Goal: Task Accomplishment & Management: Complete application form

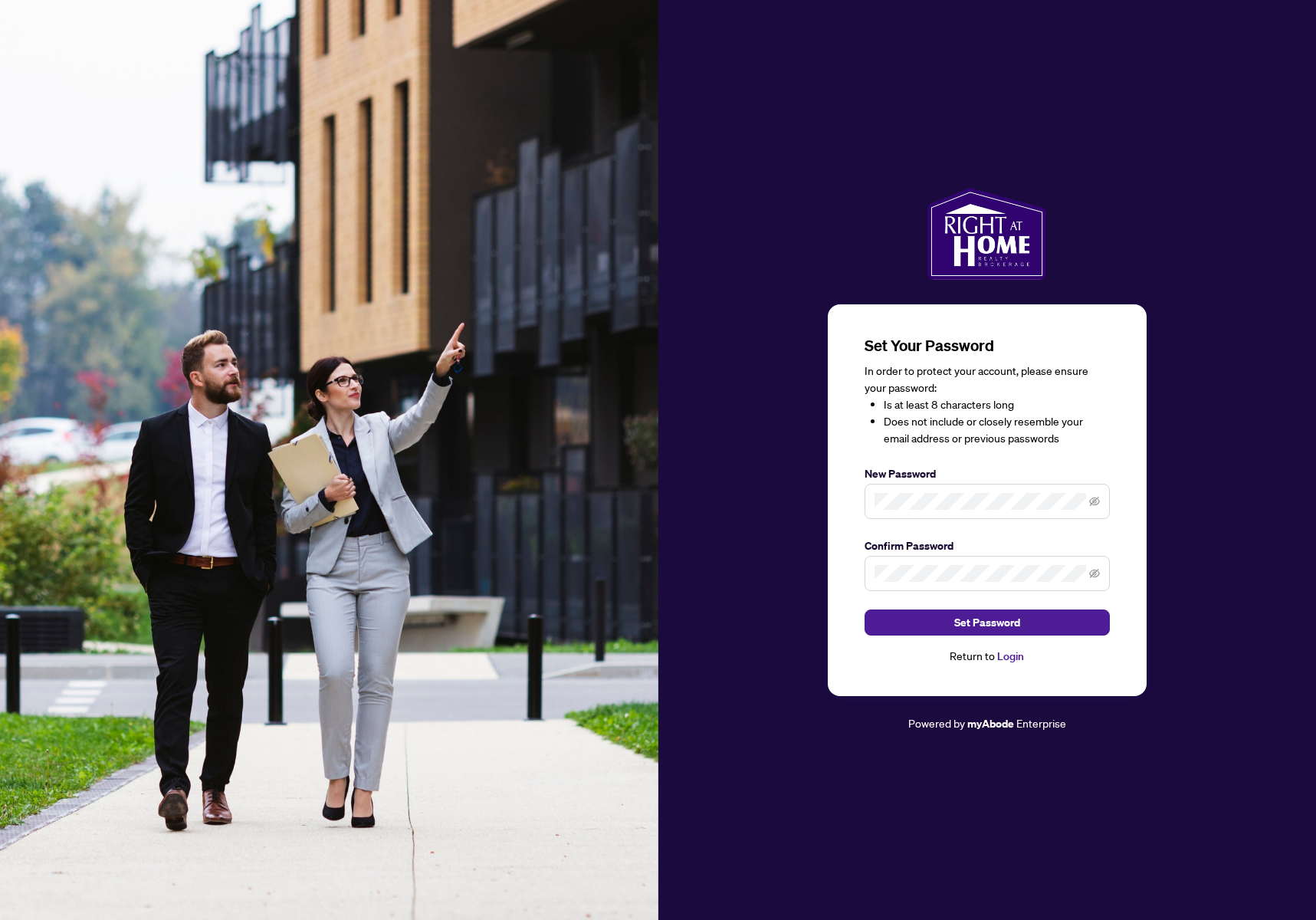
click at [970, 430] on li "Does not include or closely resemble your email address or previous passwords" at bounding box center [997, 430] width 226 height 33
click at [866, 512] on span at bounding box center [987, 501] width 245 height 35
click at [1096, 505] on icon "eye-invisible" at bounding box center [1094, 501] width 11 height 9
click at [1093, 576] on icon "eye-invisible" at bounding box center [1094, 573] width 11 height 9
click at [1007, 509] on span at bounding box center [987, 501] width 245 height 35
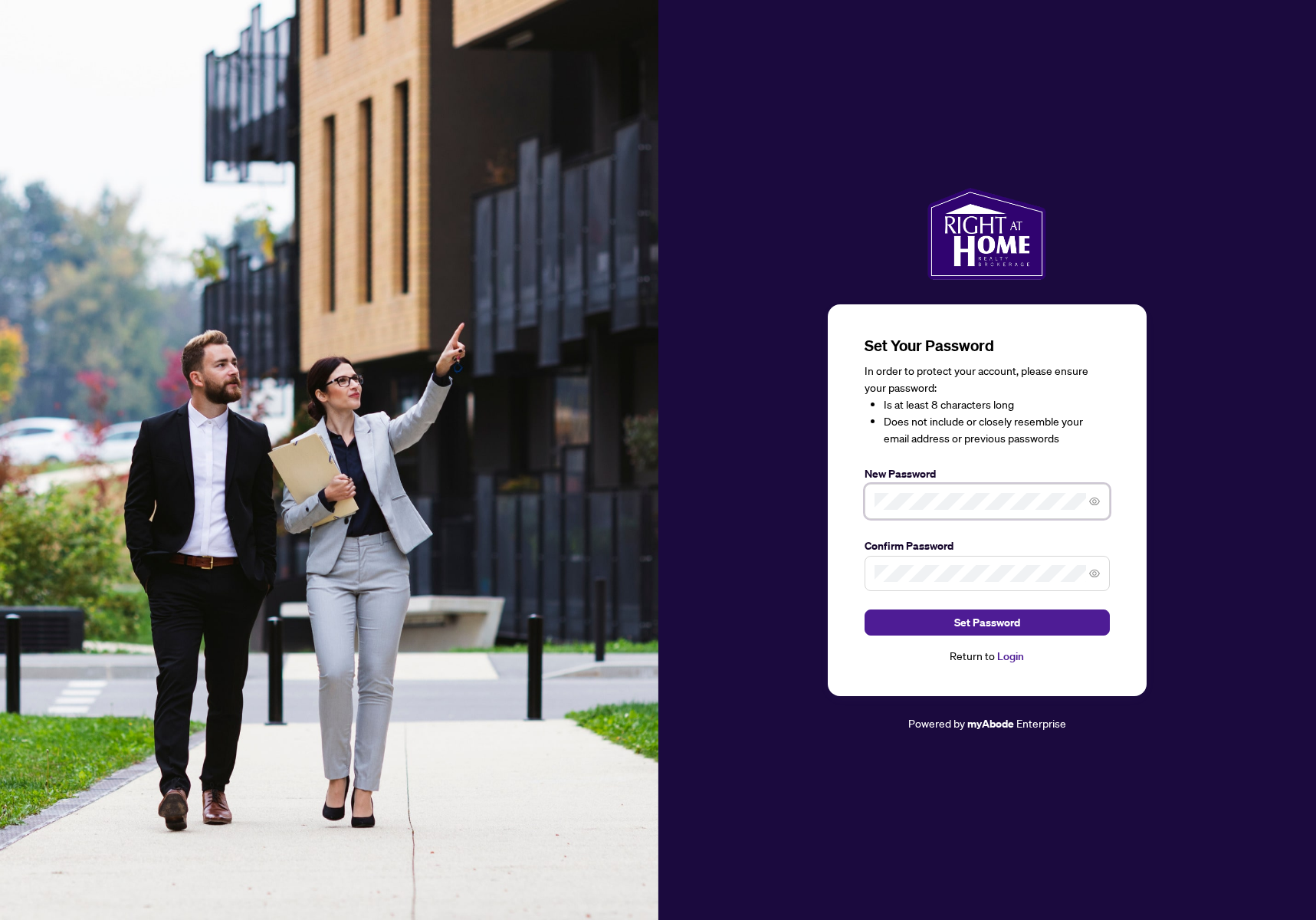
drag, startPoint x: 1007, startPoint y: 511, endPoint x: 828, endPoint y: 506, distance: 179.1
click at [828, 506] on div "Set Your Password In order to protect your account, please ensure your password…" at bounding box center [987, 500] width 319 height 392
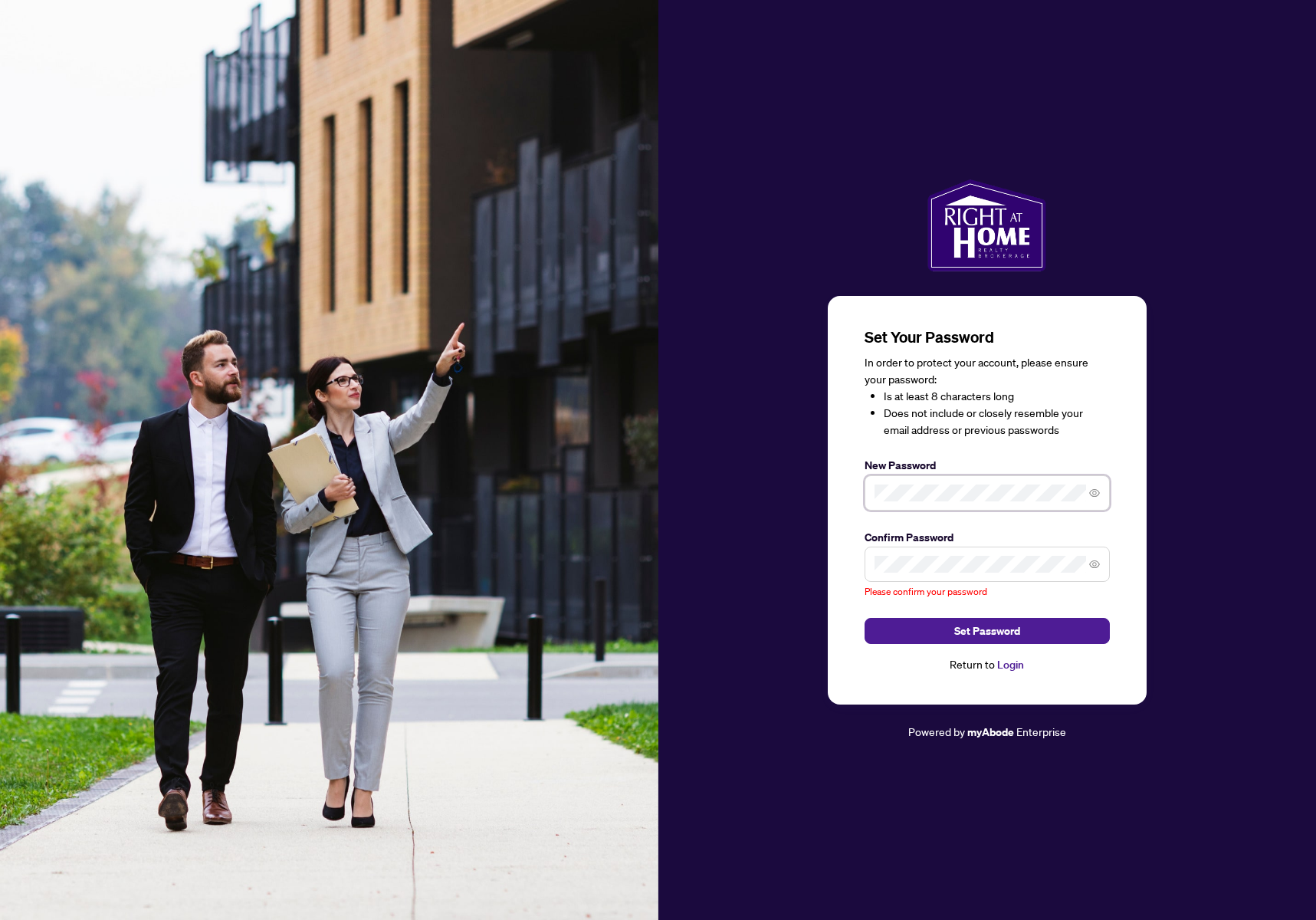
click at [838, 504] on div "Set Your Password In order to protect your account, please ensure your password…" at bounding box center [987, 501] width 319 height 409
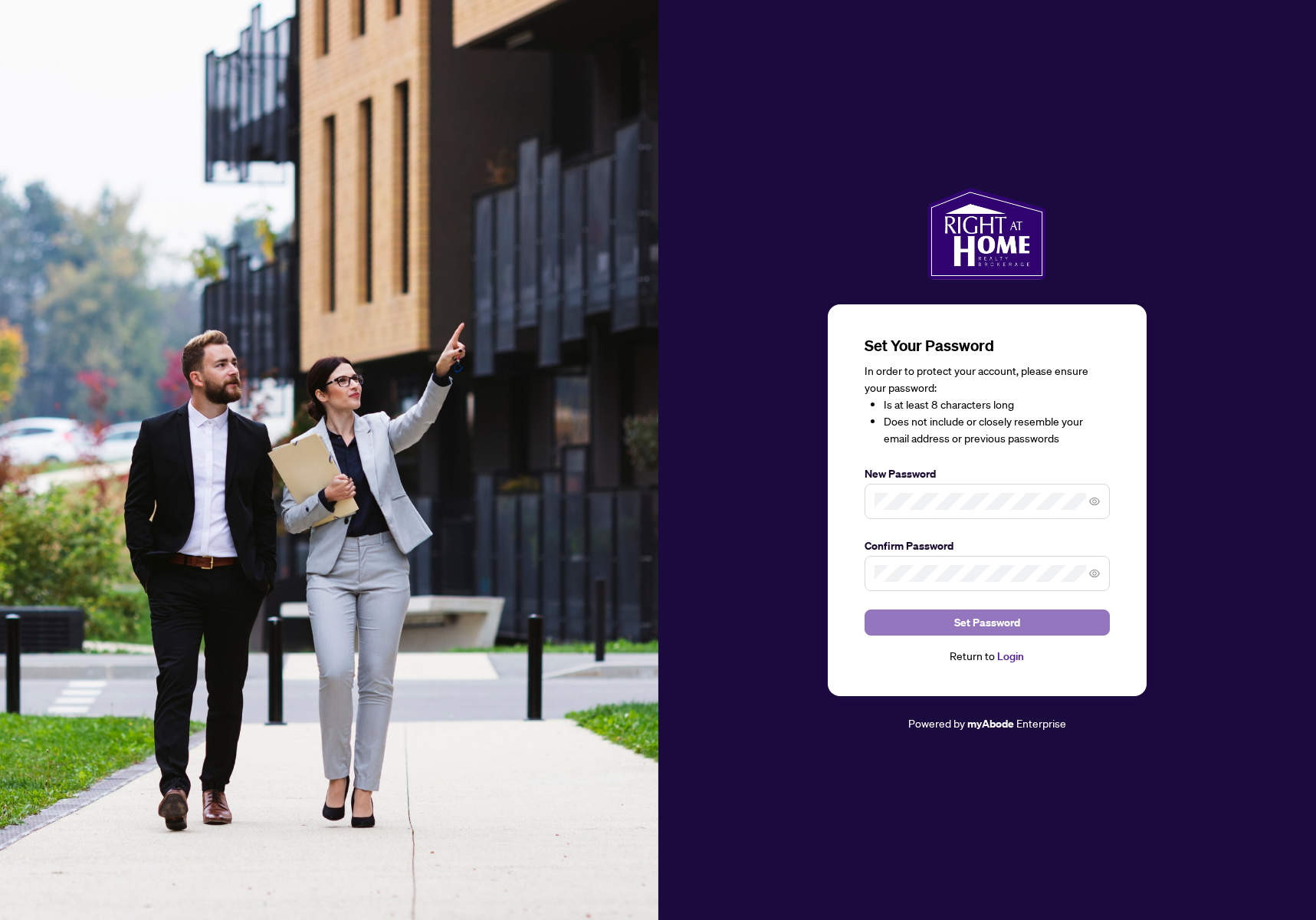
click at [903, 624] on button "Set Password" at bounding box center [987, 623] width 245 height 26
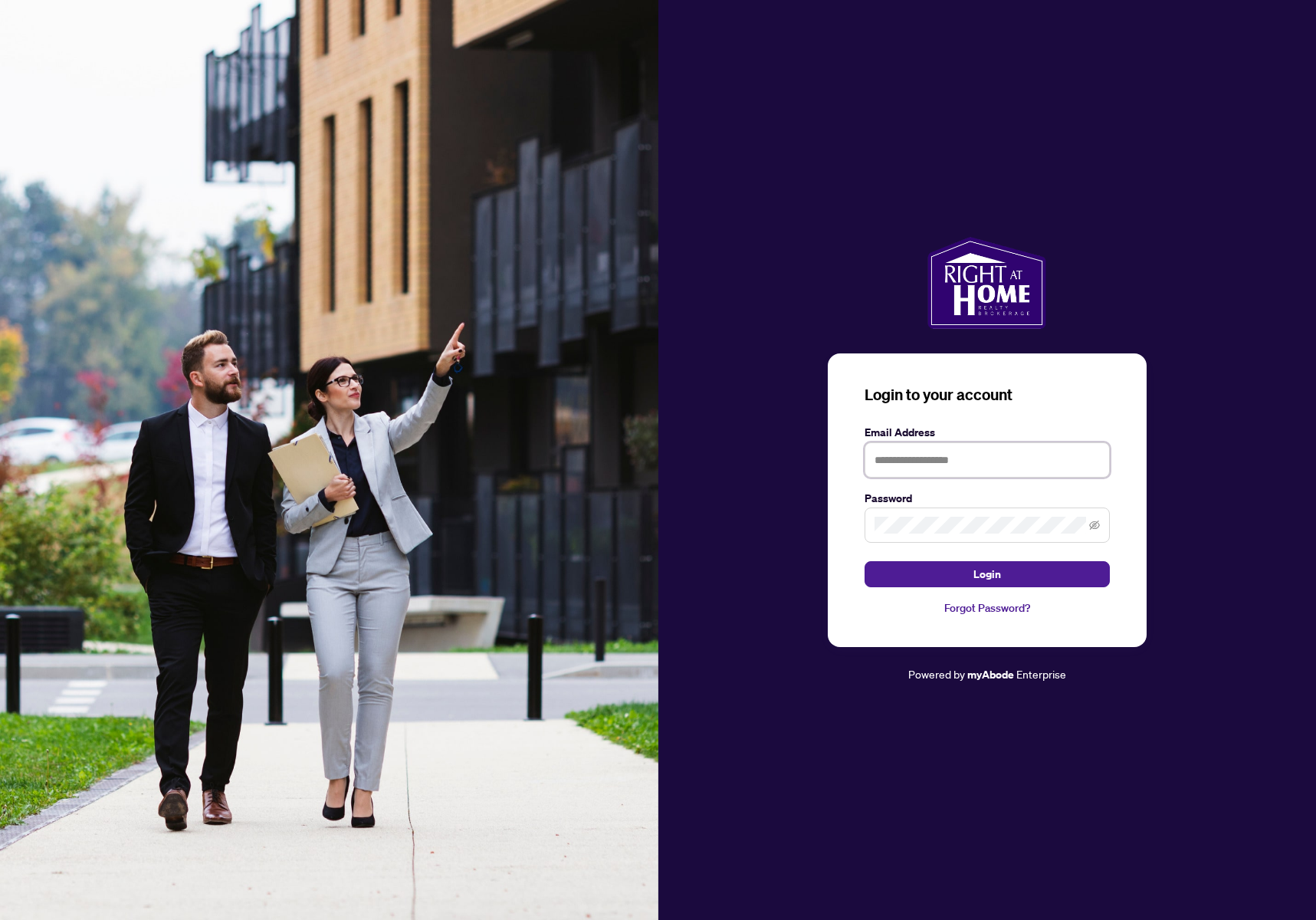
click at [974, 463] on input "text" at bounding box center [987, 460] width 245 height 35
click at [981, 453] on input "text" at bounding box center [987, 460] width 245 height 35
type input "**********"
click at [772, 548] on div "**********" at bounding box center [987, 461] width 658 height 447
click at [1089, 523] on icon "eye-invisible" at bounding box center [1094, 525] width 11 height 11
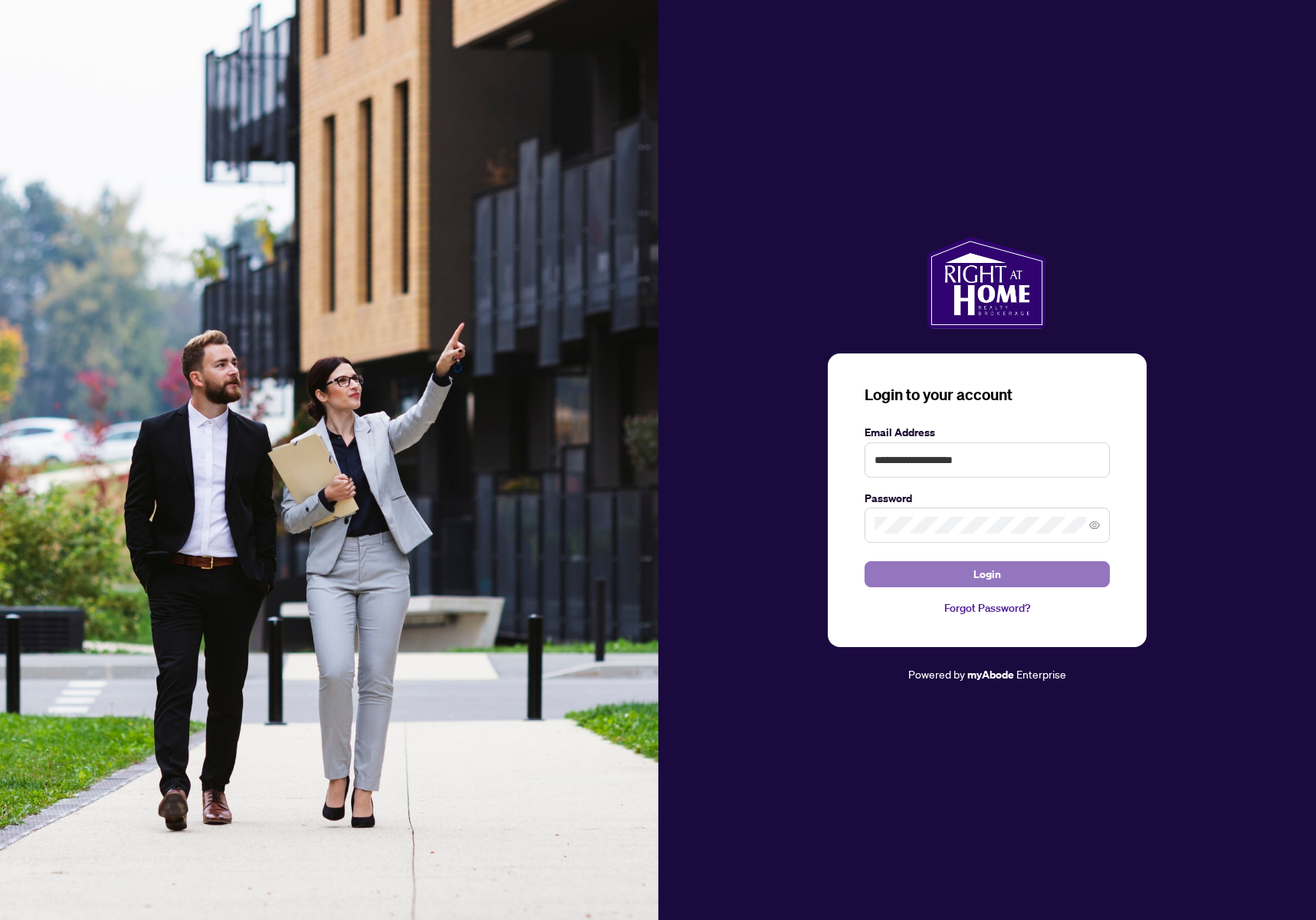
click at [908, 579] on button "Login" at bounding box center [987, 574] width 245 height 26
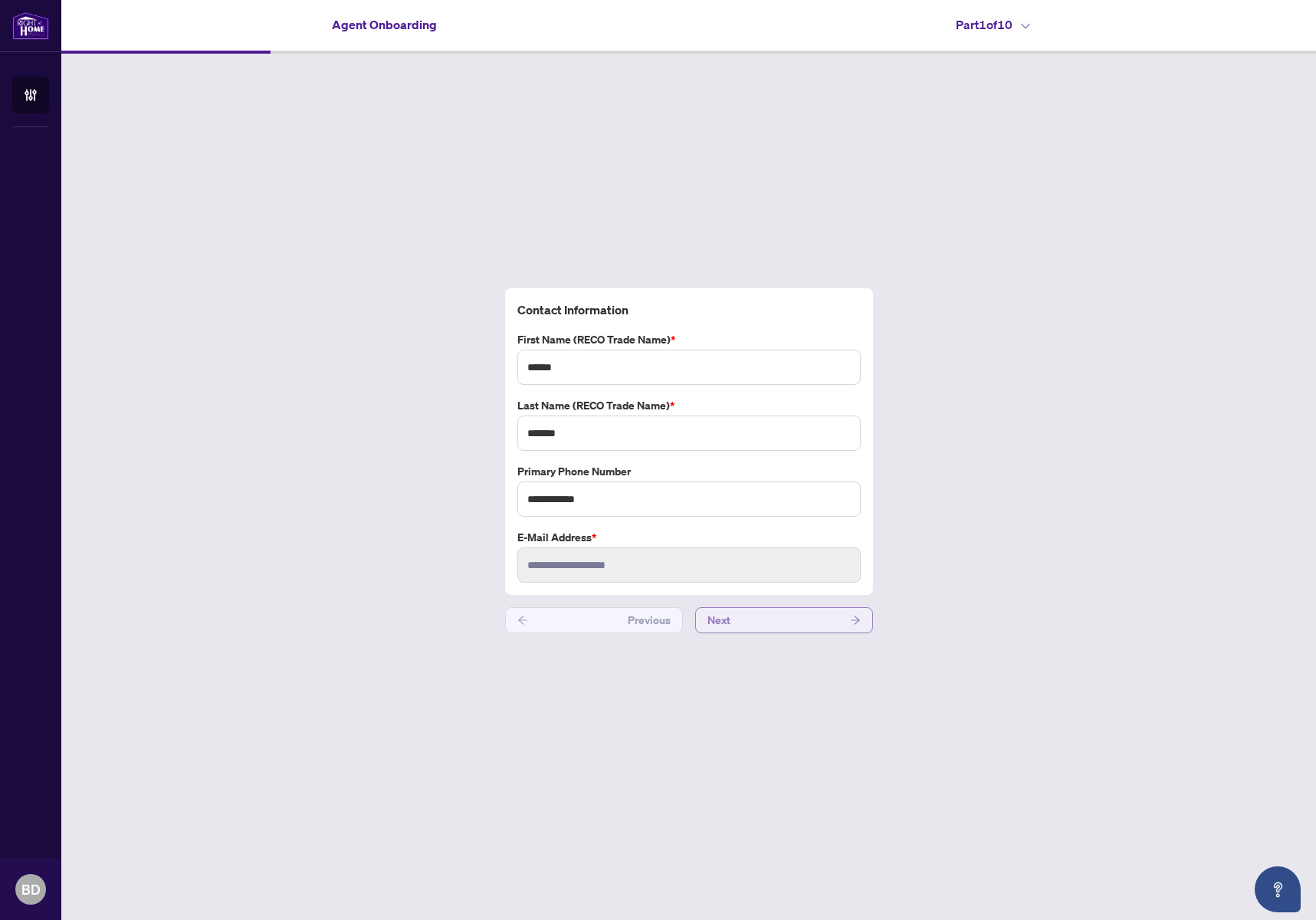
click at [765, 622] on button "Next" at bounding box center [784, 620] width 178 height 26
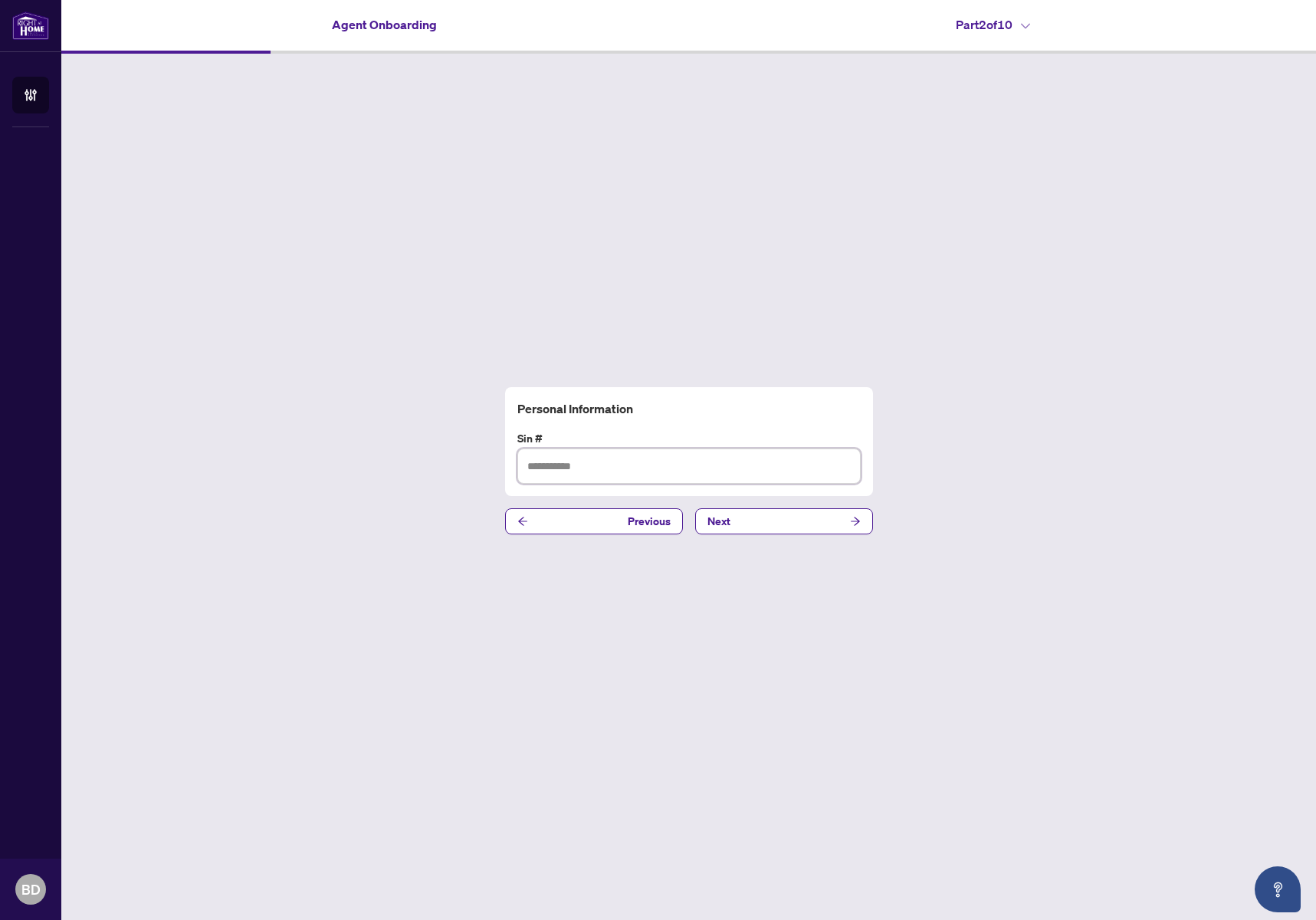
click at [634, 479] on input "text" at bounding box center [688, 466] width 343 height 35
click at [734, 515] on button "Next" at bounding box center [784, 522] width 178 height 26
click at [601, 519] on button "Previous" at bounding box center [594, 522] width 178 height 26
click at [571, 460] on input "text" at bounding box center [688, 466] width 343 height 35
click at [726, 524] on span "Next" at bounding box center [718, 521] width 23 height 25
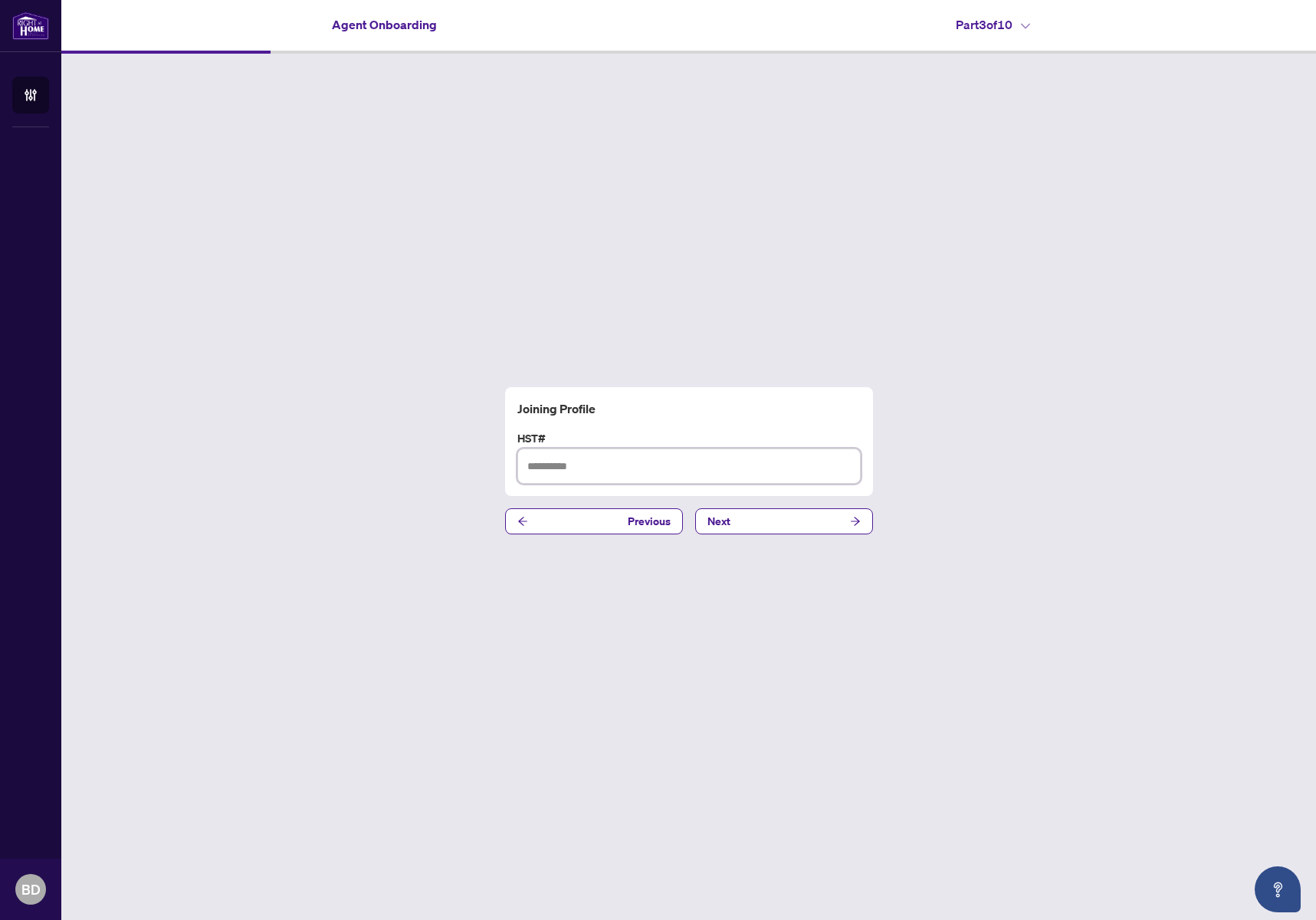
click at [563, 465] on input "text" at bounding box center [688, 466] width 343 height 35
click at [639, 520] on span "Previous" at bounding box center [649, 521] width 43 height 25
click at [801, 523] on button "Next" at bounding box center [784, 522] width 178 height 26
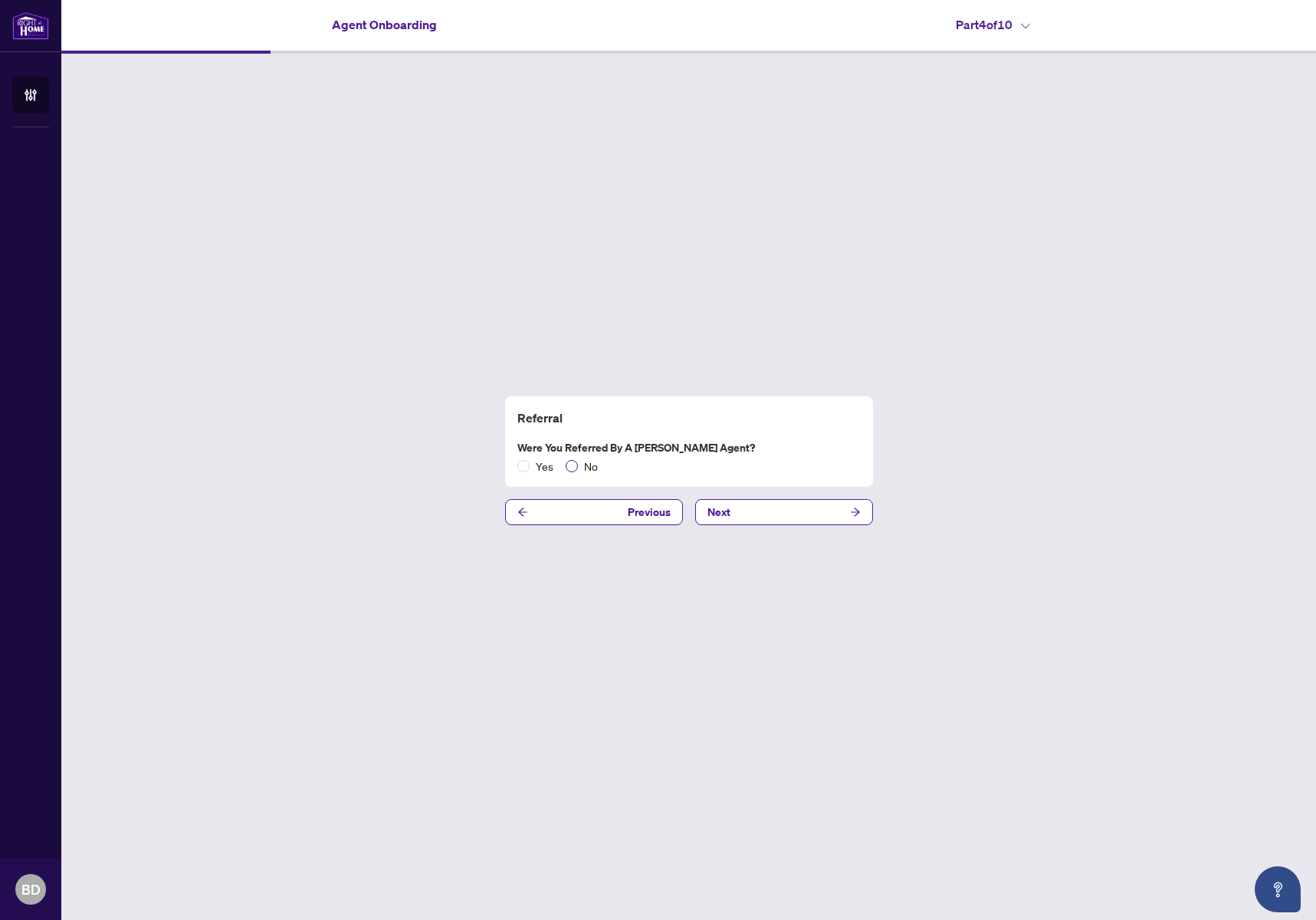
click at [581, 466] on span "No" at bounding box center [591, 466] width 26 height 17
click at [741, 509] on button "Next" at bounding box center [784, 512] width 178 height 26
click at [765, 504] on button "Next" at bounding box center [784, 512] width 178 height 26
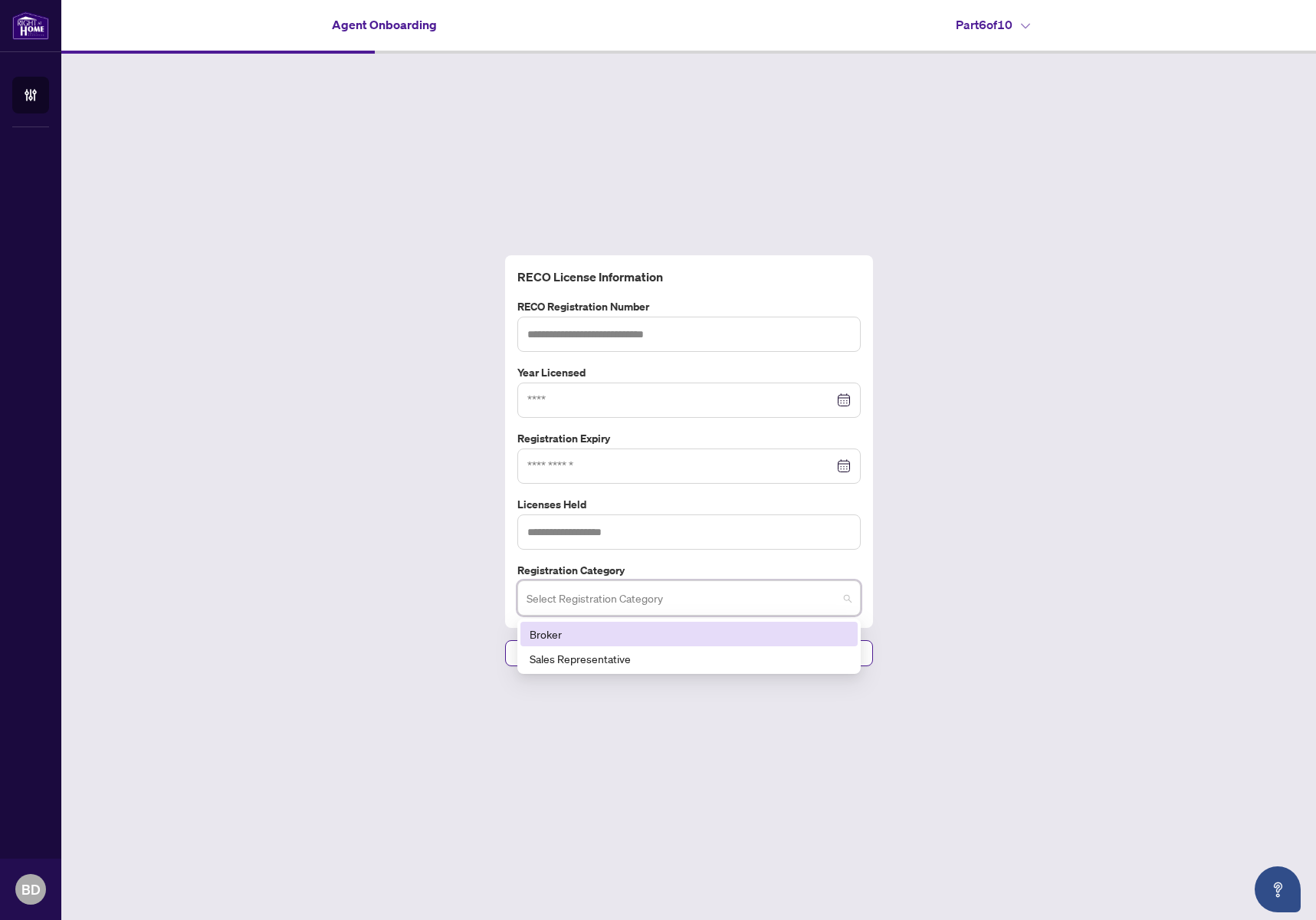
click at [667, 604] on input "search" at bounding box center [682, 600] width 311 height 33
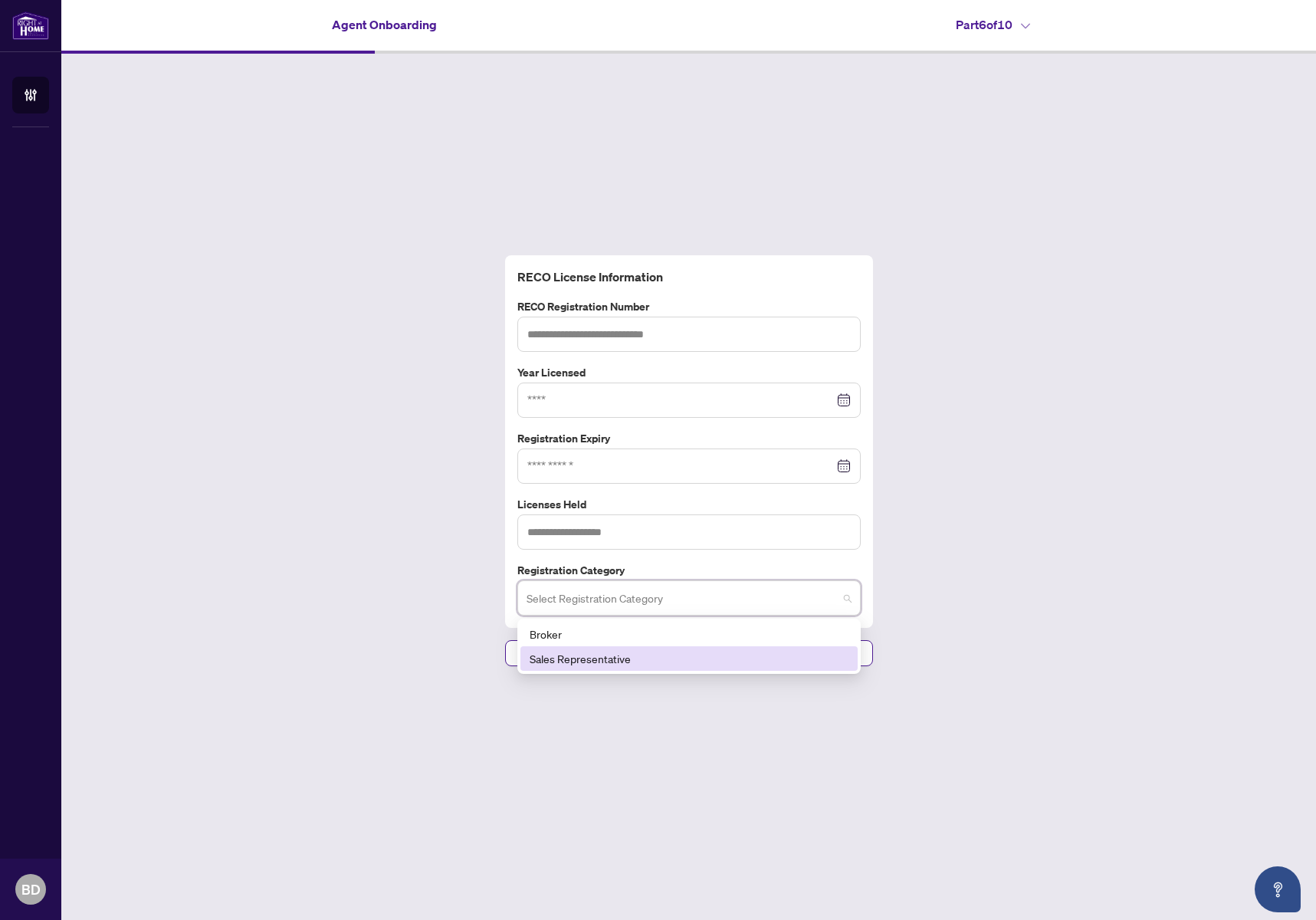
click at [667, 661] on div "Sales Representative" at bounding box center [689, 659] width 319 height 17
click at [642, 533] on input "text" at bounding box center [688, 532] width 343 height 35
click at [651, 327] on input "text" at bounding box center [688, 334] width 343 height 35
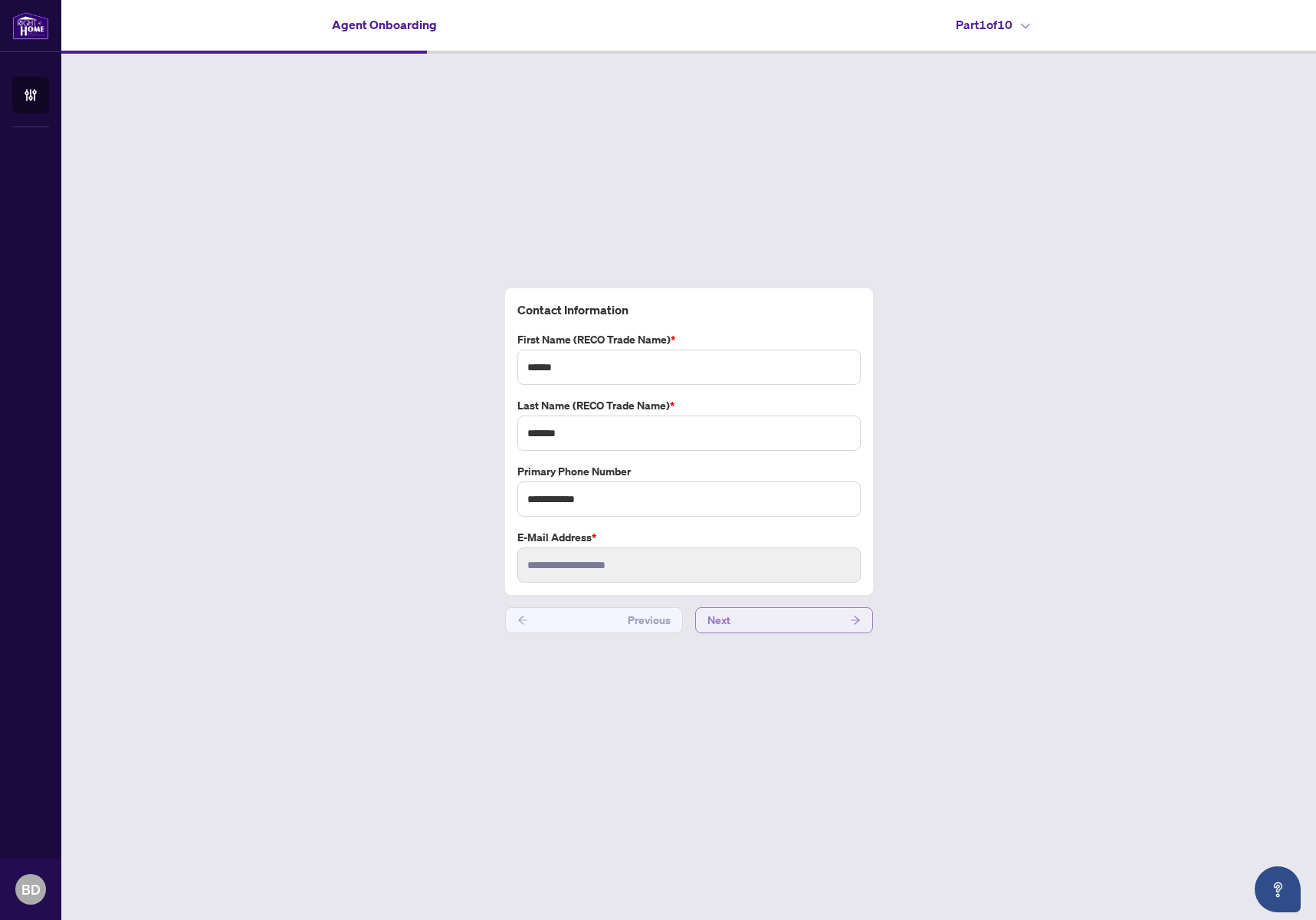
click at [762, 624] on button "Next" at bounding box center [784, 620] width 178 height 26
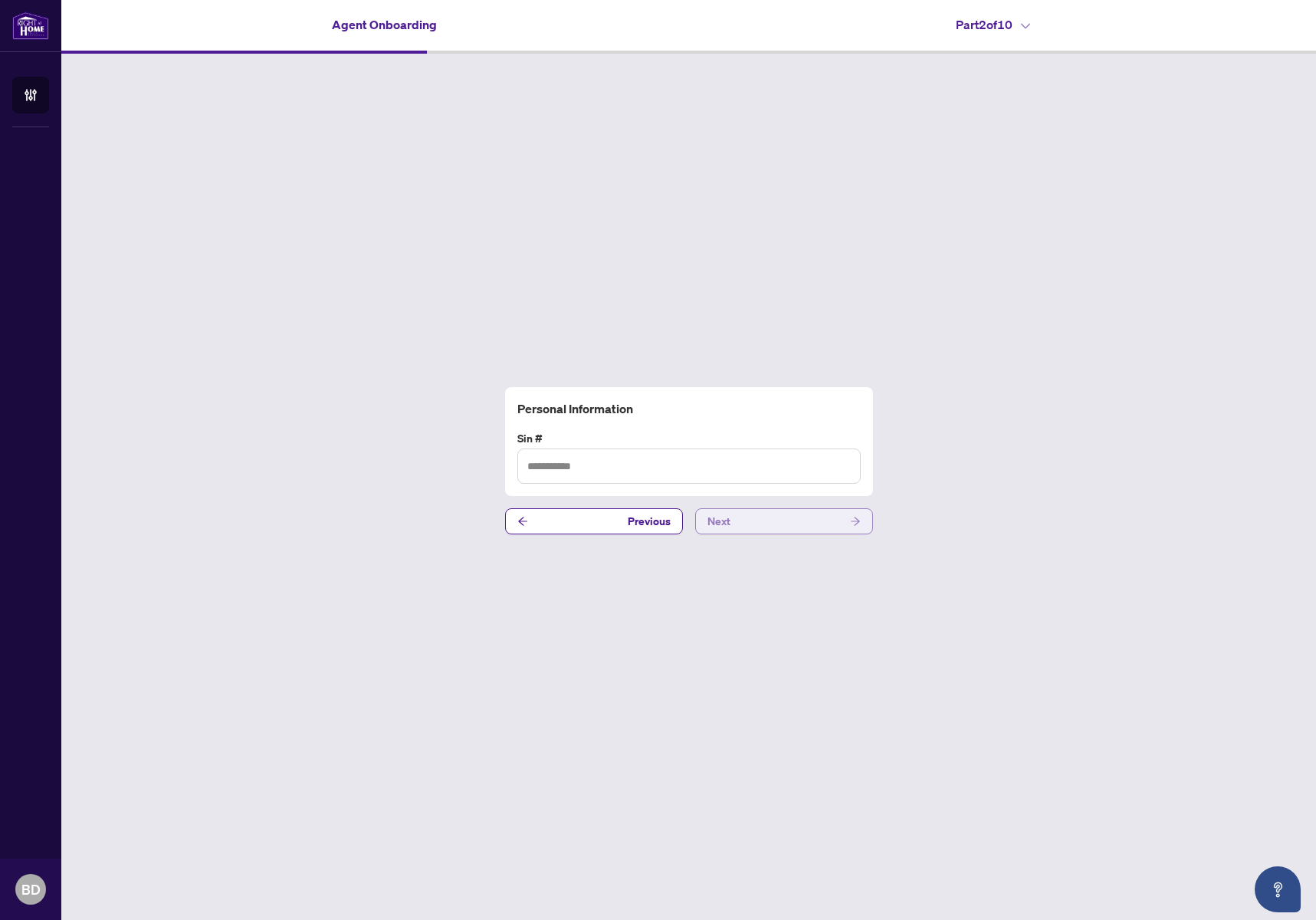
click at [758, 521] on button "Next" at bounding box center [784, 522] width 178 height 26
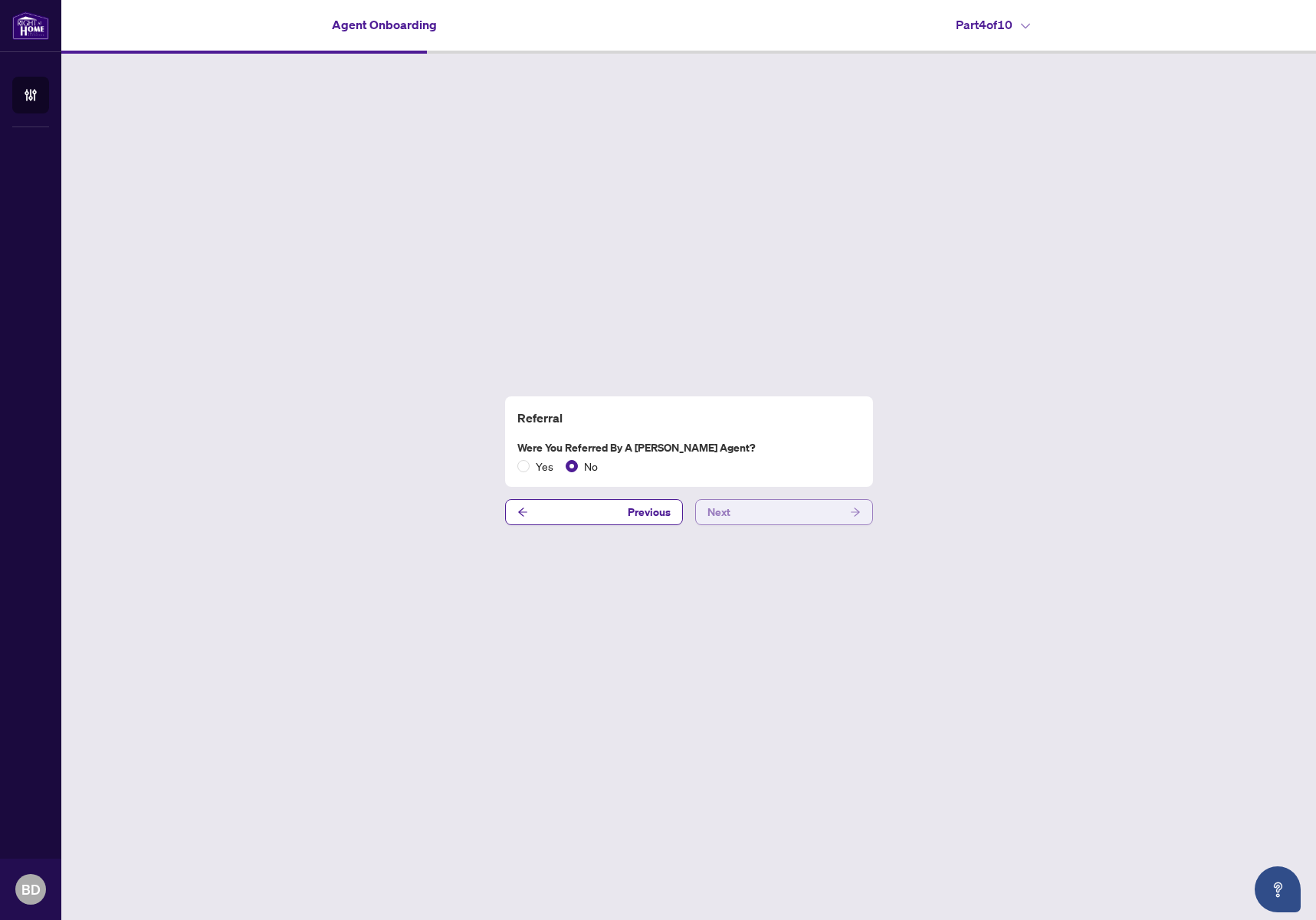
click at [758, 521] on button "Next" at bounding box center [784, 512] width 178 height 26
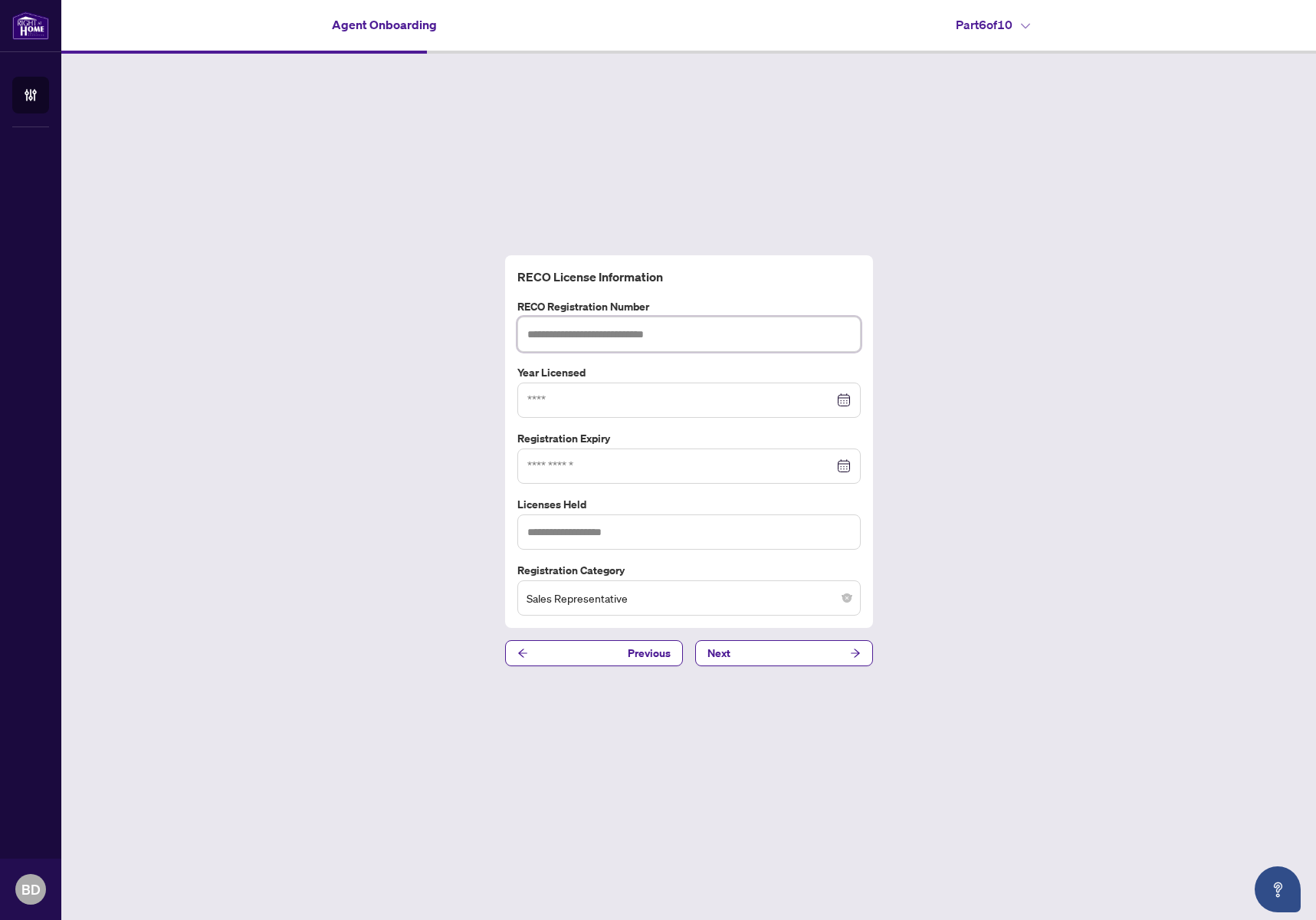
click at [607, 339] on input "text" at bounding box center [688, 334] width 343 height 35
paste input "*******"
type input "*******"
click at [589, 469] on input at bounding box center [681, 466] width 307 height 17
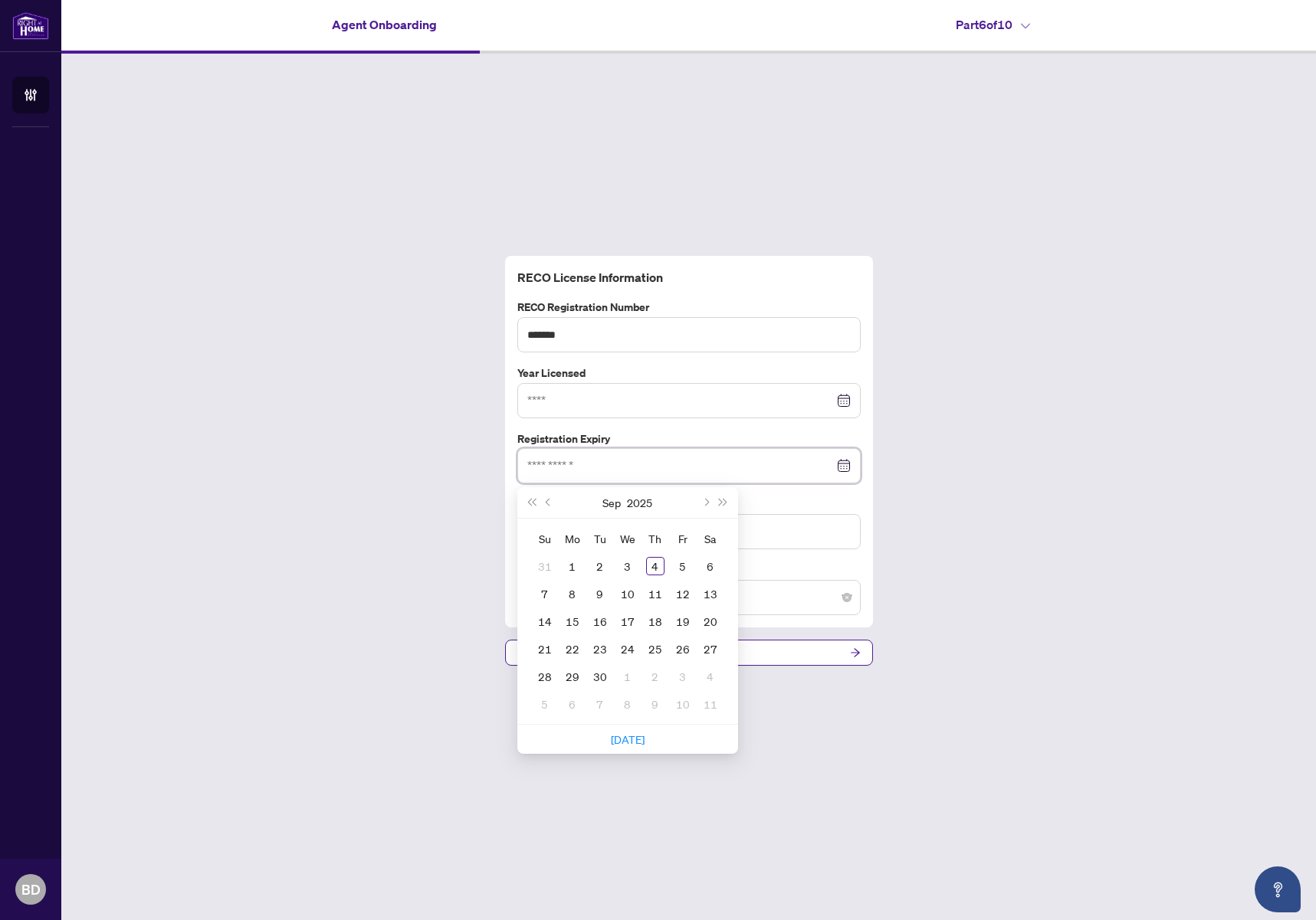
paste input "**********"
type input "**********"
click at [787, 525] on input "text" at bounding box center [688, 531] width 343 height 35
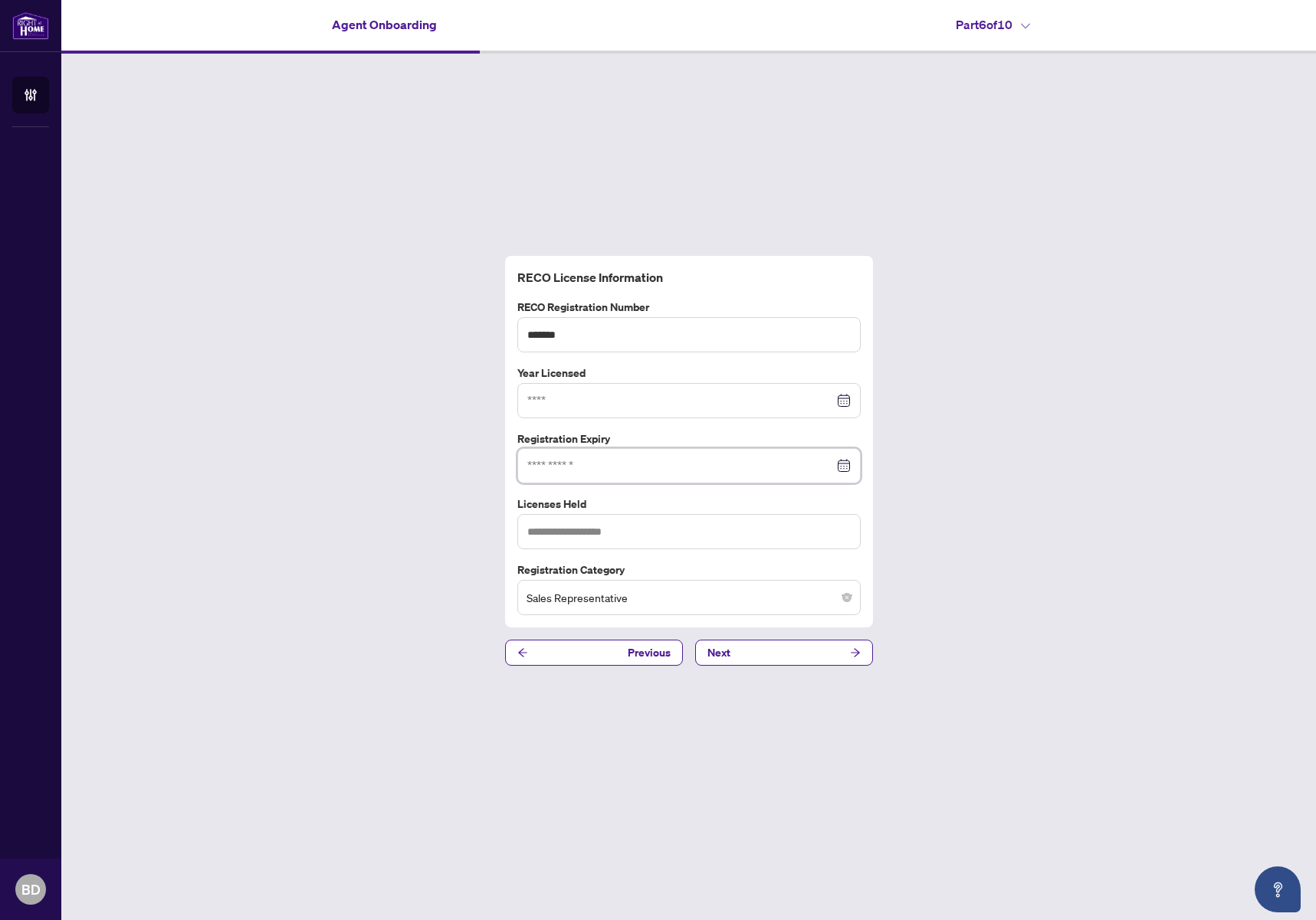
click at [648, 465] on input at bounding box center [681, 466] width 307 height 17
click at [846, 462] on div at bounding box center [689, 466] width 324 height 17
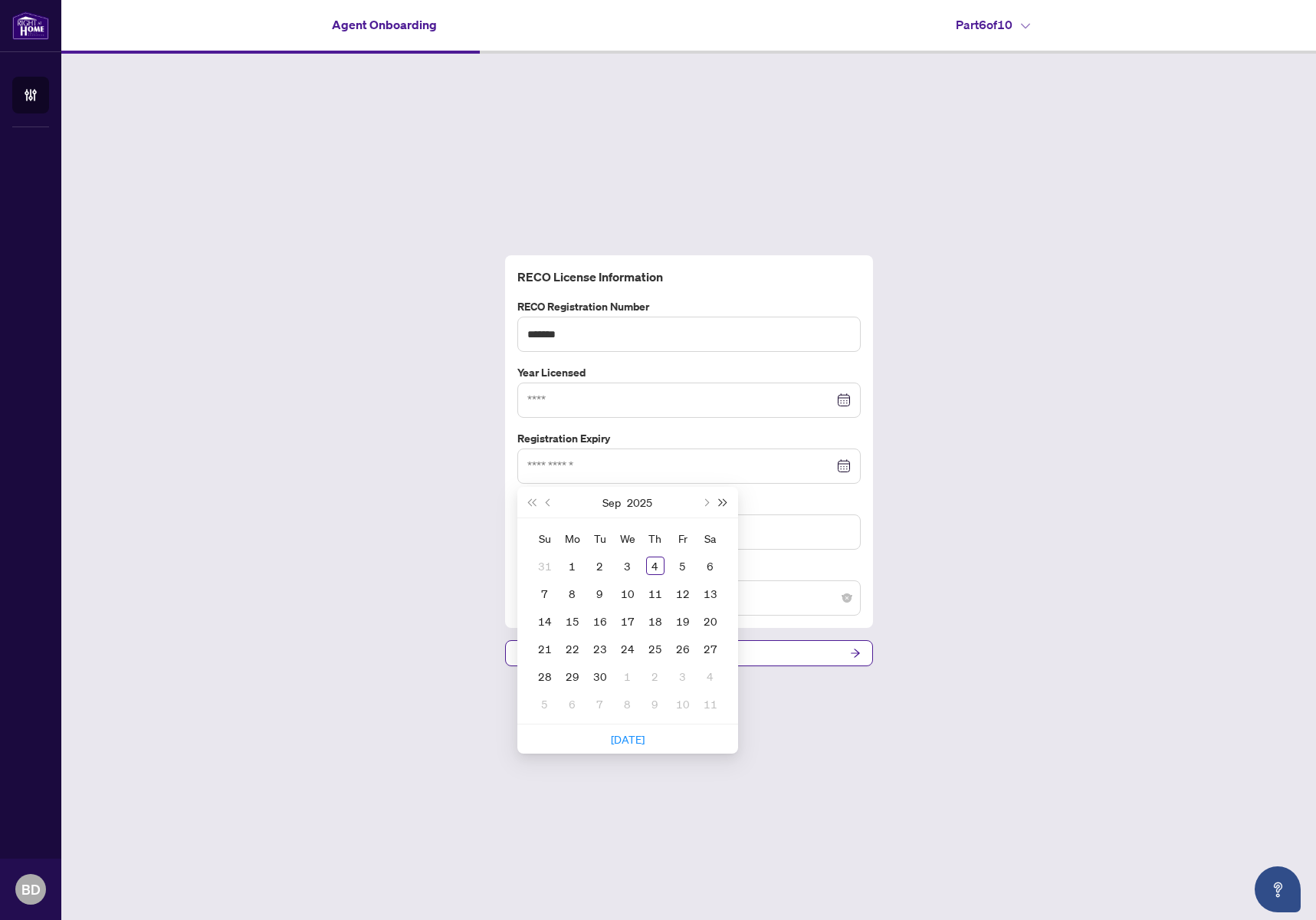
click at [722, 504] on span "Next year (Control + right)" at bounding box center [723, 502] width 8 height 8
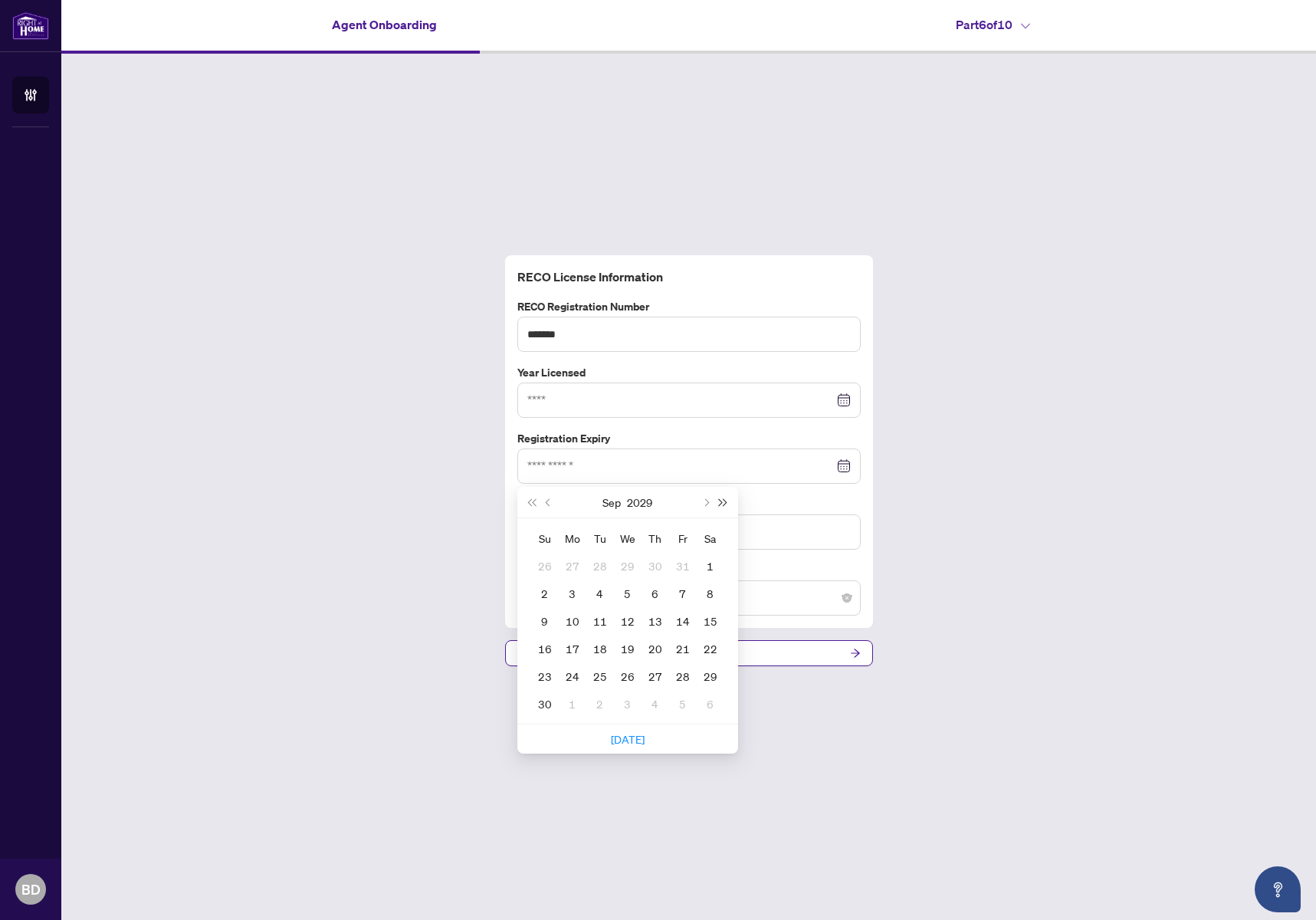
click at [722, 504] on span "Next year (Control + right)" at bounding box center [723, 502] width 8 height 8
click at [721, 504] on span "Next year (Control + right)" at bounding box center [723, 502] width 8 height 8
click at [533, 503] on span "Last year (Control + left)" at bounding box center [532, 502] width 8 height 8
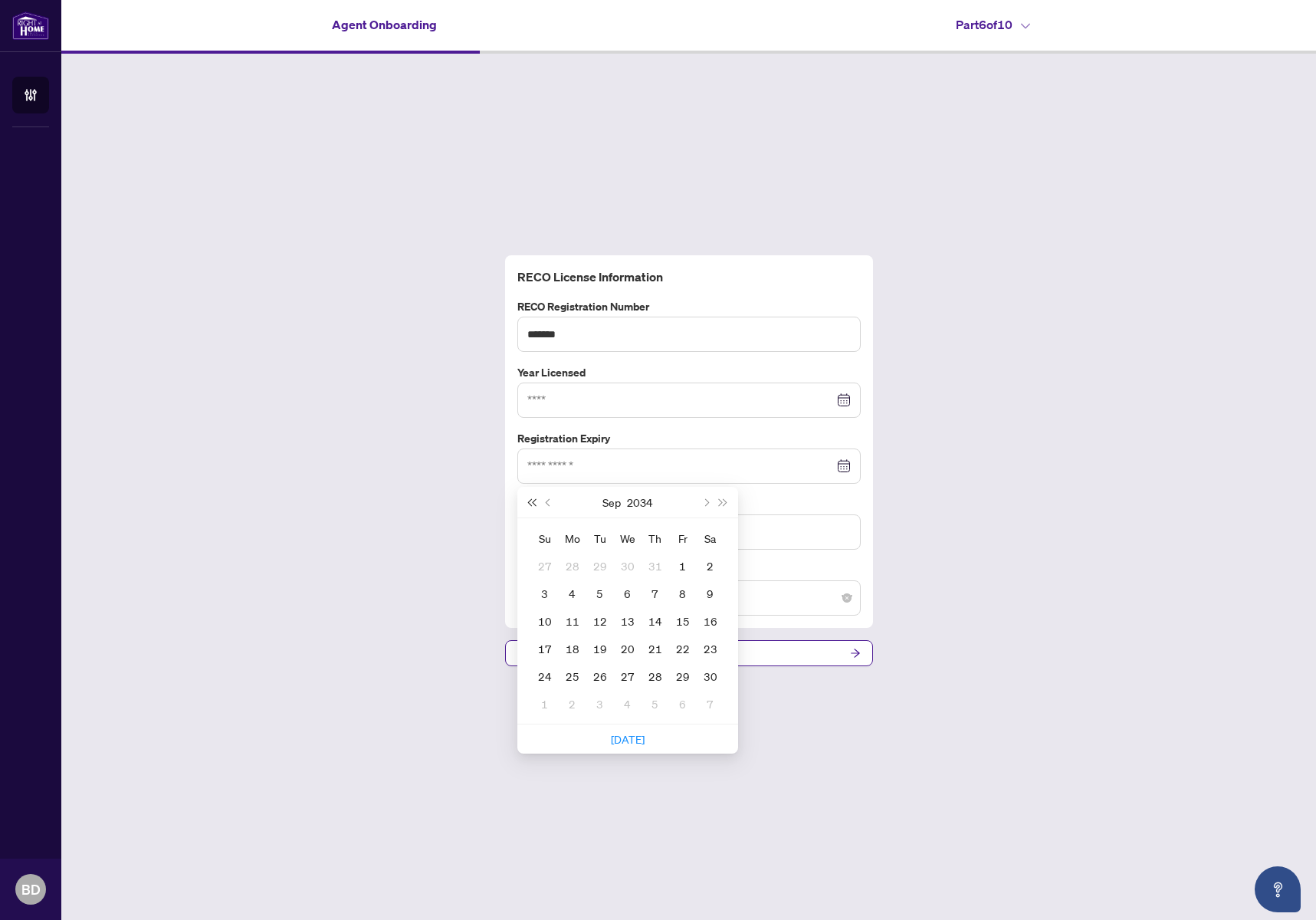
click at [533, 503] on span "Last year (Control + left)" at bounding box center [532, 502] width 8 height 8
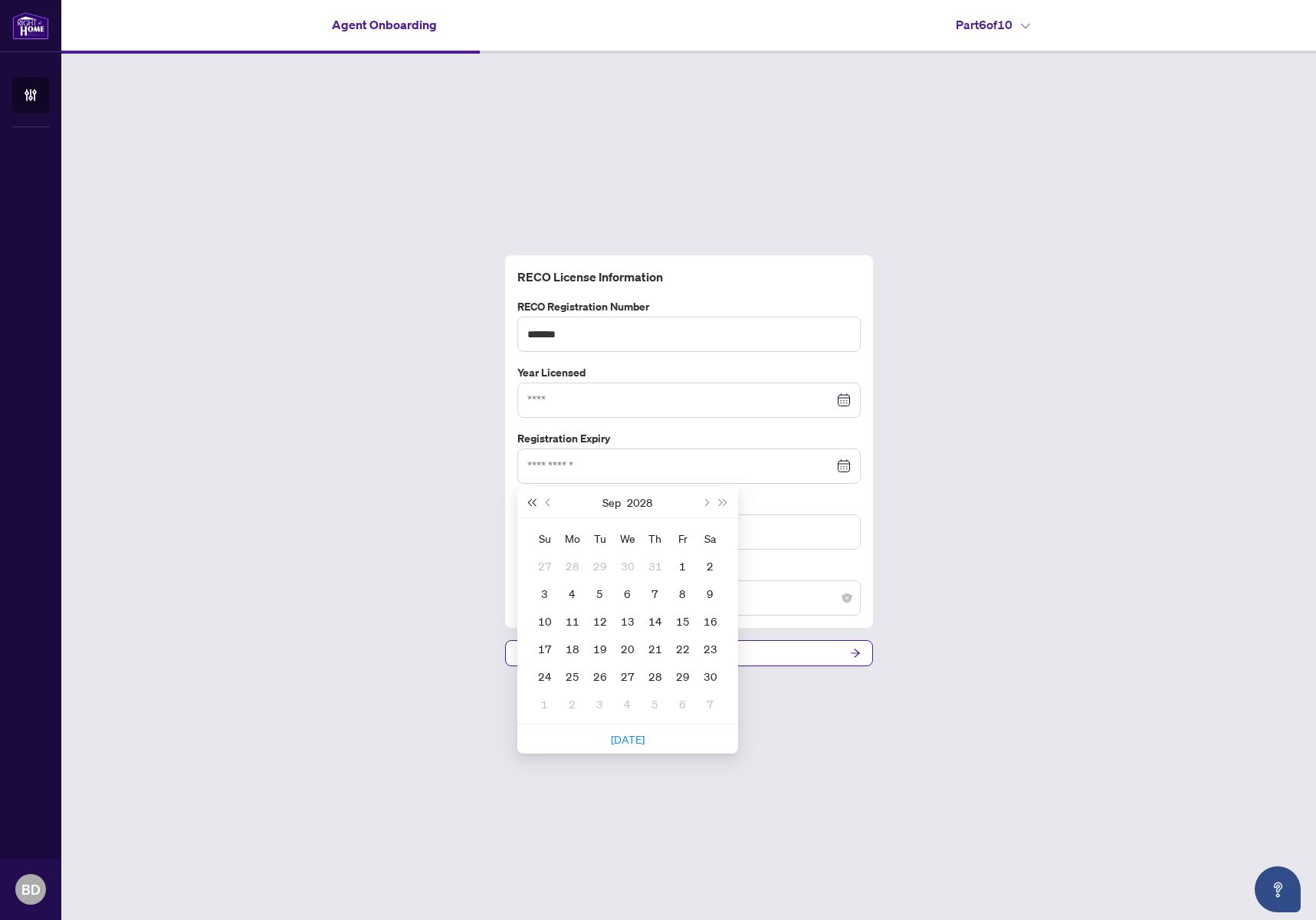
click at [533, 503] on span "Last year (Control + left)" at bounding box center [532, 502] width 8 height 8
click at [546, 504] on span "Previous month (PageUp)" at bounding box center [549, 502] width 8 height 8
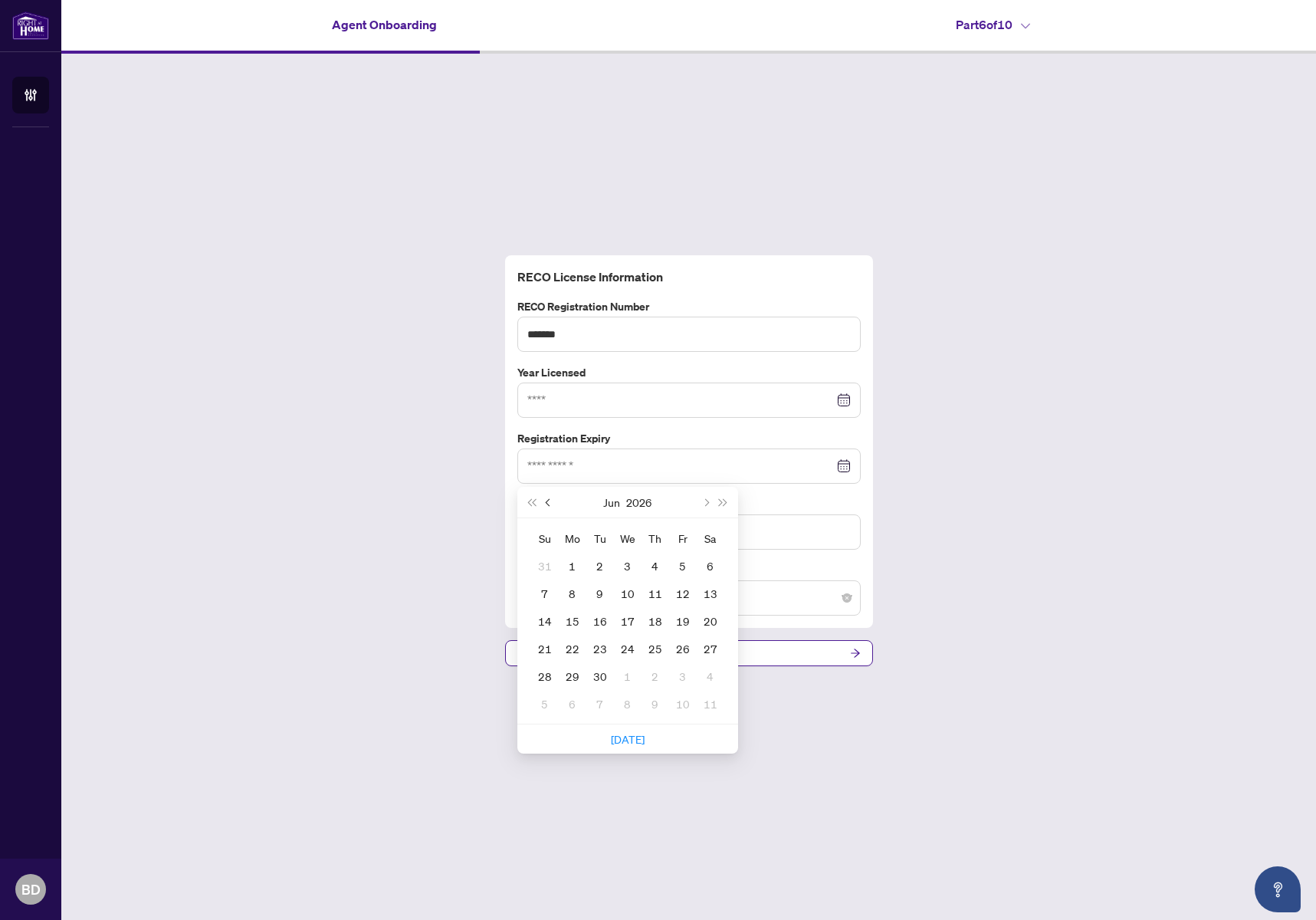
click at [546, 504] on span "Previous month (PageUp)" at bounding box center [549, 502] width 8 height 8
click at [706, 505] on span "Next month (PageDown)" at bounding box center [706, 502] width 8 height 8
type input "**********"
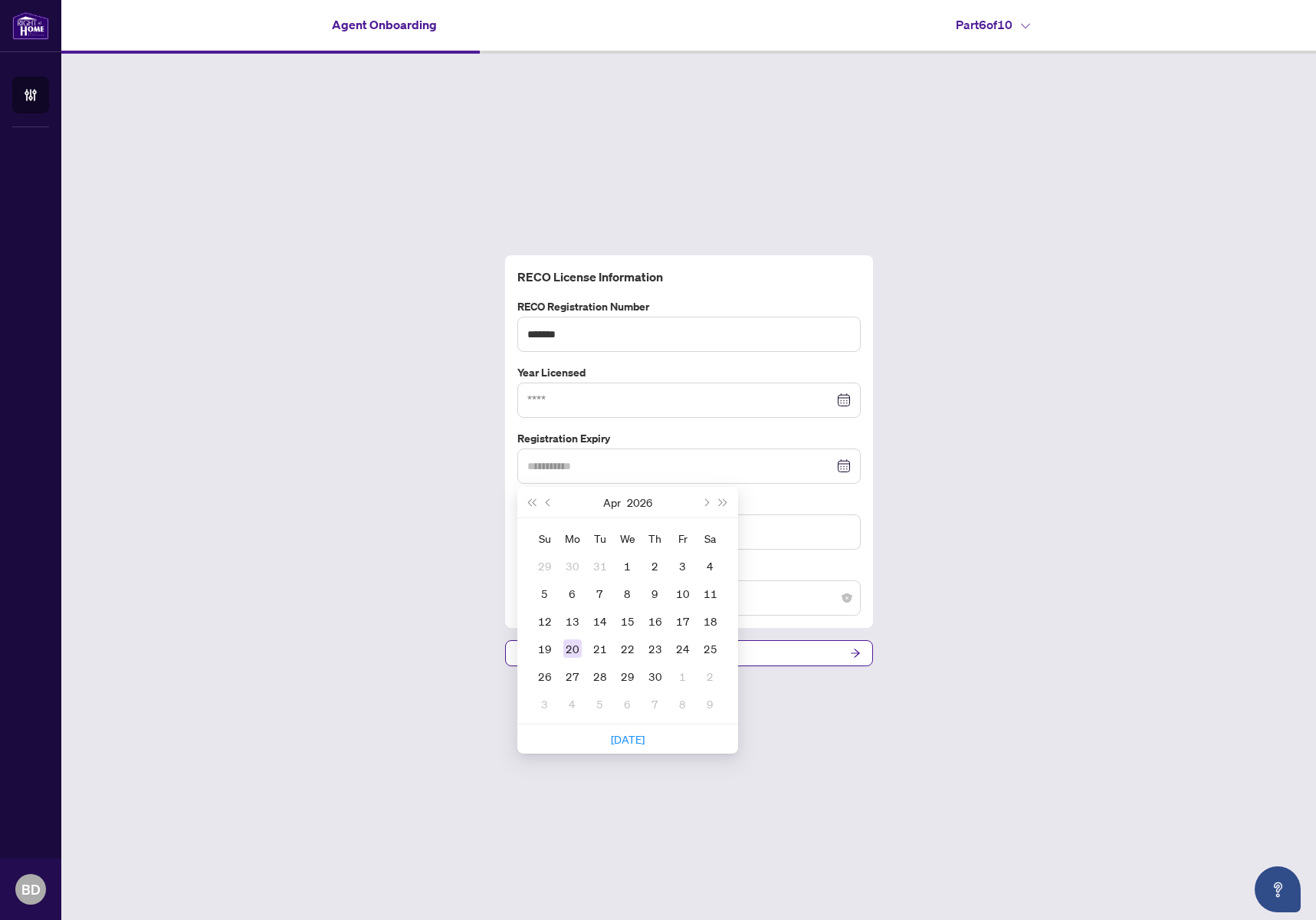
click at [570, 649] on div "20" at bounding box center [572, 648] width 18 height 18
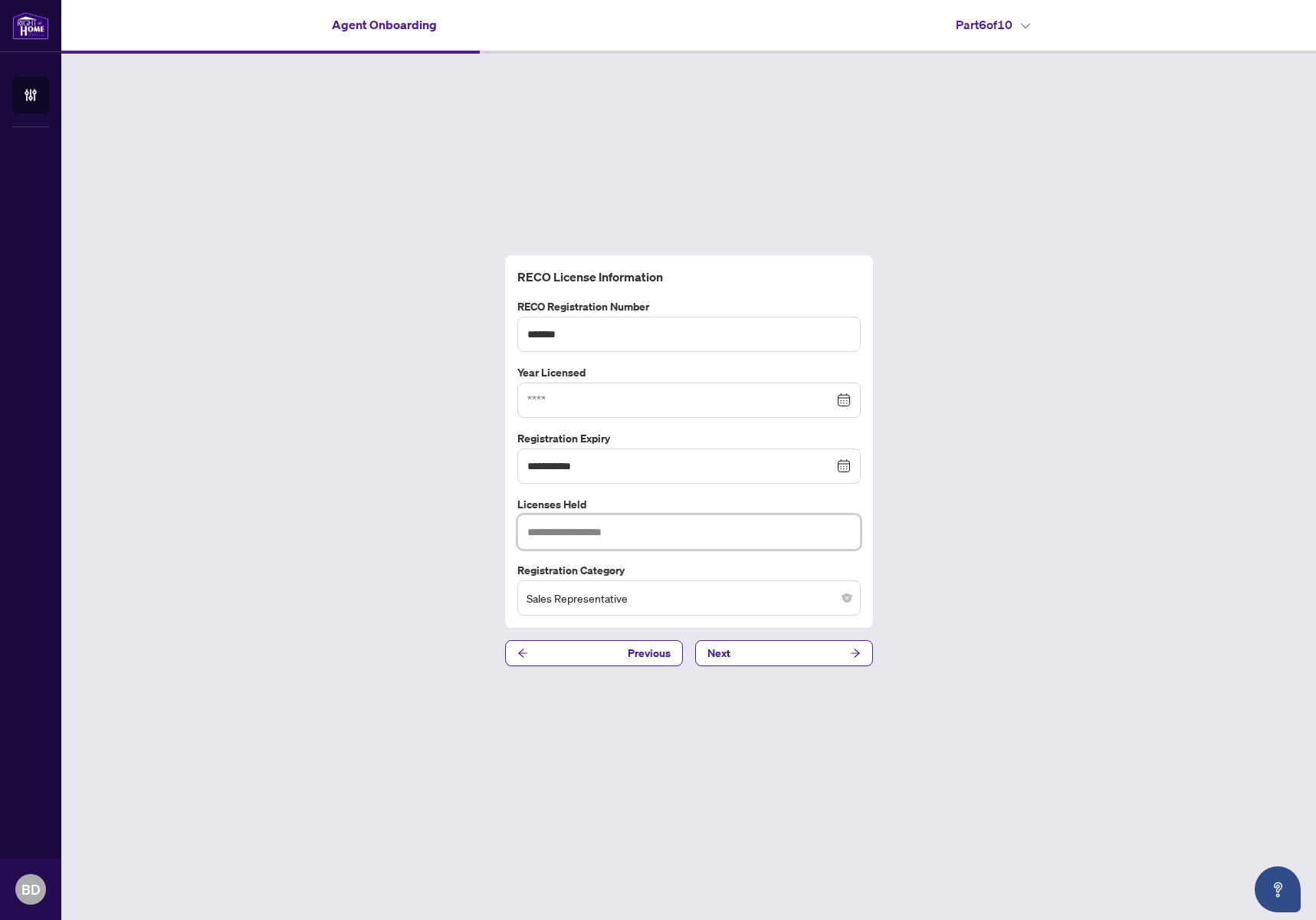
click at [677, 542] on input "text" at bounding box center [688, 532] width 343 height 35
type input "*******"
click at [593, 393] on input at bounding box center [681, 401] width 307 height 17
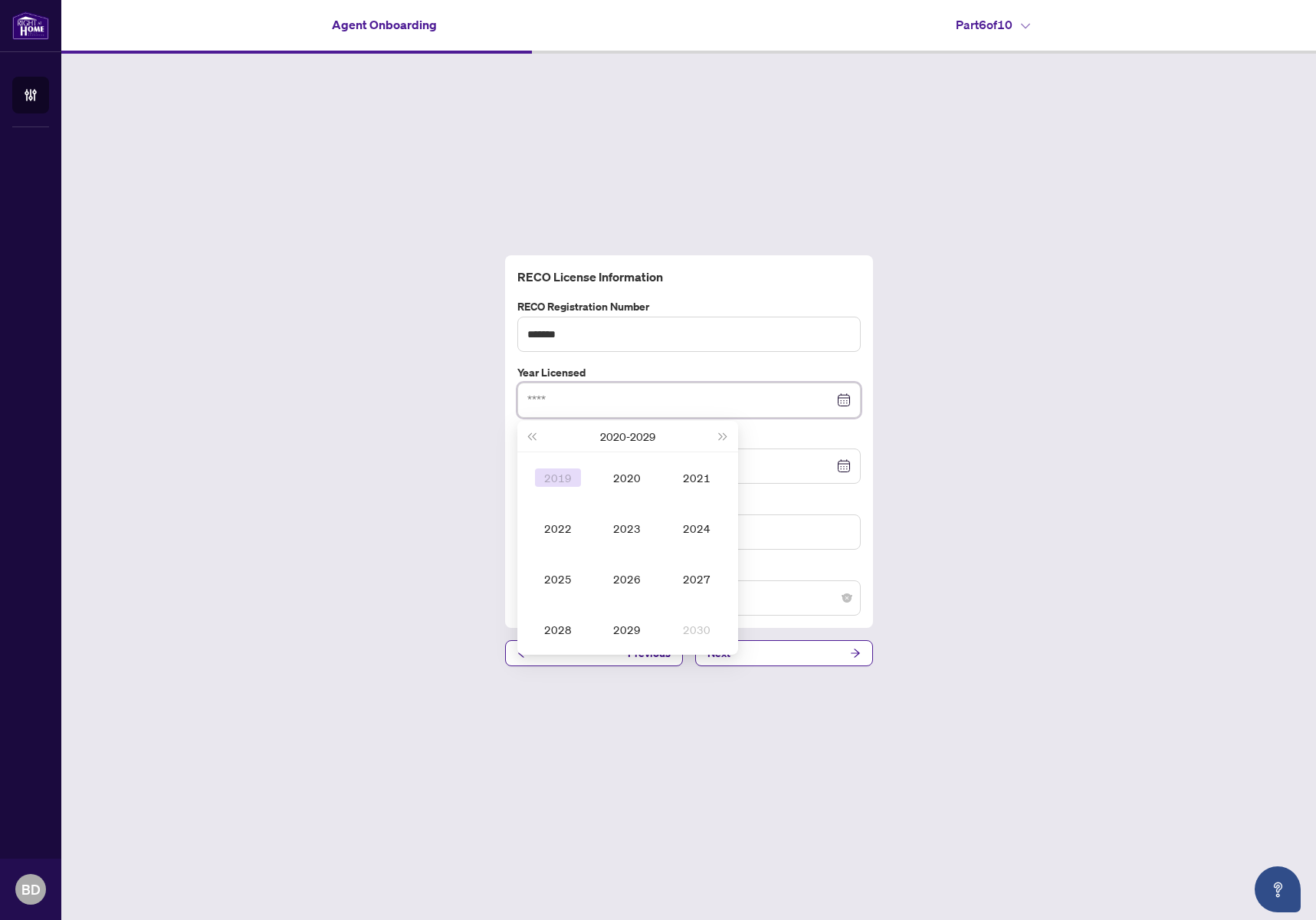
type input "****"
click at [527, 432] on button "Last year (Control + left)" at bounding box center [532, 437] width 17 height 31
click at [729, 440] on button "Next year (Control + right)" at bounding box center [723, 437] width 17 height 31
type input "****"
click at [529, 433] on button "Last year (Control + left)" at bounding box center [532, 437] width 17 height 31
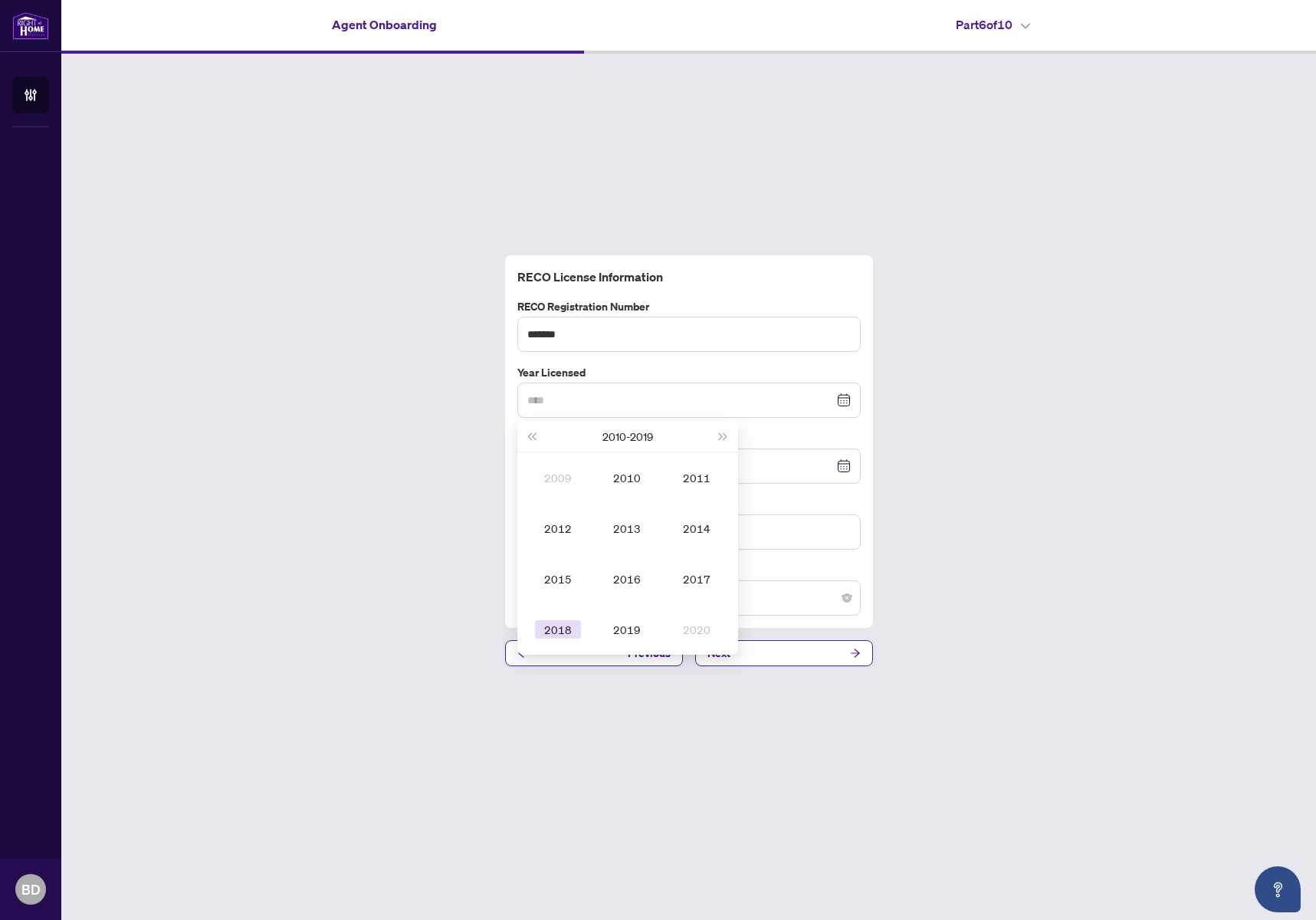
type input "****"
click at [563, 630] on div "2018" at bounding box center [558, 629] width 46 height 18
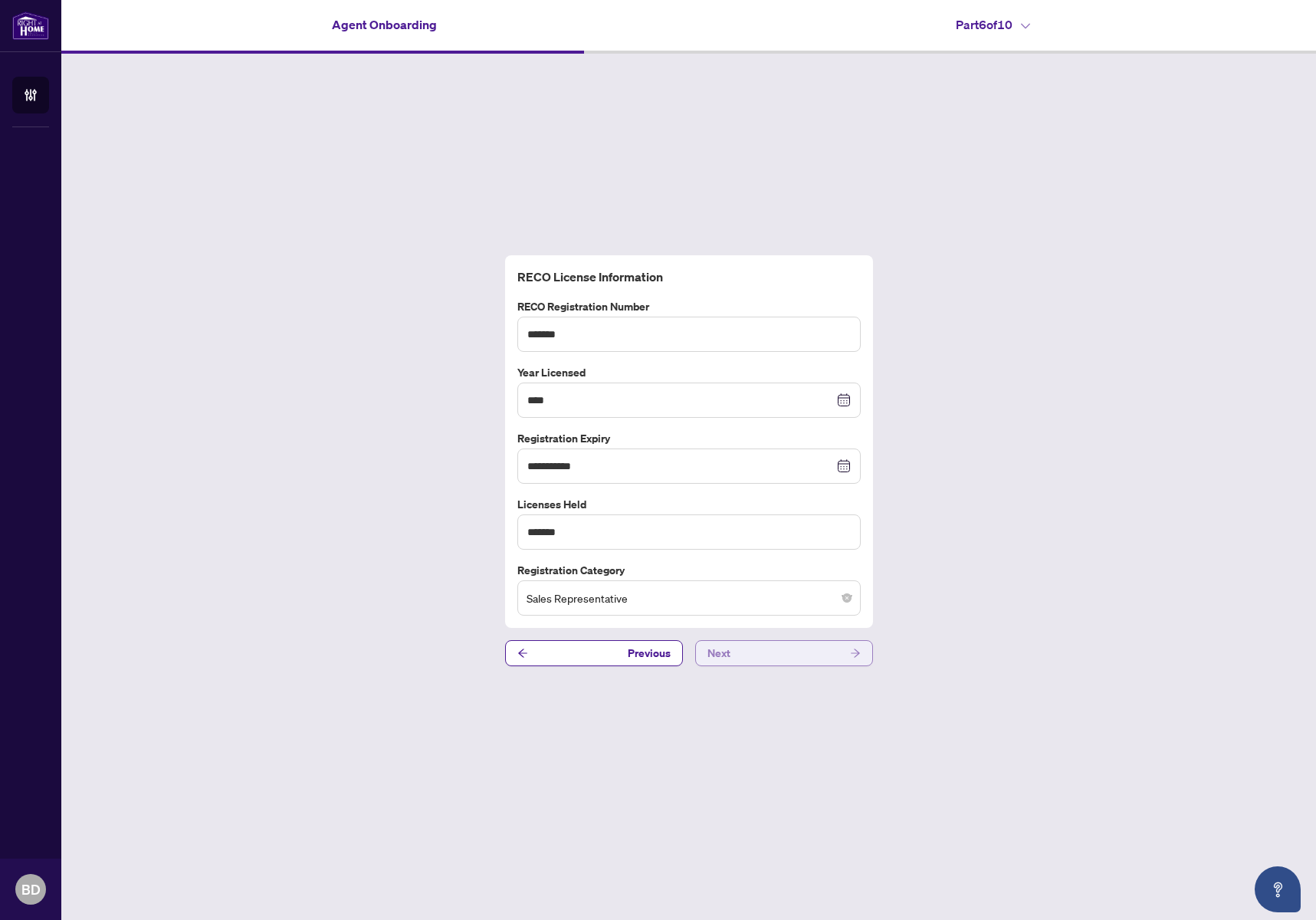
click at [833, 651] on button "Next" at bounding box center [784, 654] width 178 height 26
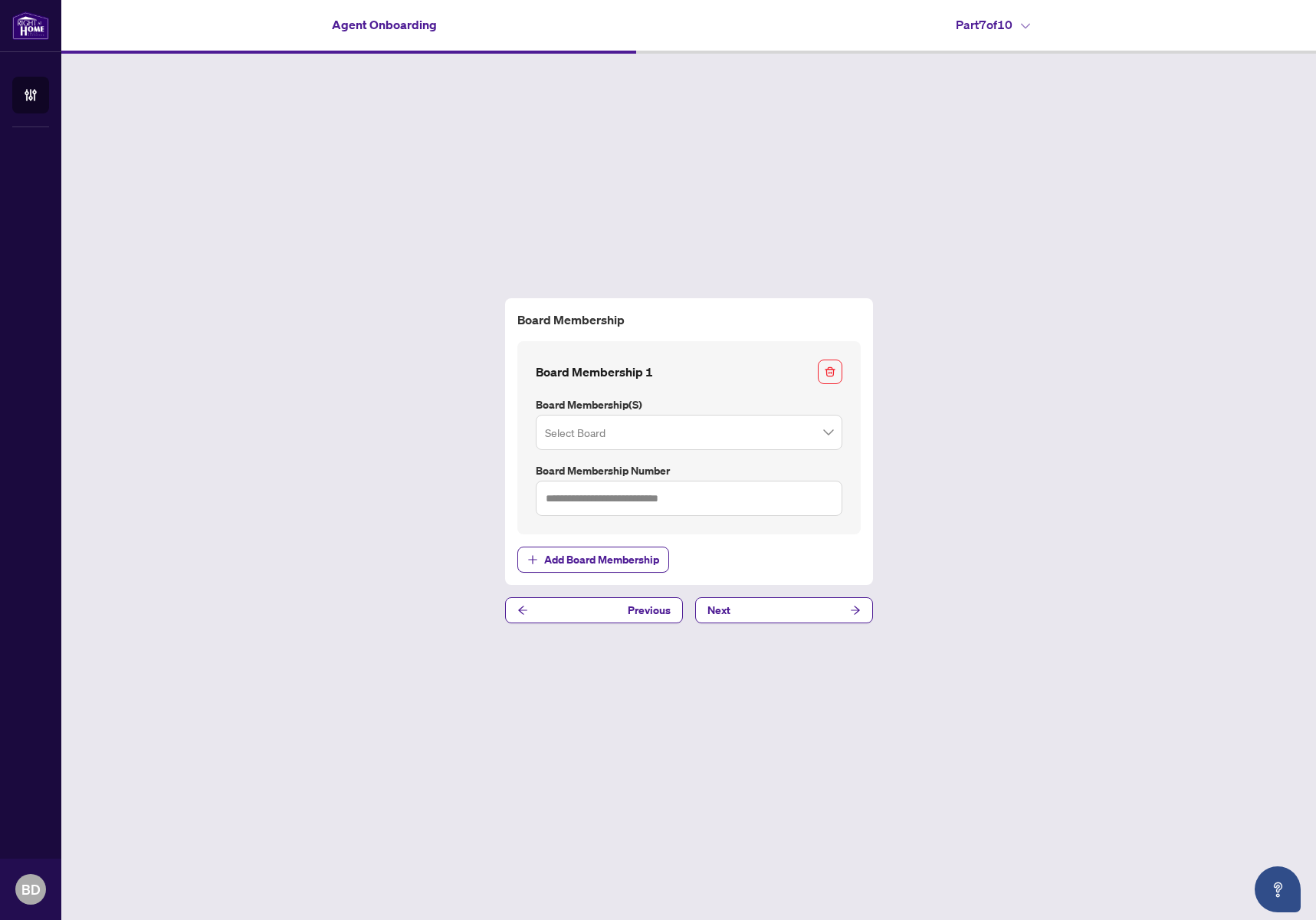
click at [660, 439] on input "search" at bounding box center [682, 434] width 275 height 33
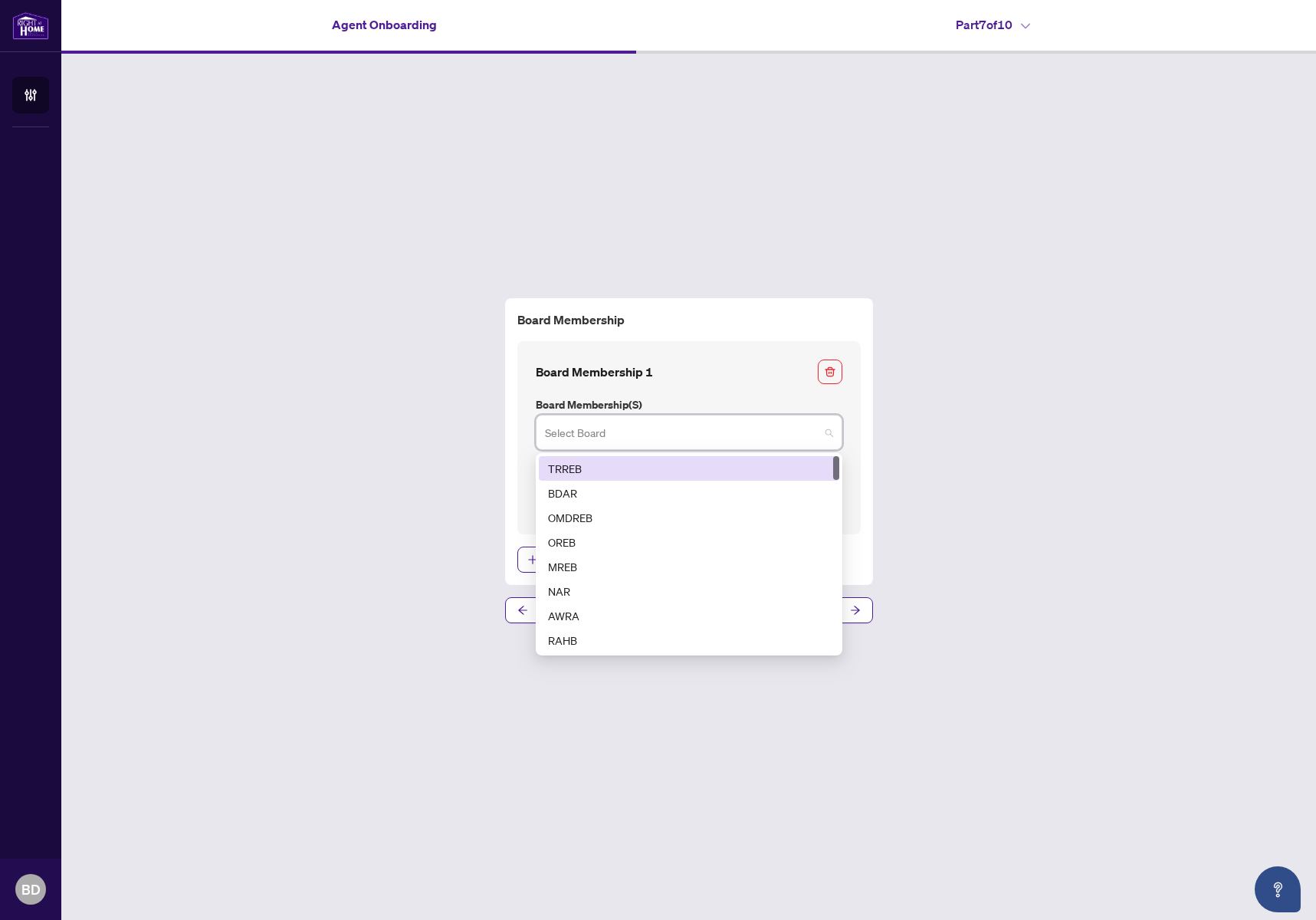
click at [652, 473] on div "TRREB" at bounding box center [688, 469] width 282 height 17
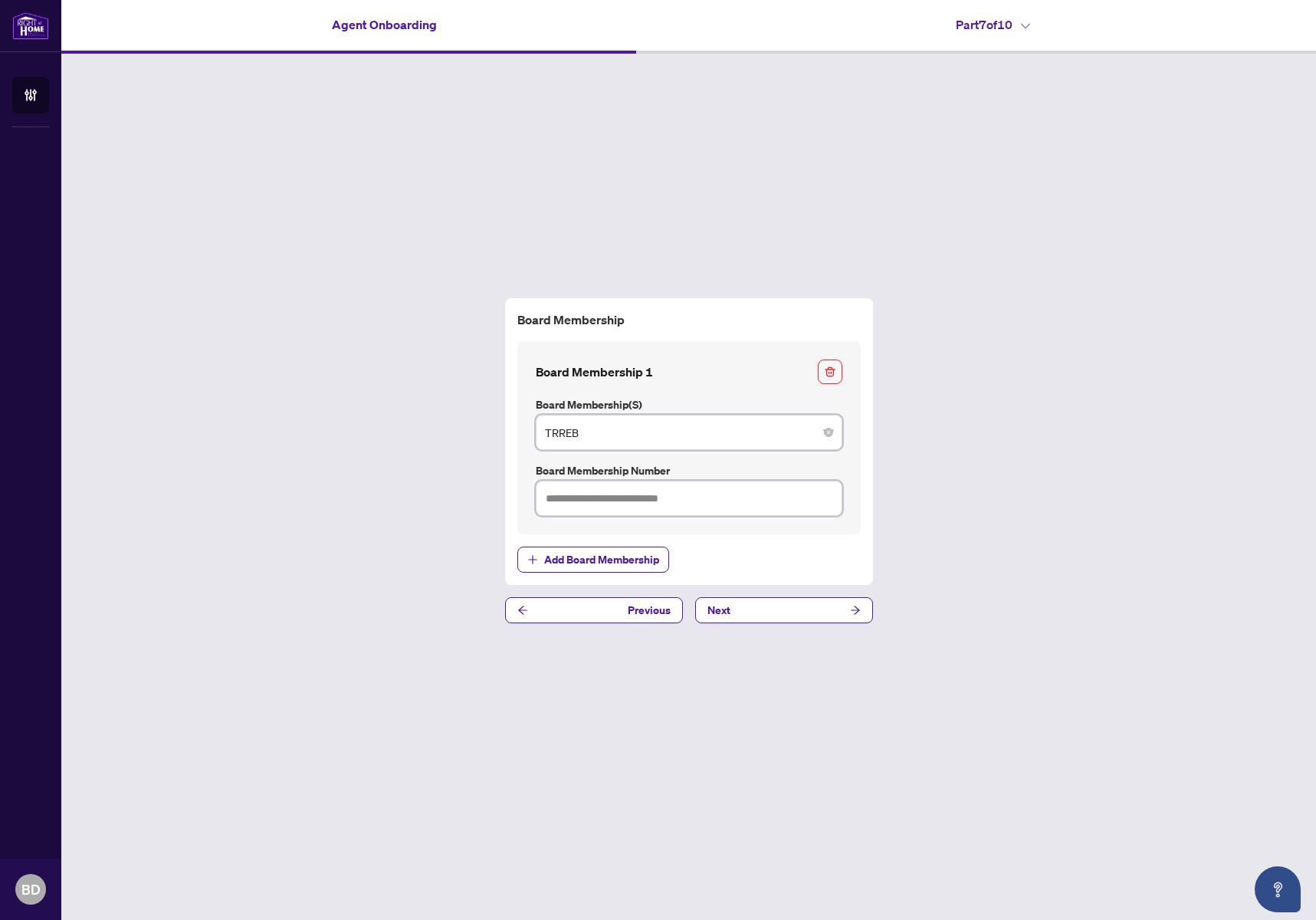
click at [669, 499] on input "text" at bounding box center [689, 498] width 307 height 35
type input "*******"
click at [761, 606] on button "Next" at bounding box center [784, 610] width 178 height 26
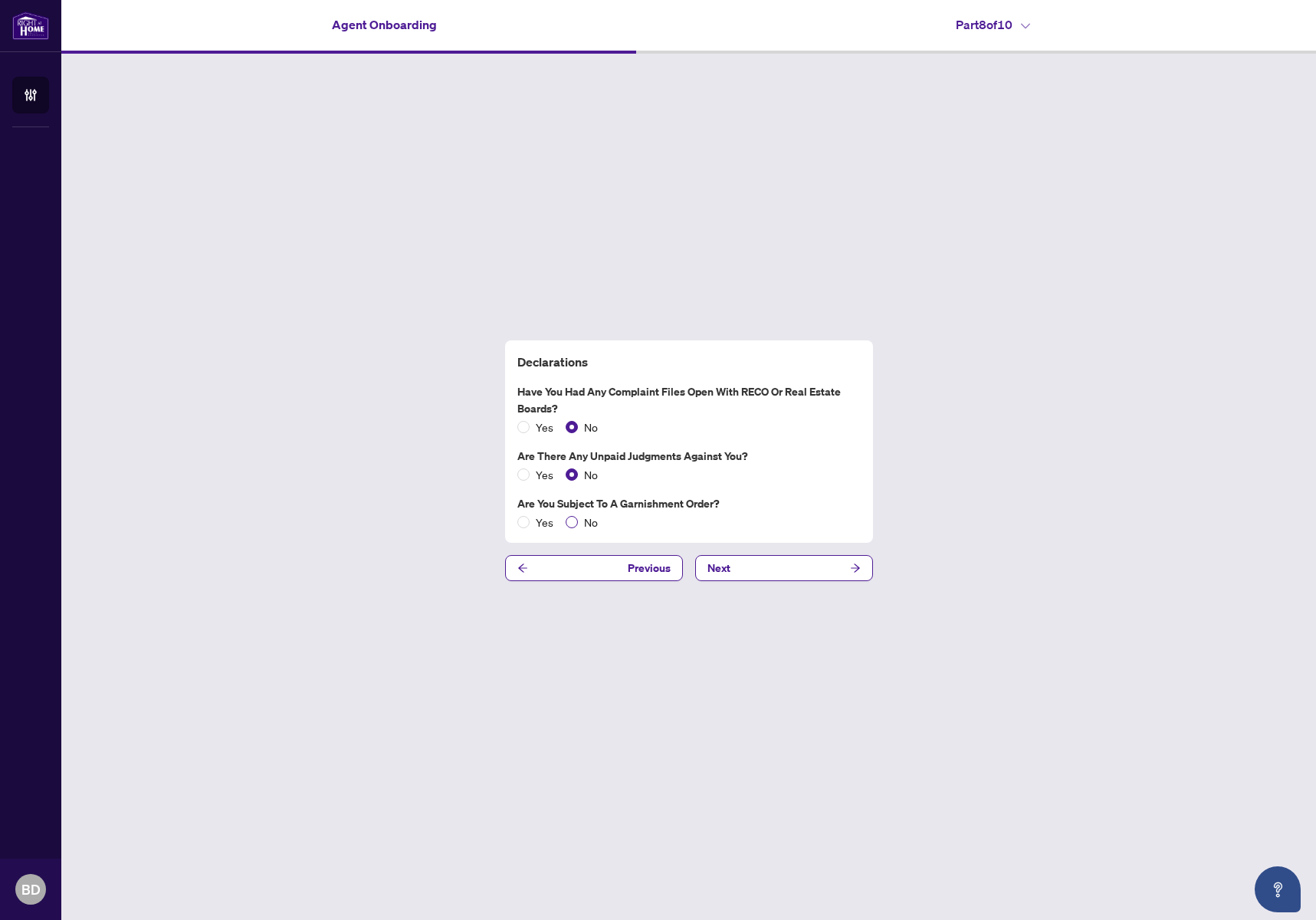
click at [581, 524] on span "No" at bounding box center [591, 523] width 26 height 17
click at [810, 570] on button "Next" at bounding box center [784, 568] width 178 height 26
click at [773, 568] on button "Next" at bounding box center [784, 568] width 178 height 26
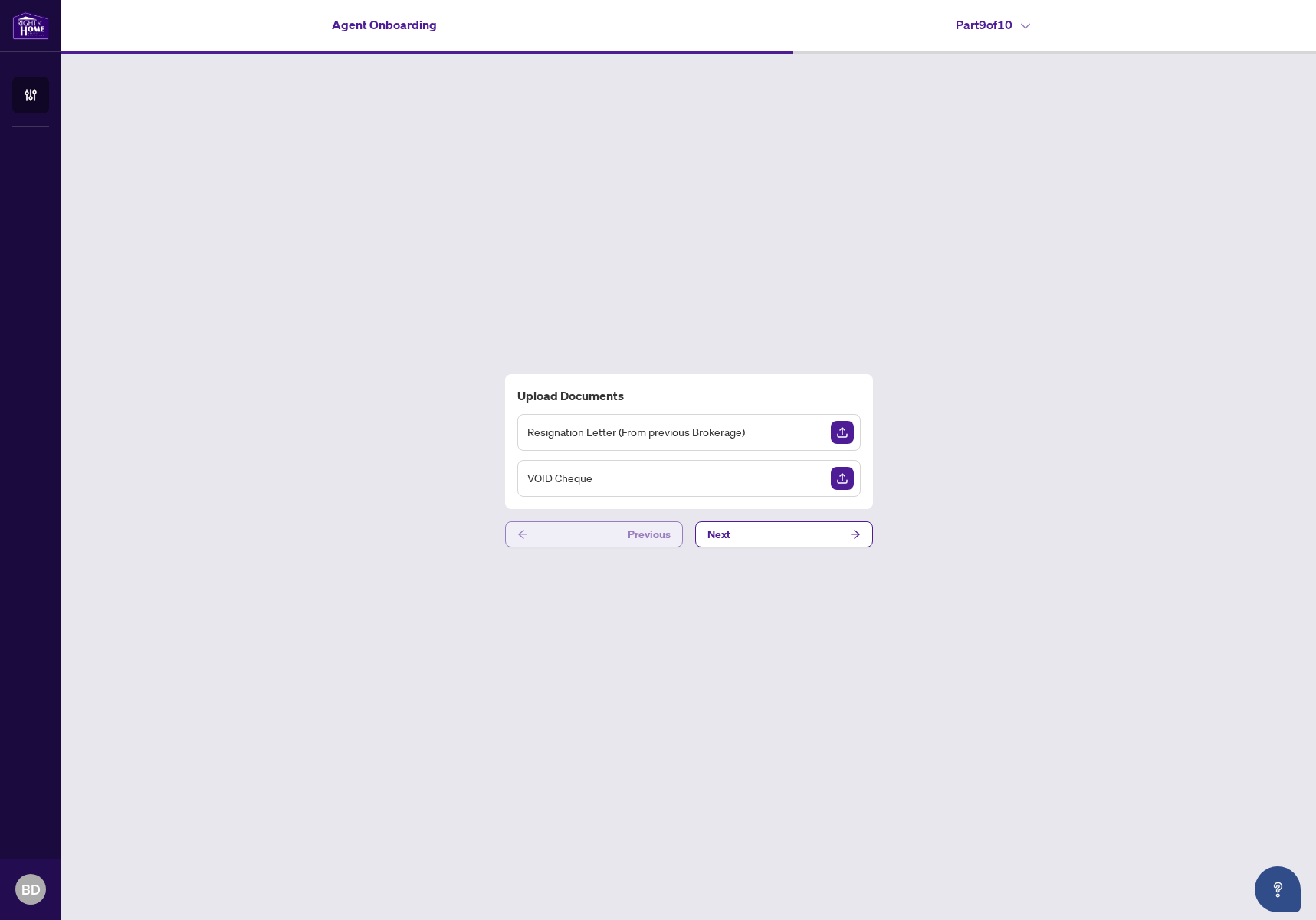
click at [621, 538] on button "Previous" at bounding box center [594, 535] width 178 height 26
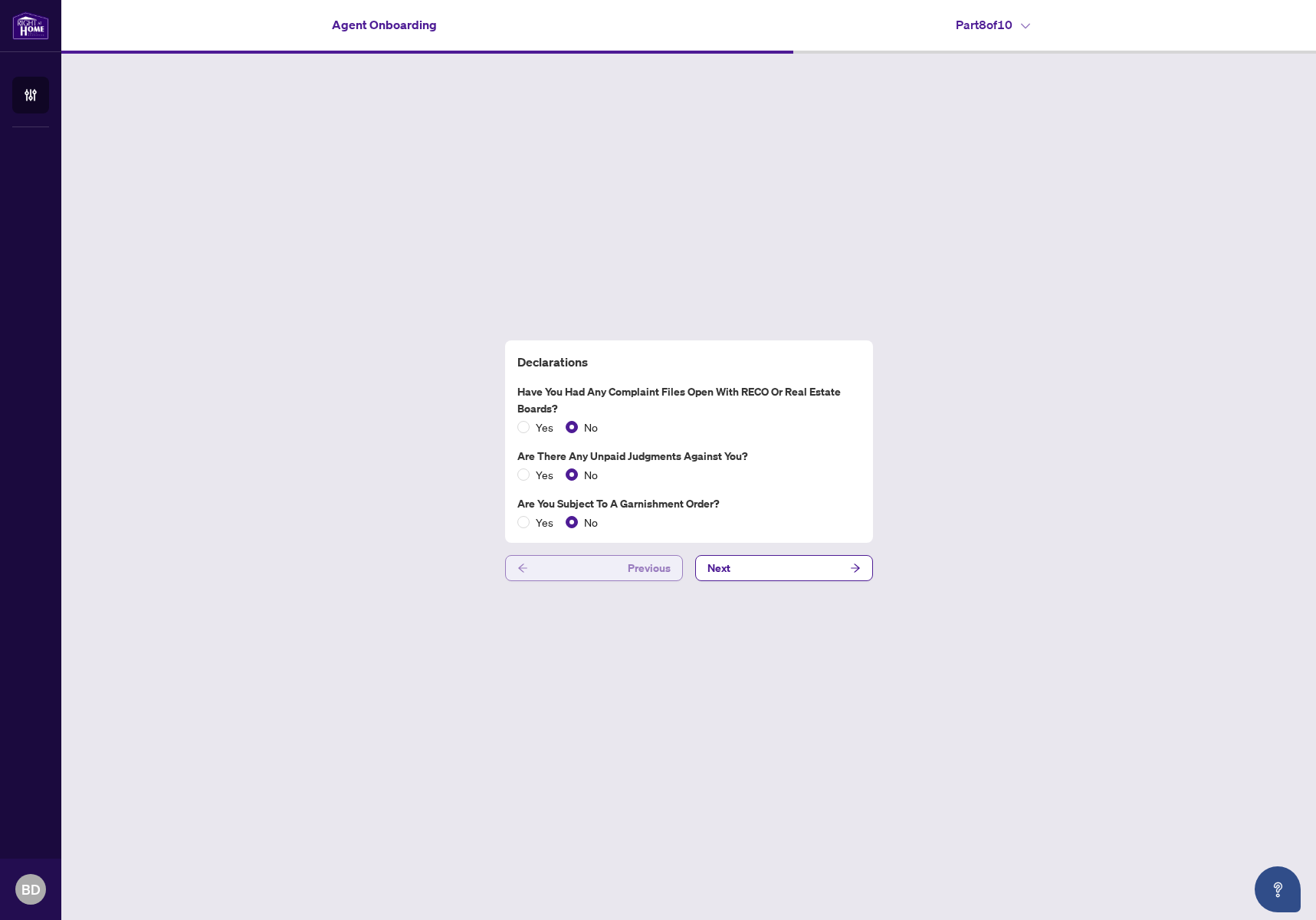
click at [623, 563] on button "Previous" at bounding box center [594, 568] width 178 height 26
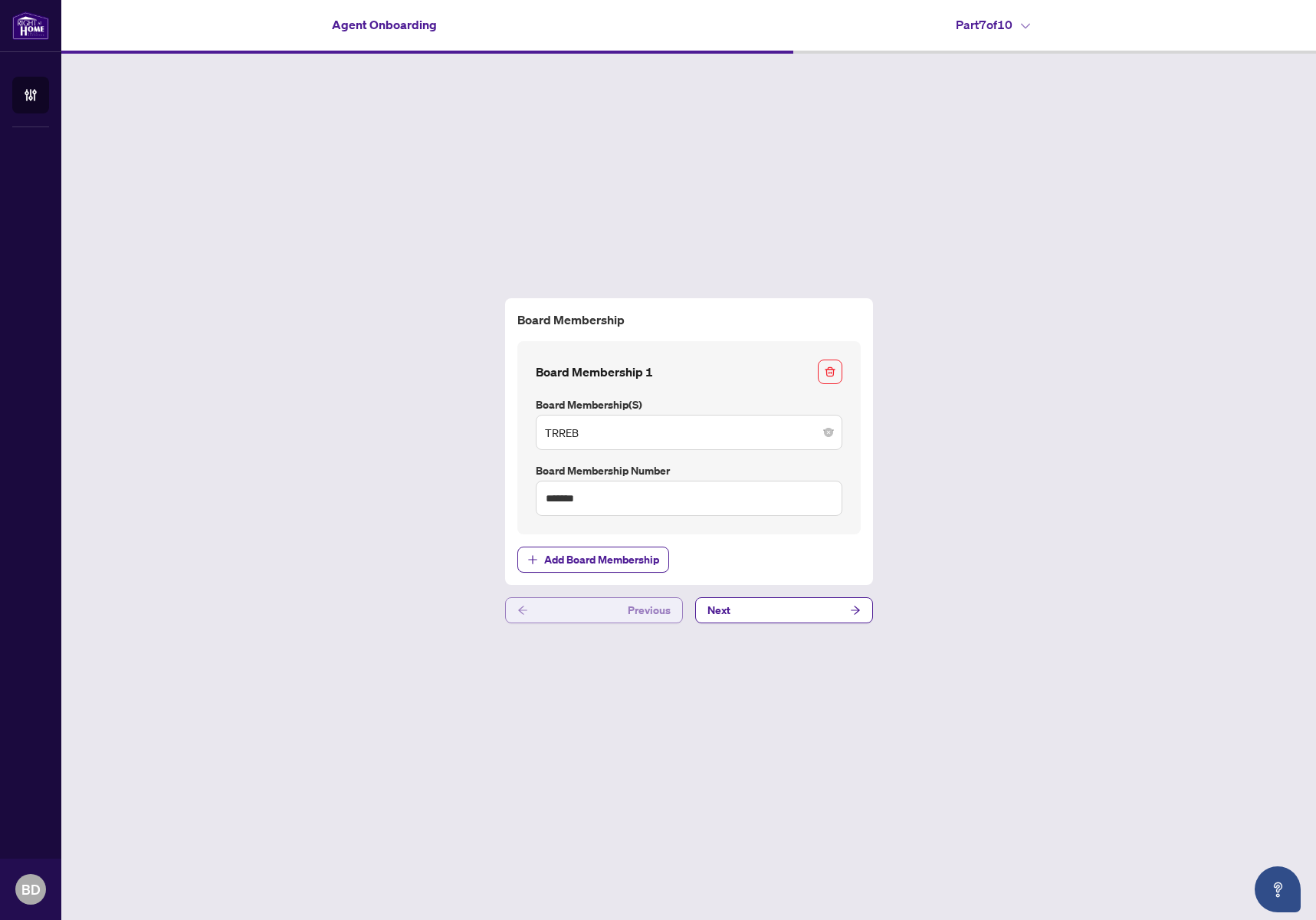
click at [621, 612] on button "Previous" at bounding box center [594, 610] width 178 height 26
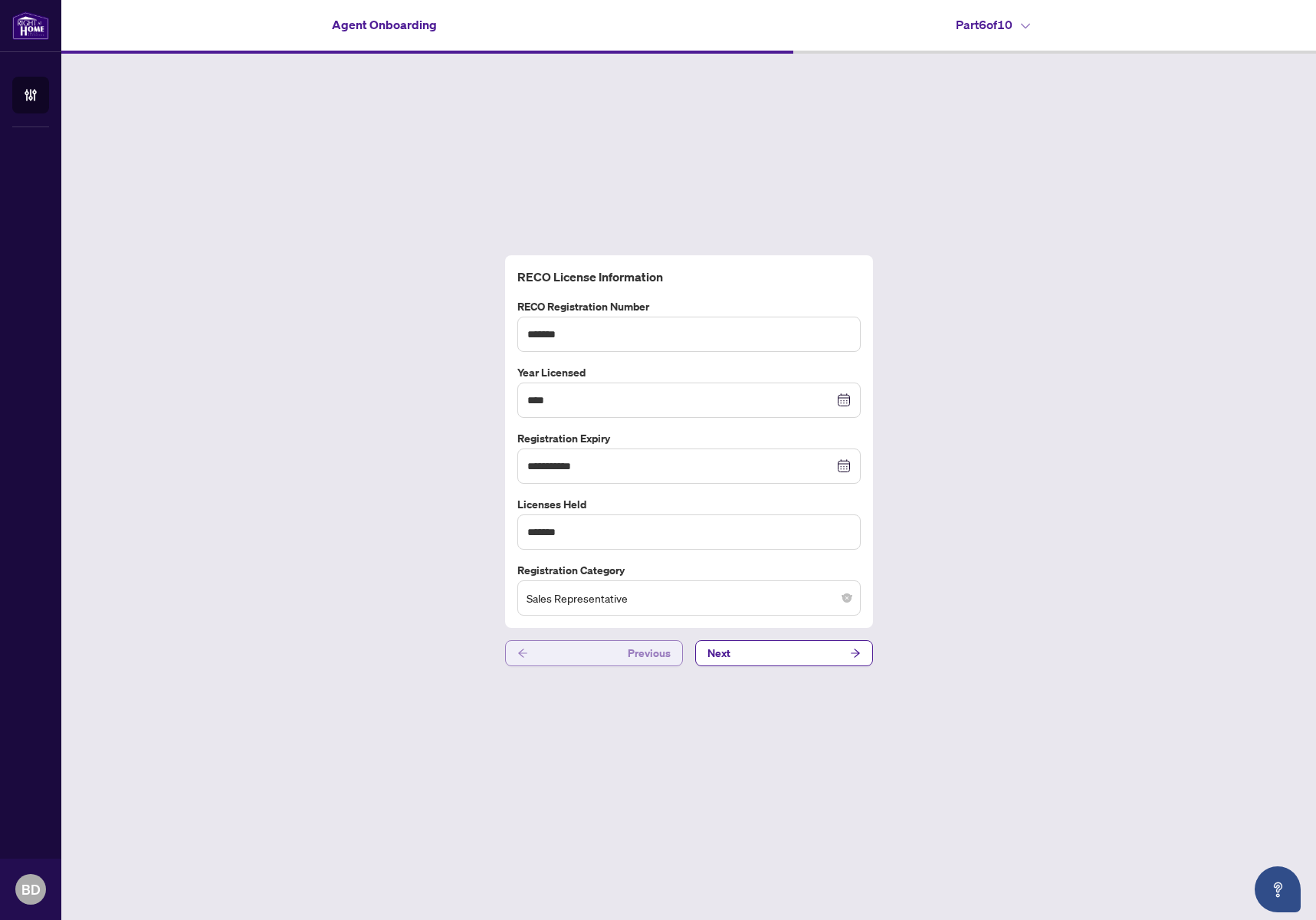
click at [634, 651] on span "Previous" at bounding box center [649, 653] width 43 height 25
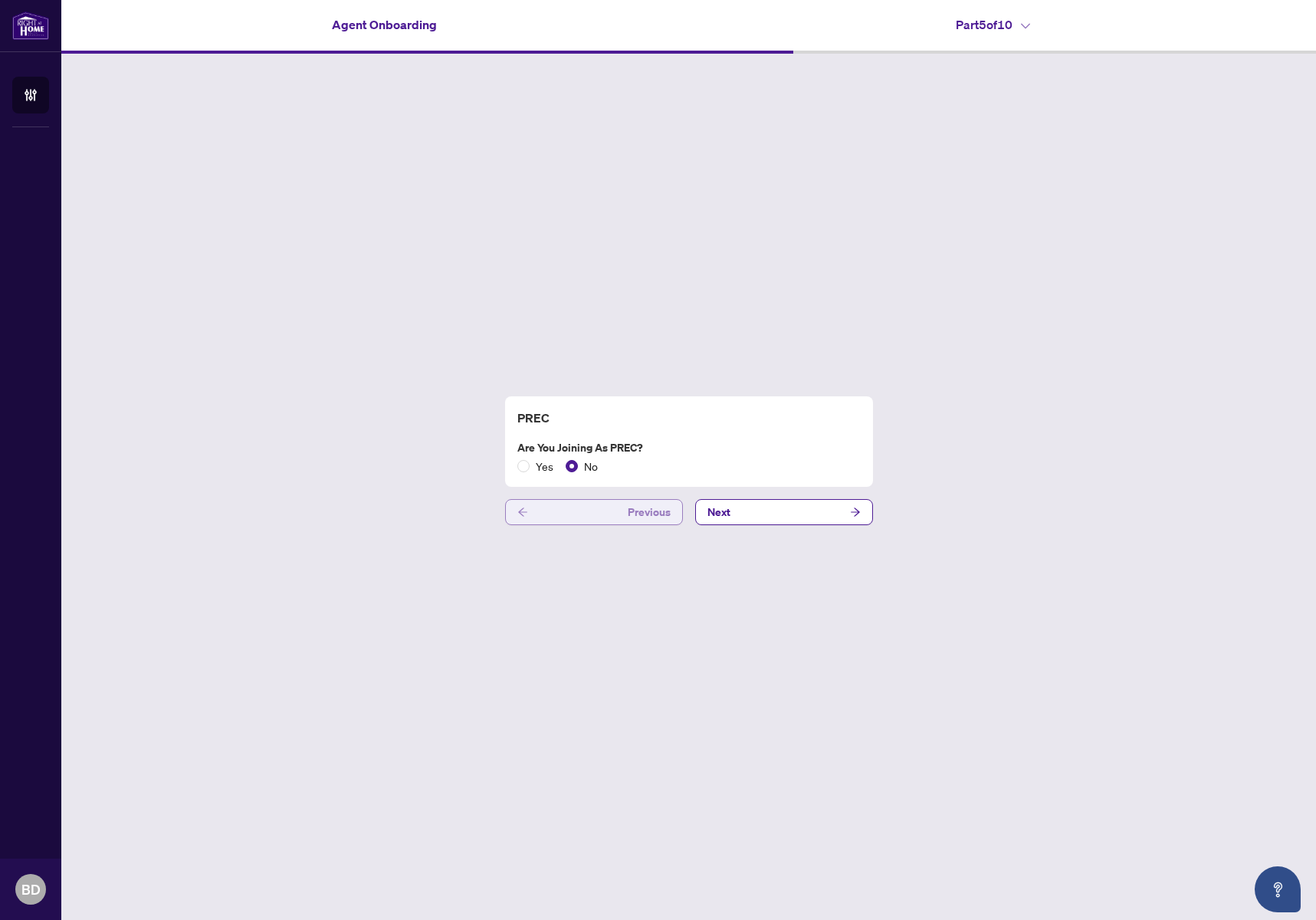
click at [629, 516] on span "Previous" at bounding box center [649, 512] width 43 height 25
click at [630, 516] on span "Previous" at bounding box center [649, 512] width 43 height 25
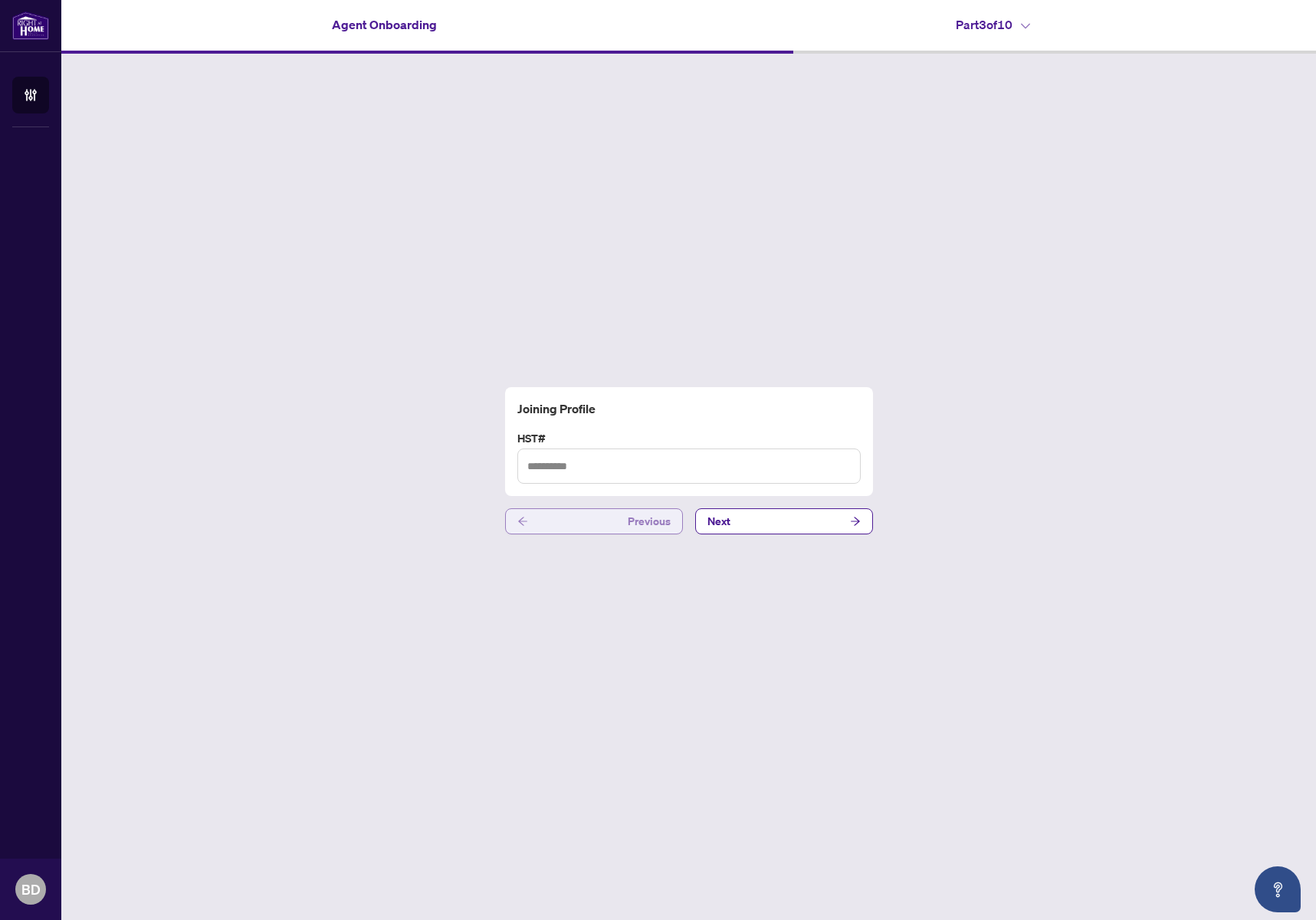
click at [616, 523] on button "Previous" at bounding box center [594, 522] width 178 height 26
click at [796, 525] on button "Next" at bounding box center [784, 522] width 178 height 26
click at [586, 469] on input "text" at bounding box center [688, 466] width 343 height 35
type input "*********"
click at [748, 527] on button "Next" at bounding box center [784, 522] width 178 height 26
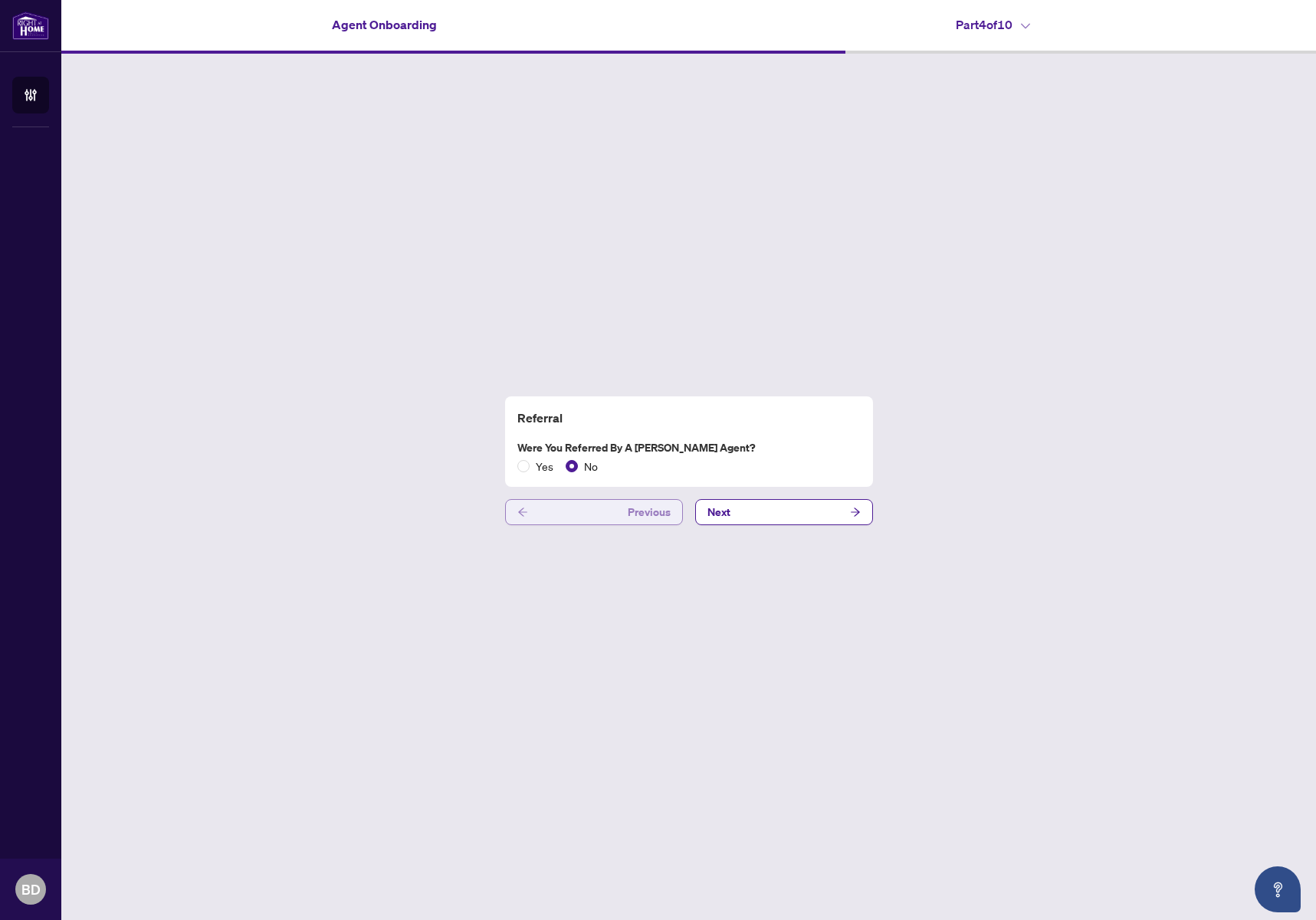
click at [617, 511] on button "Previous" at bounding box center [594, 512] width 178 height 26
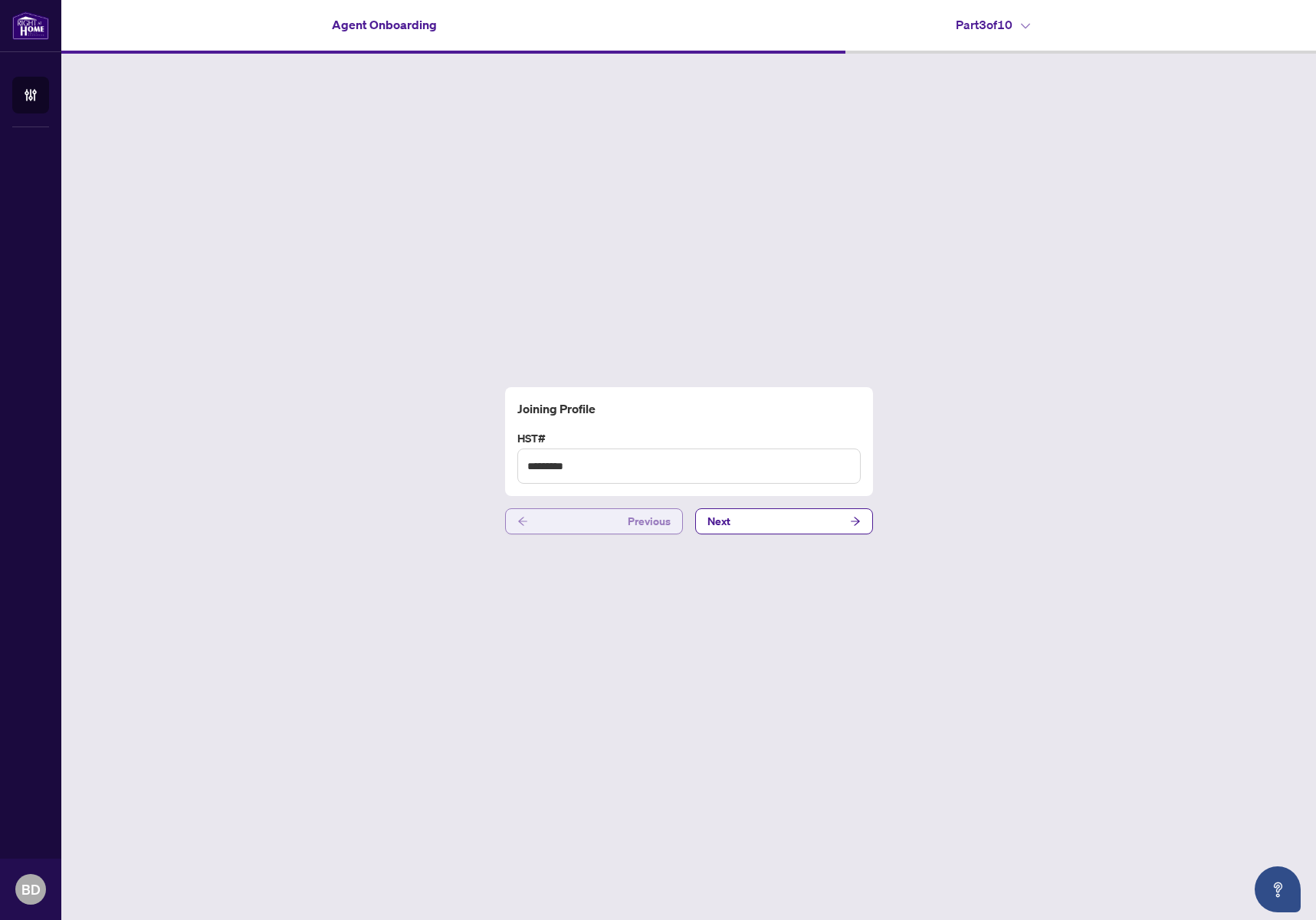
click at [626, 511] on button "Previous" at bounding box center [594, 522] width 178 height 26
click at [751, 523] on button "Next" at bounding box center [784, 522] width 178 height 26
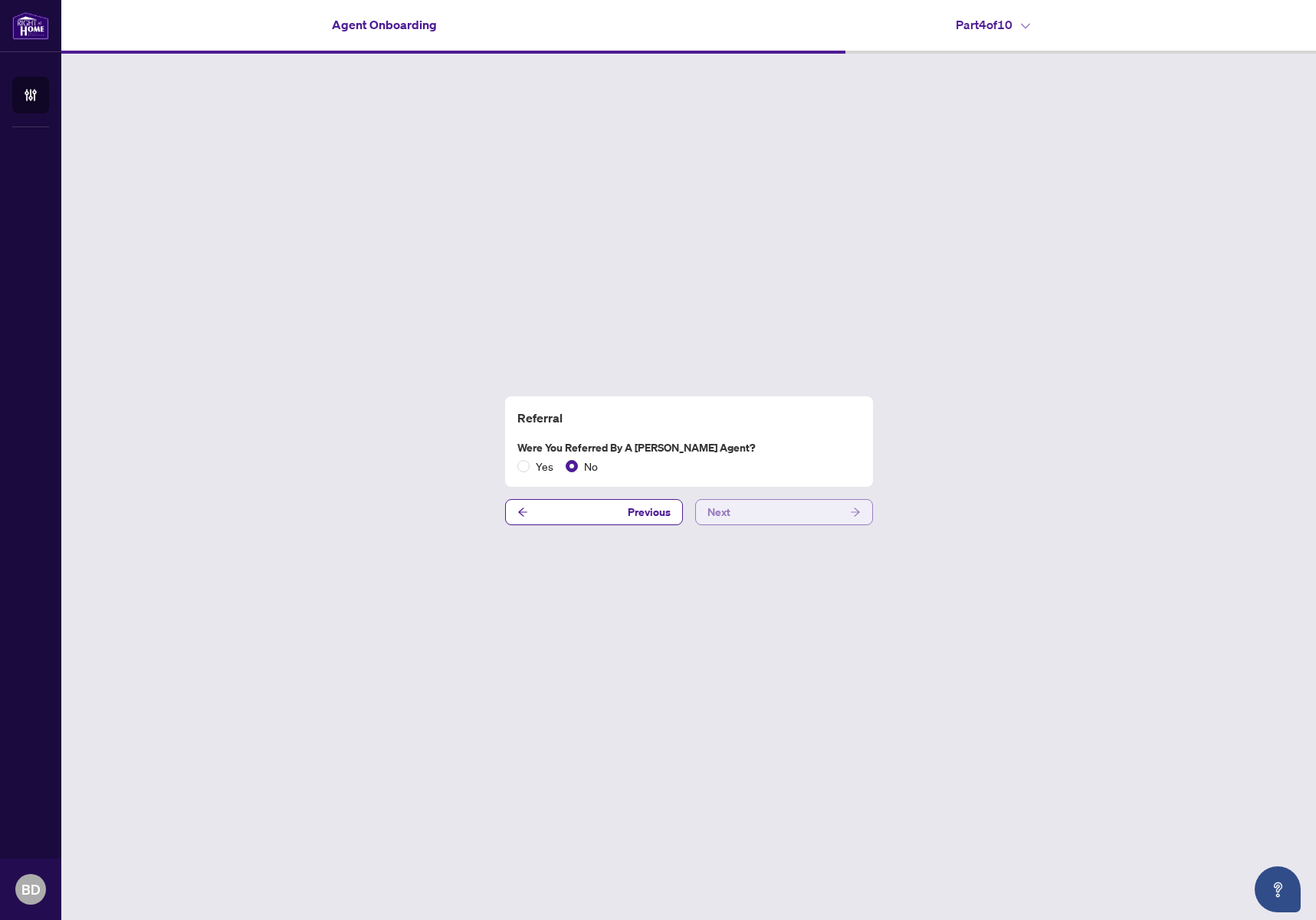
click at [761, 509] on button "Next" at bounding box center [784, 512] width 178 height 26
click at [772, 523] on button "Next" at bounding box center [784, 512] width 178 height 26
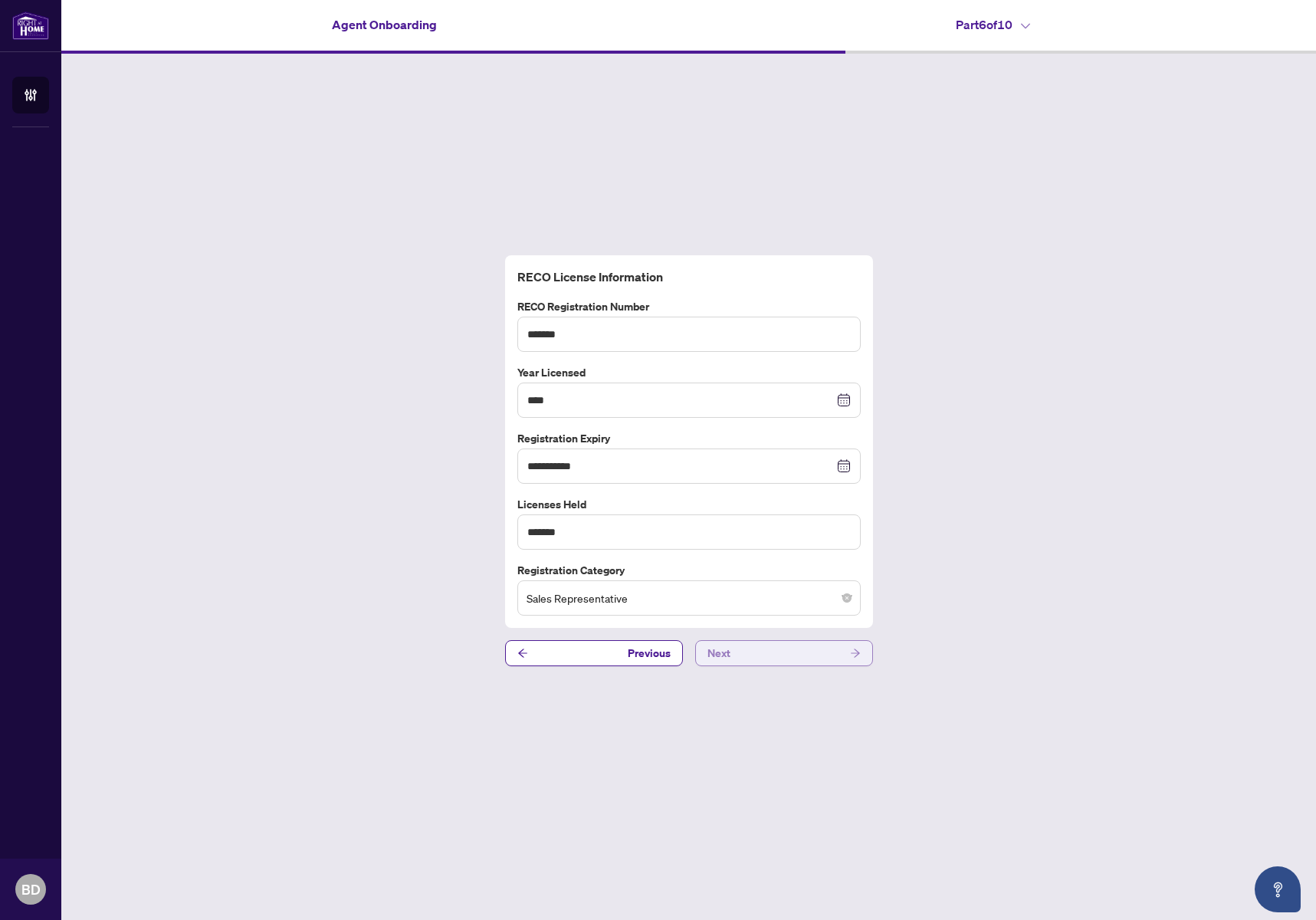
click at [784, 654] on button "Next" at bounding box center [784, 654] width 178 height 26
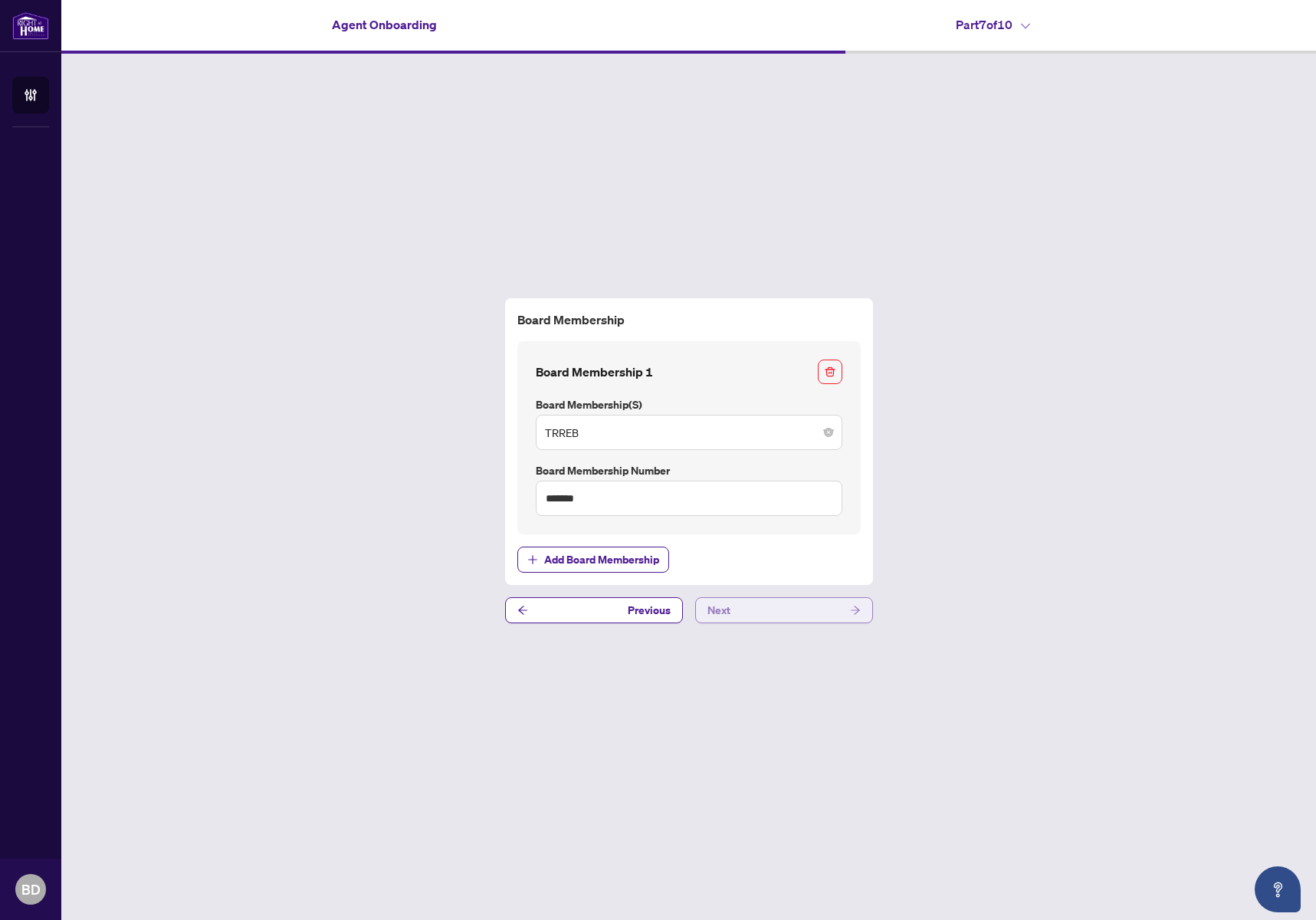
click at [805, 606] on button "Next" at bounding box center [784, 610] width 178 height 26
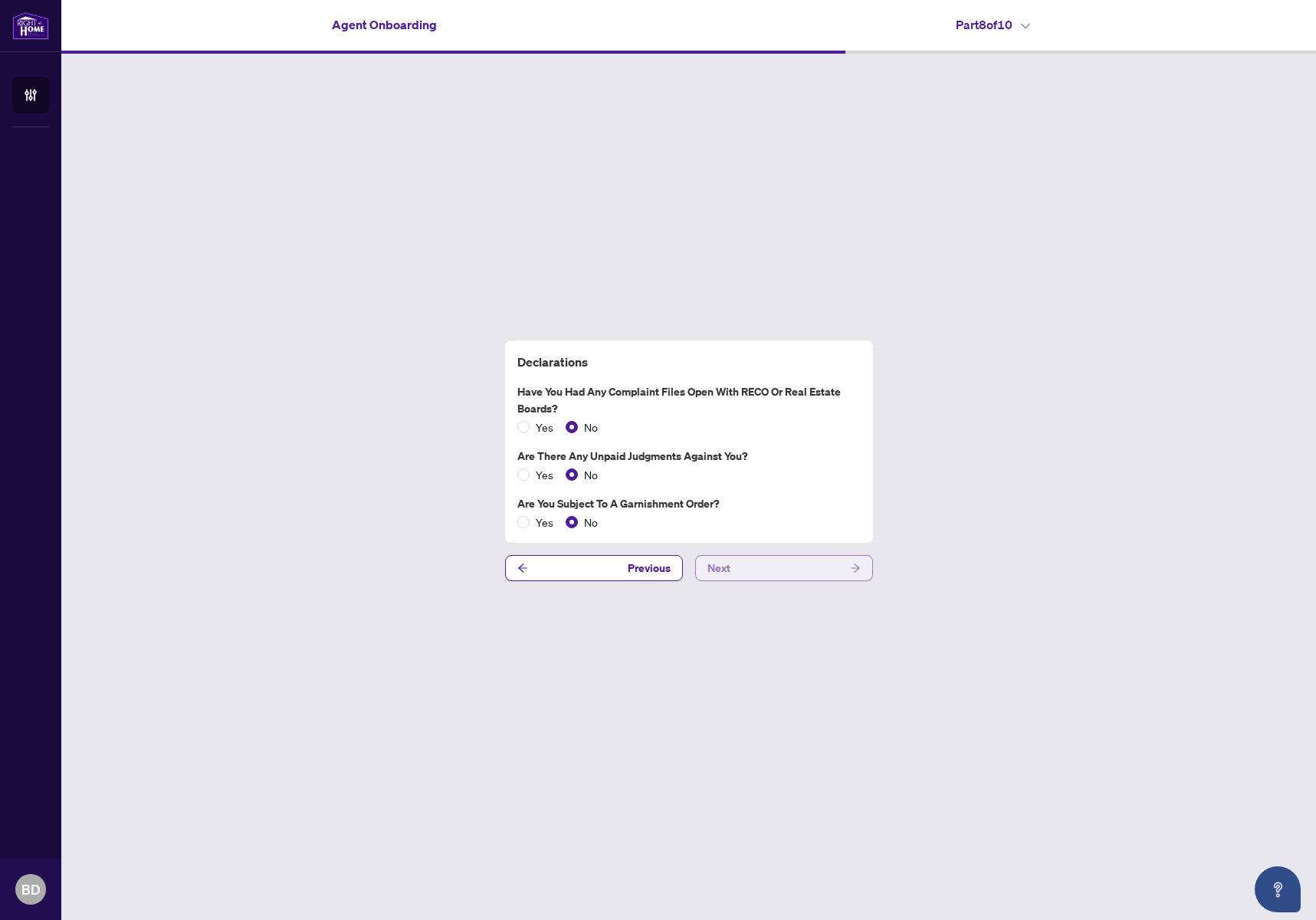
click at [805, 606] on div "Declarations Have you had any complaint files open with RECO or Real Estate Boa…" at bounding box center [689, 461] width 1255 height 815
click at [783, 570] on button "Next" at bounding box center [784, 568] width 178 height 26
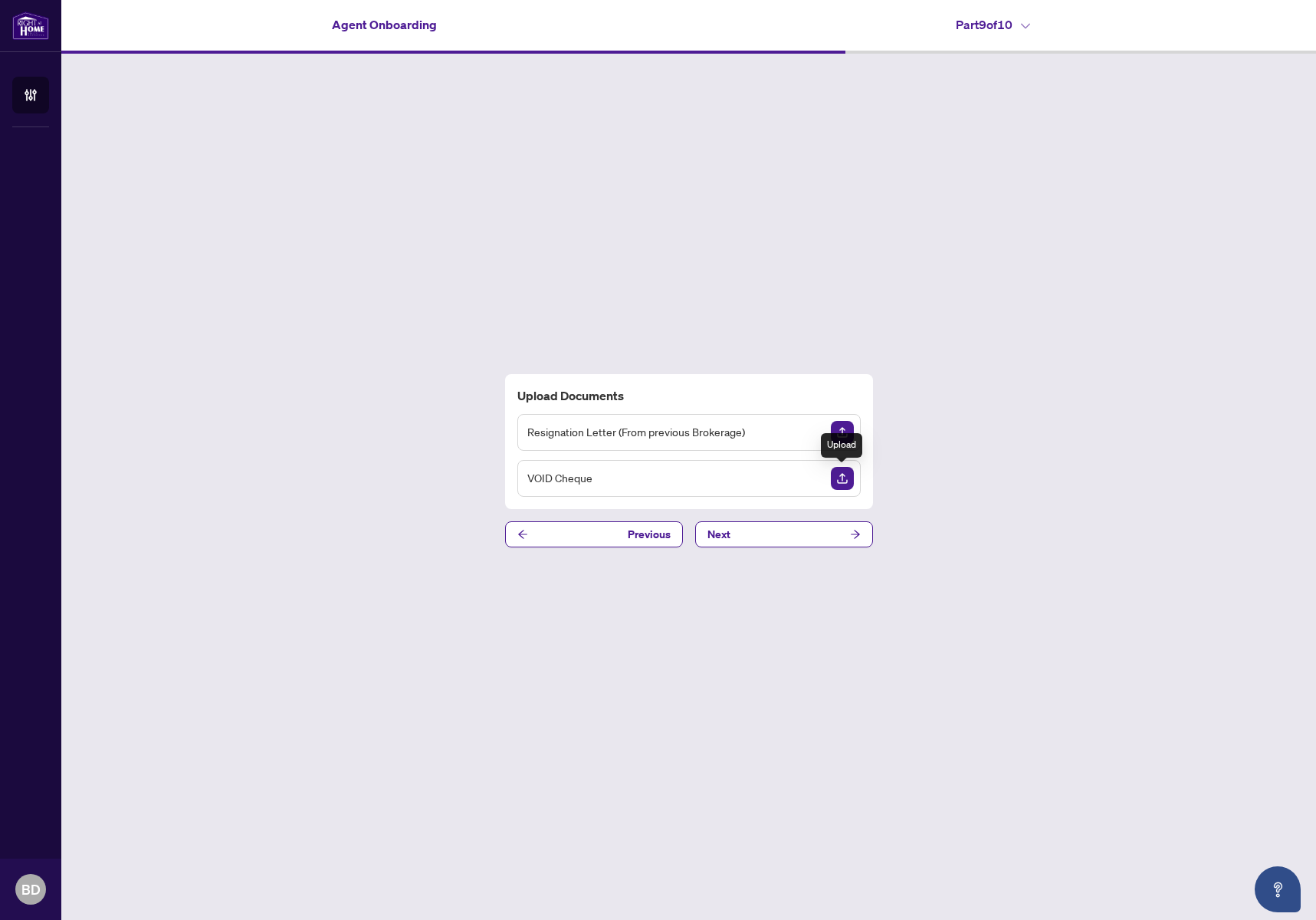
click at [844, 481] on img "Upload Document" at bounding box center [843, 478] width 23 height 23
click at [799, 531] on button "Next" at bounding box center [784, 535] width 178 height 26
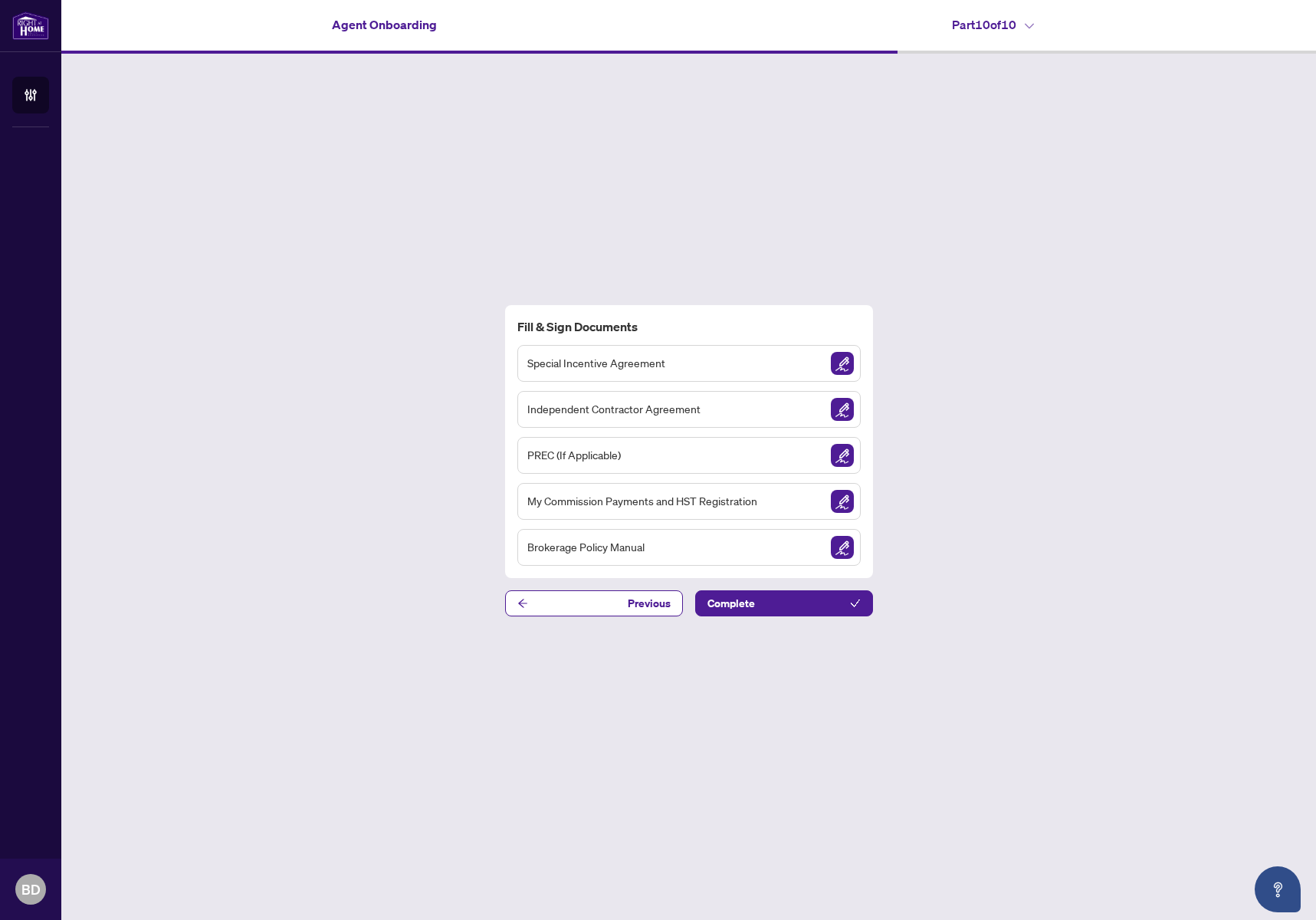
click at [624, 360] on span "Special Incentive Agreement" at bounding box center [596, 363] width 138 height 18
click at [629, 362] on span "Special Incentive Agreement" at bounding box center [596, 363] width 138 height 18
click at [721, 379] on div "Special Incentive Agreement" at bounding box center [688, 363] width 343 height 37
click at [837, 367] on img "Sign Document" at bounding box center [843, 363] width 23 height 23
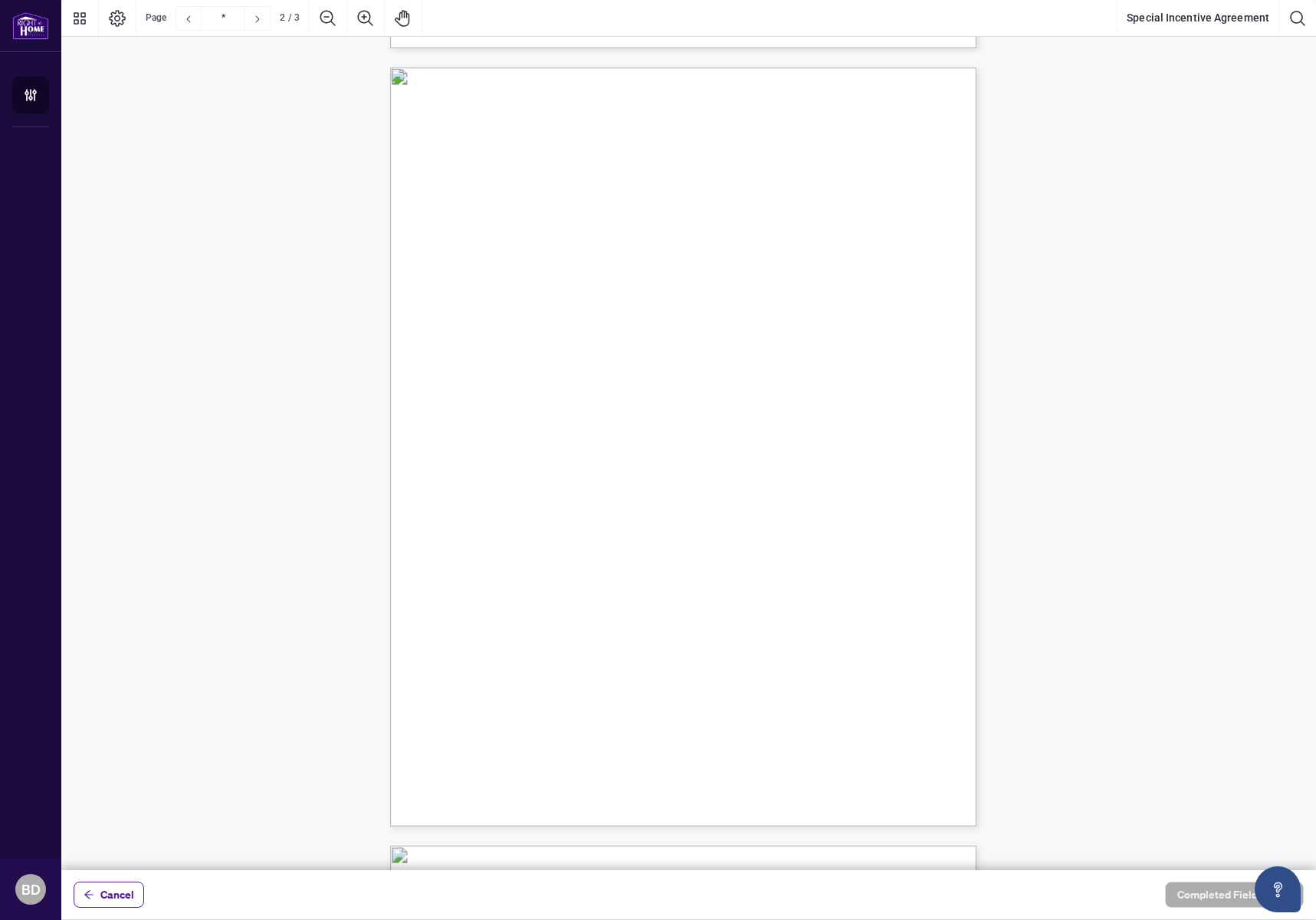
scroll to position [767, 0]
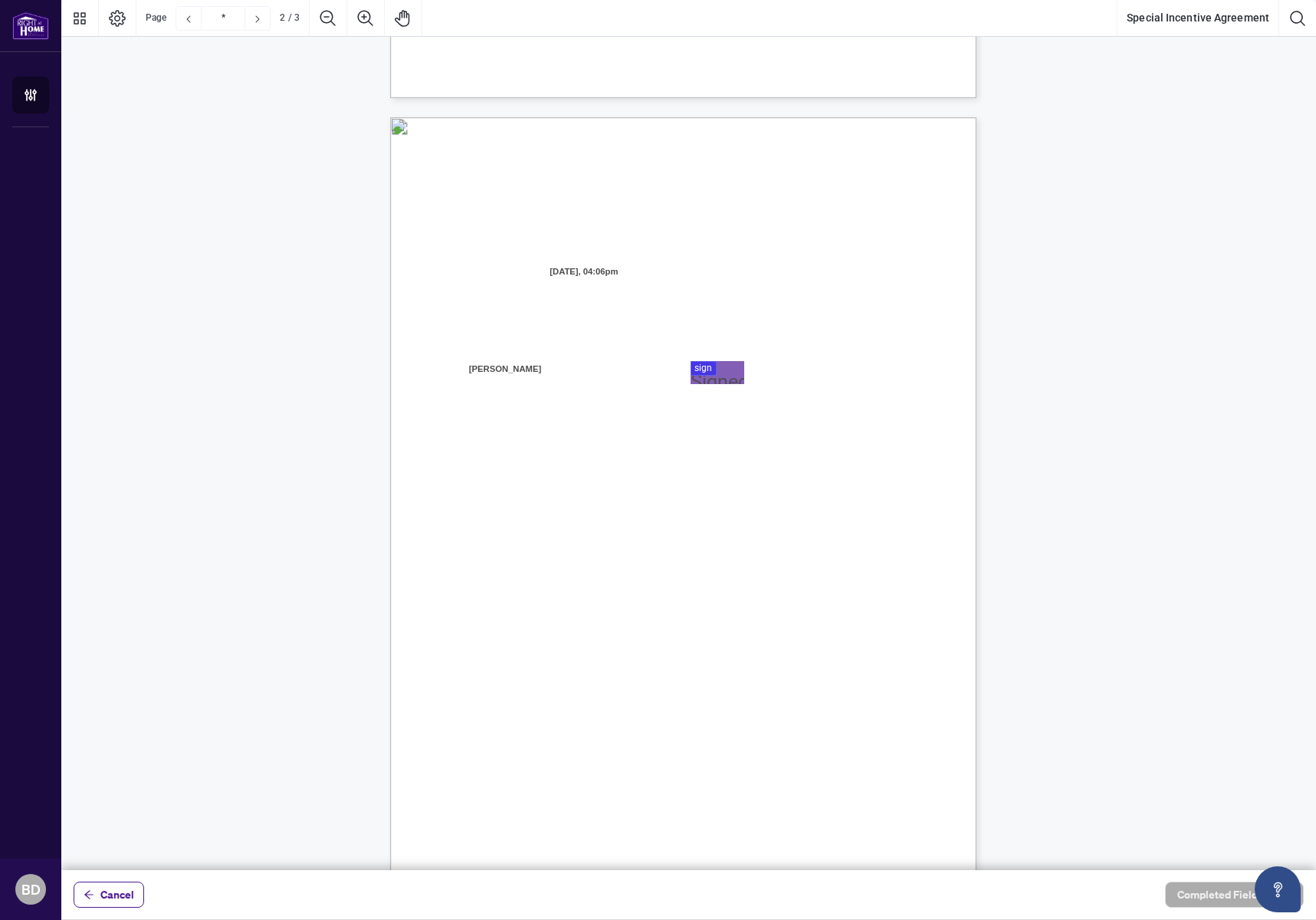
type input "*"
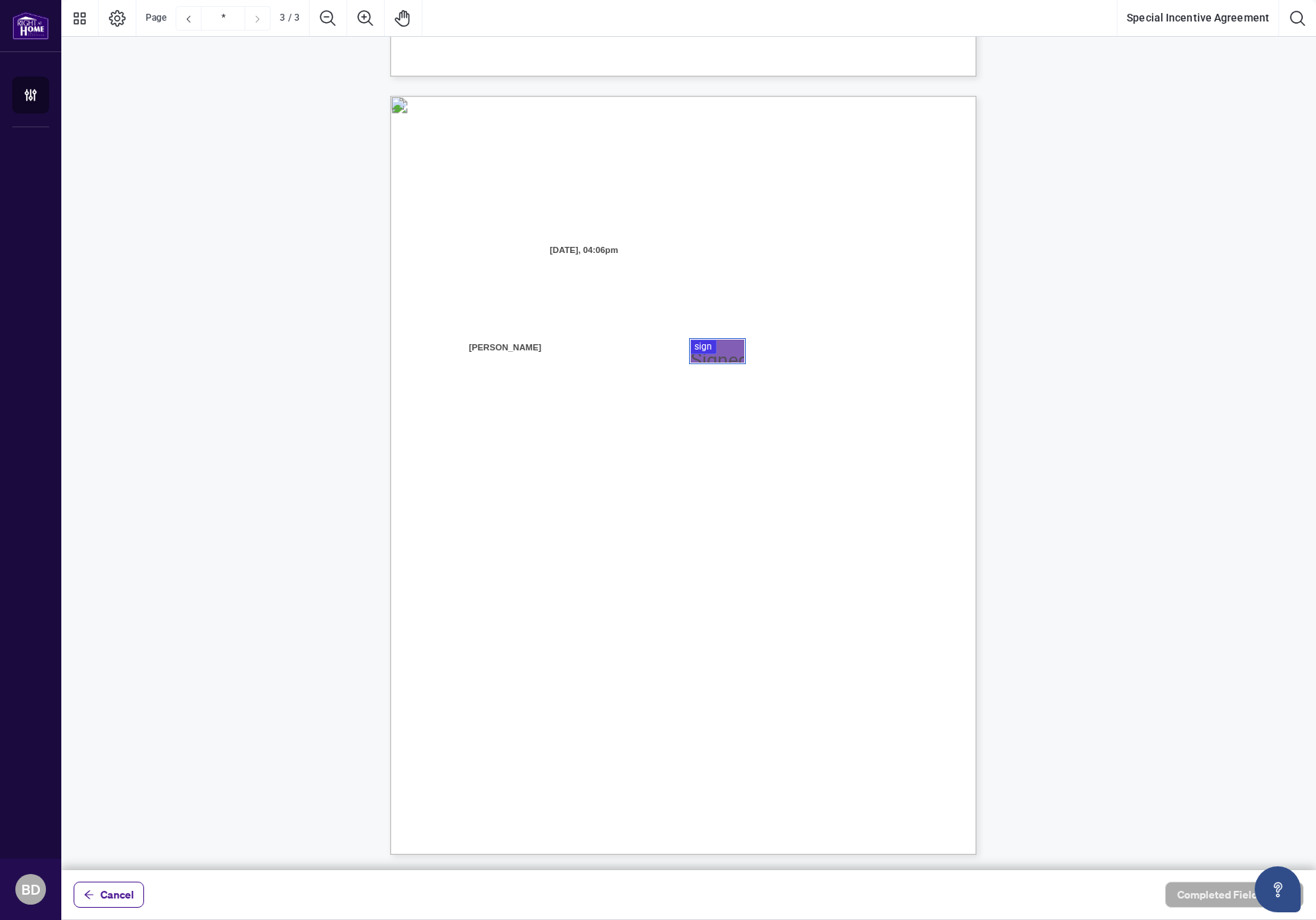
click at [721, 349] on div at bounding box center [689, 435] width 1255 height 870
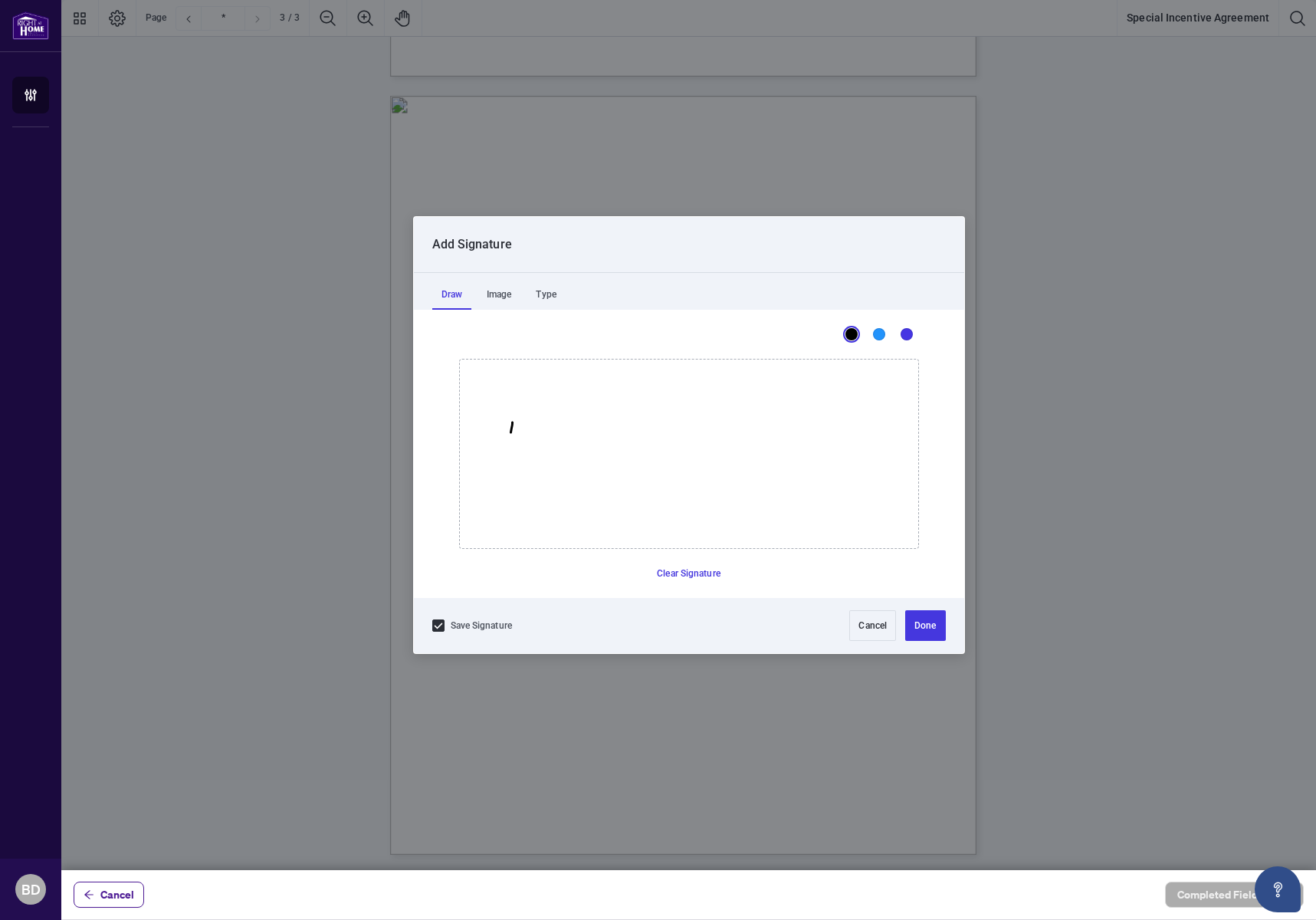
drag, startPoint x: 512, startPoint y: 422, endPoint x: 509, endPoint y: 481, distance: 59.1
click at [509, 481] on icon "Drawing canvas" at bounding box center [688, 454] width 458 height 188
drag, startPoint x: 507, startPoint y: 428, endPoint x: 511, endPoint y: 480, distance: 52.2
click at [506, 481] on icon "Drawing canvas" at bounding box center [688, 454] width 458 height 188
drag, startPoint x: 553, startPoint y: 466, endPoint x: 576, endPoint y: 462, distance: 23.3
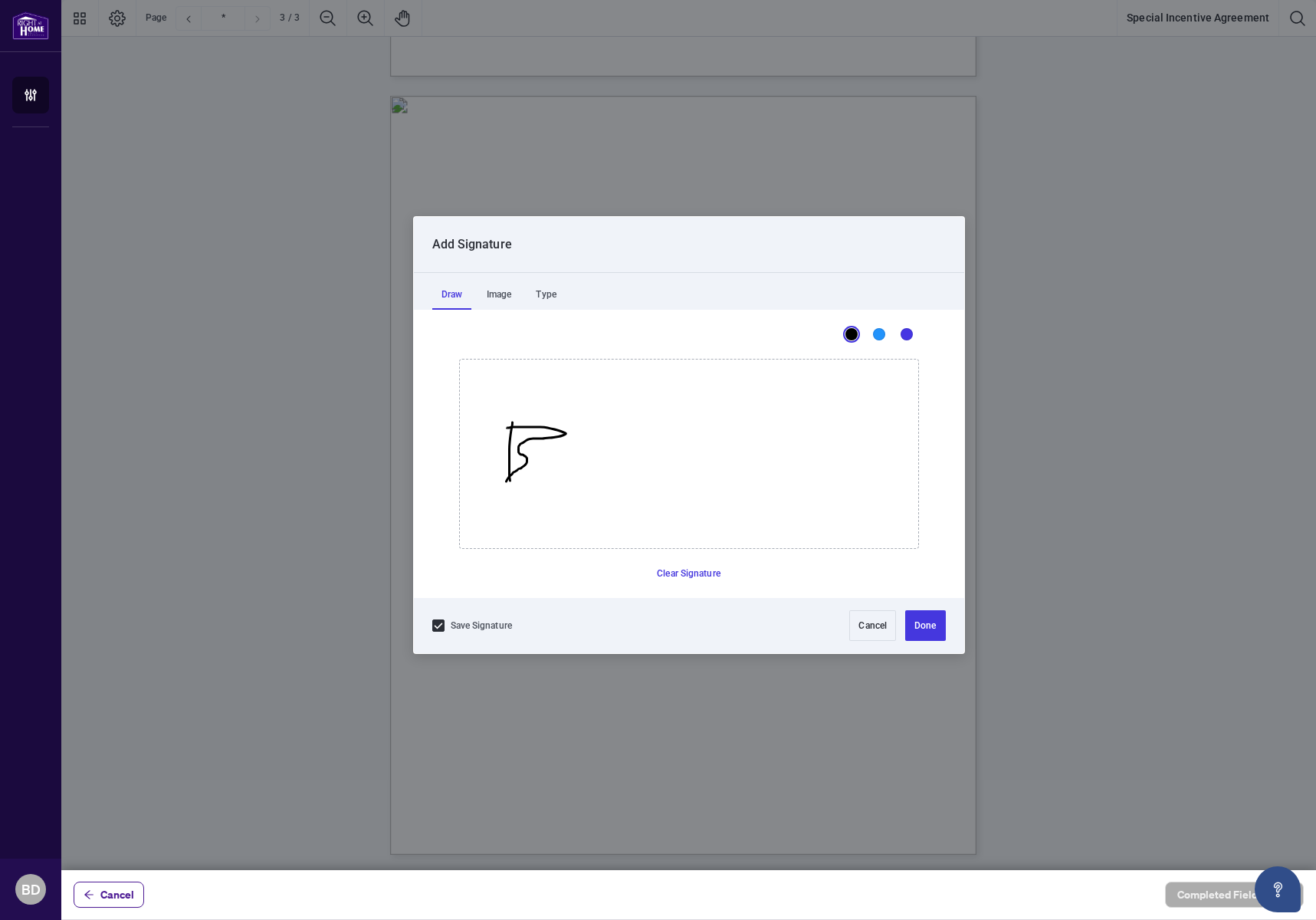
click at [569, 462] on icon "Drawing canvas" at bounding box center [688, 454] width 458 height 188
drag, startPoint x: 581, startPoint y: 462, endPoint x: 580, endPoint y: 474, distance: 12.0
click at [580, 474] on icon "Drawing canvas" at bounding box center [688, 454] width 458 height 188
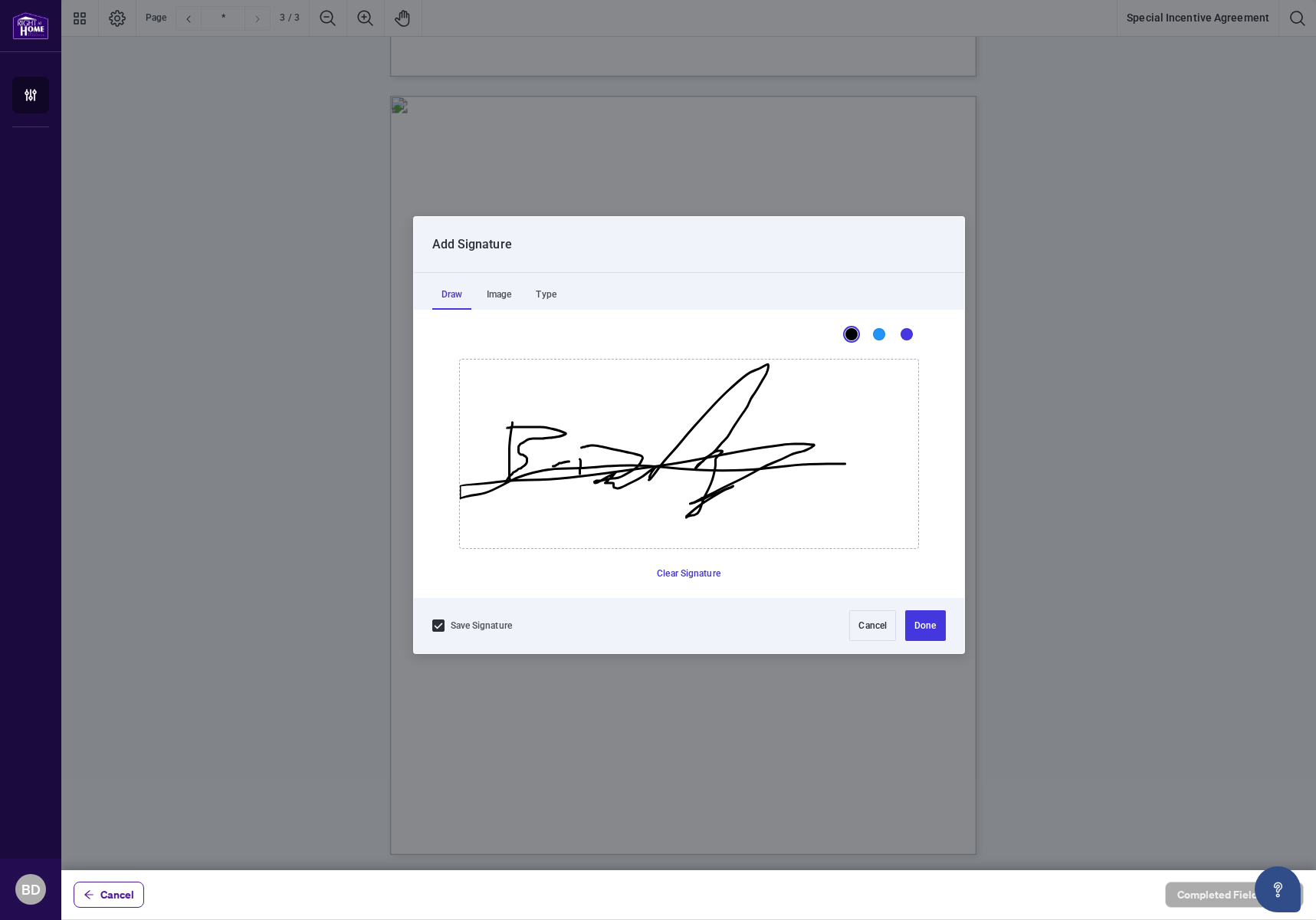
drag, startPoint x: 585, startPoint y: 447, endPoint x: 843, endPoint y: 452, distance: 258.0
click at [861, 460] on icon "Drawing canvas" at bounding box center [688, 454] width 458 height 188
click at [938, 623] on button "Done" at bounding box center [925, 626] width 40 height 31
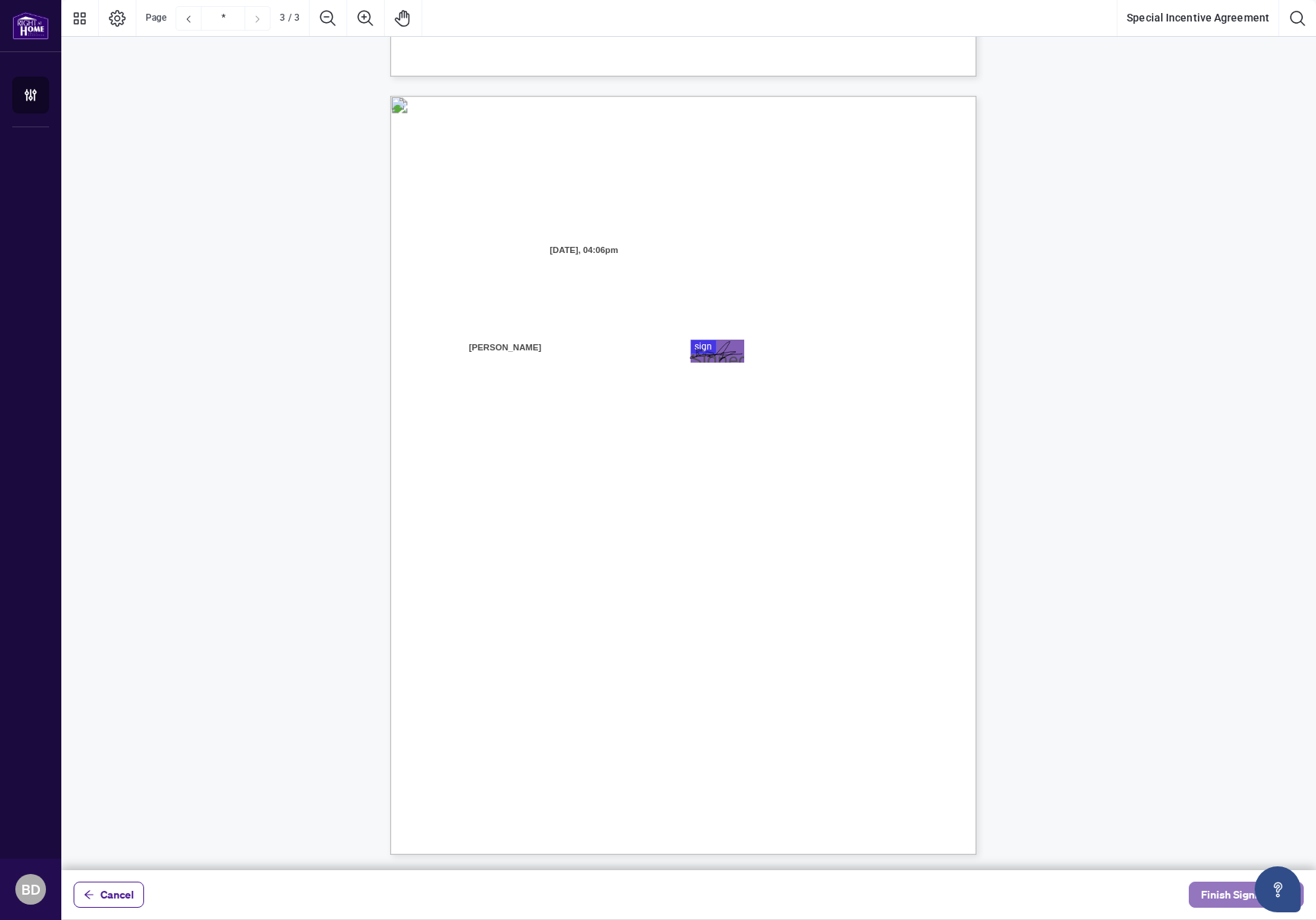
click at [1218, 893] on span "Finish Signing" at bounding box center [1236, 894] width 69 height 25
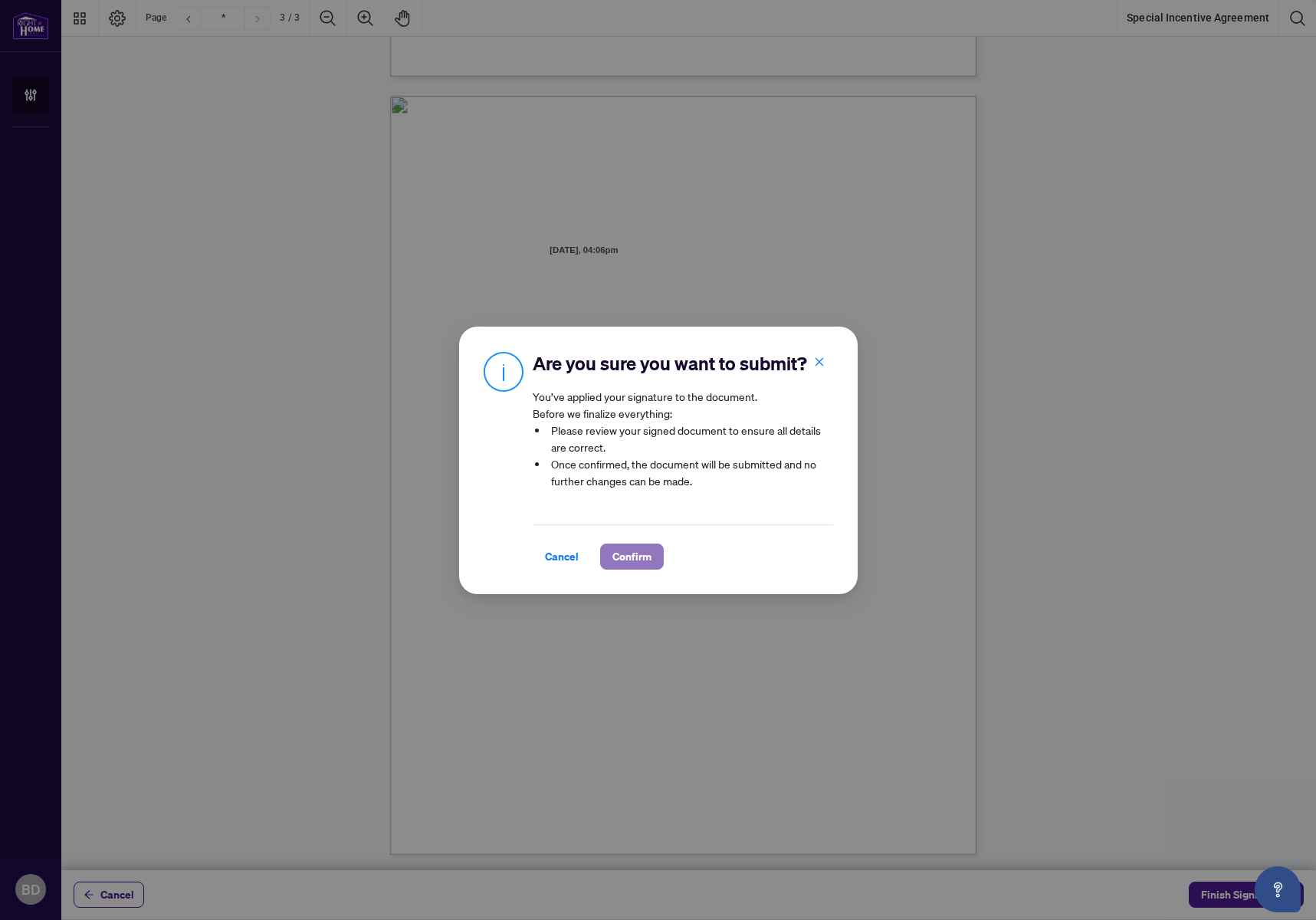
click at [633, 556] on span "Confirm" at bounding box center [632, 557] width 39 height 25
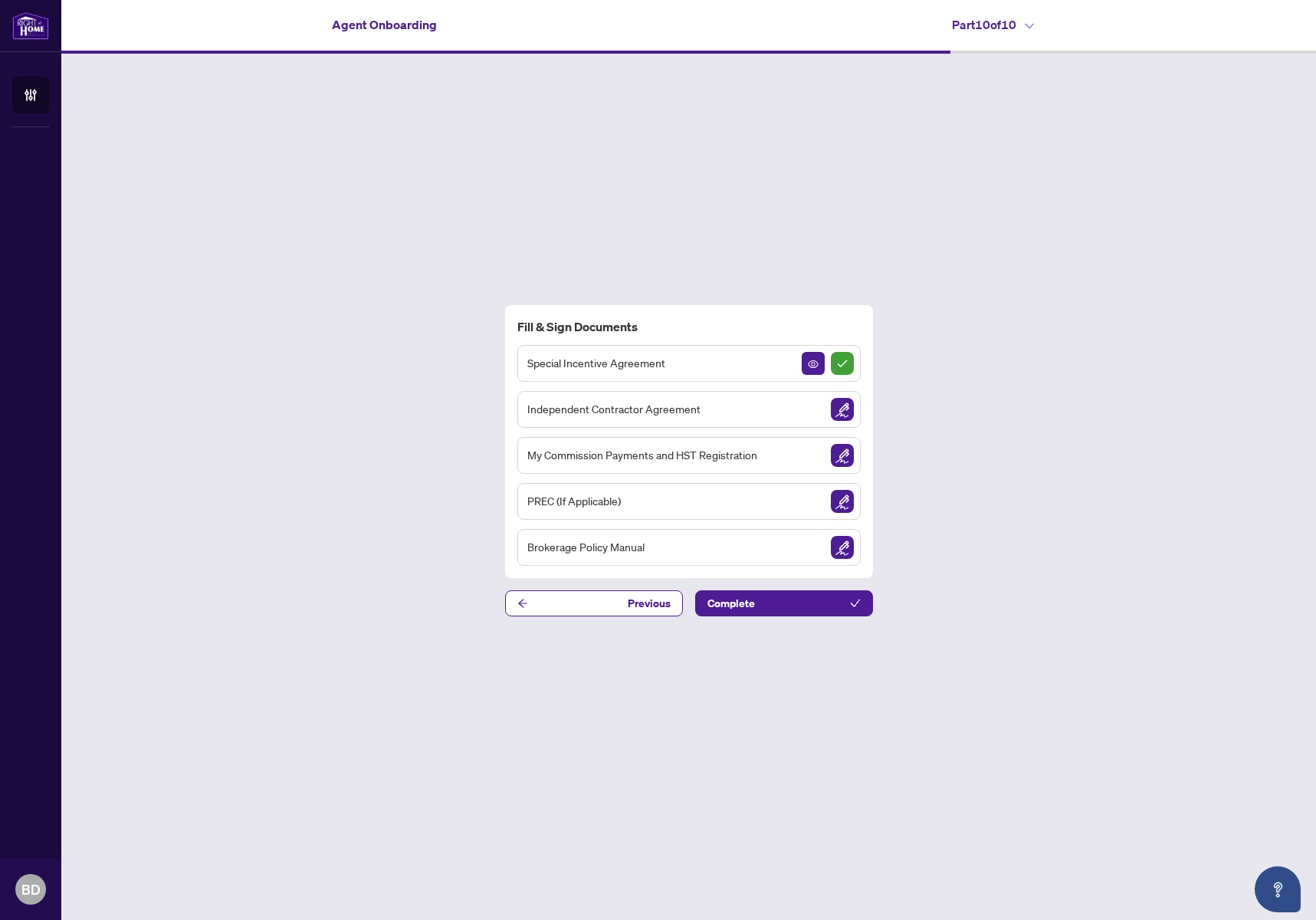
click at [778, 416] on div "Independent Contractor Agreement" at bounding box center [688, 409] width 343 height 37
click at [842, 408] on img "Sign Document" at bounding box center [843, 409] width 23 height 23
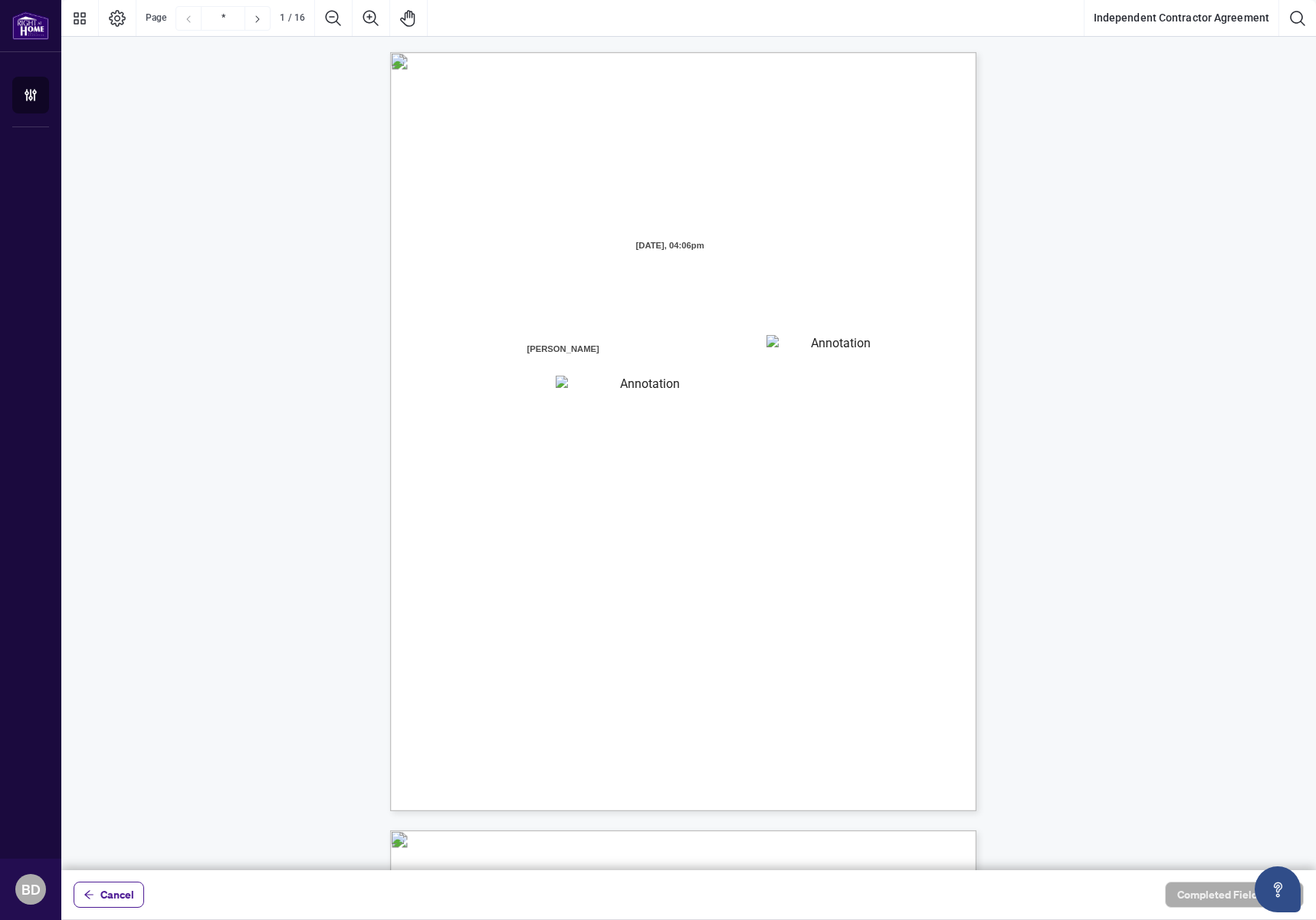
click at [807, 353] on textarea "01K2N7ZVXADQDZS13CP82GTG0Z" at bounding box center [835, 346] width 138 height 23
type textarea "*********"
click at [585, 390] on textarea "*********" at bounding box center [643, 385] width 176 height 20
type textarea "**********"
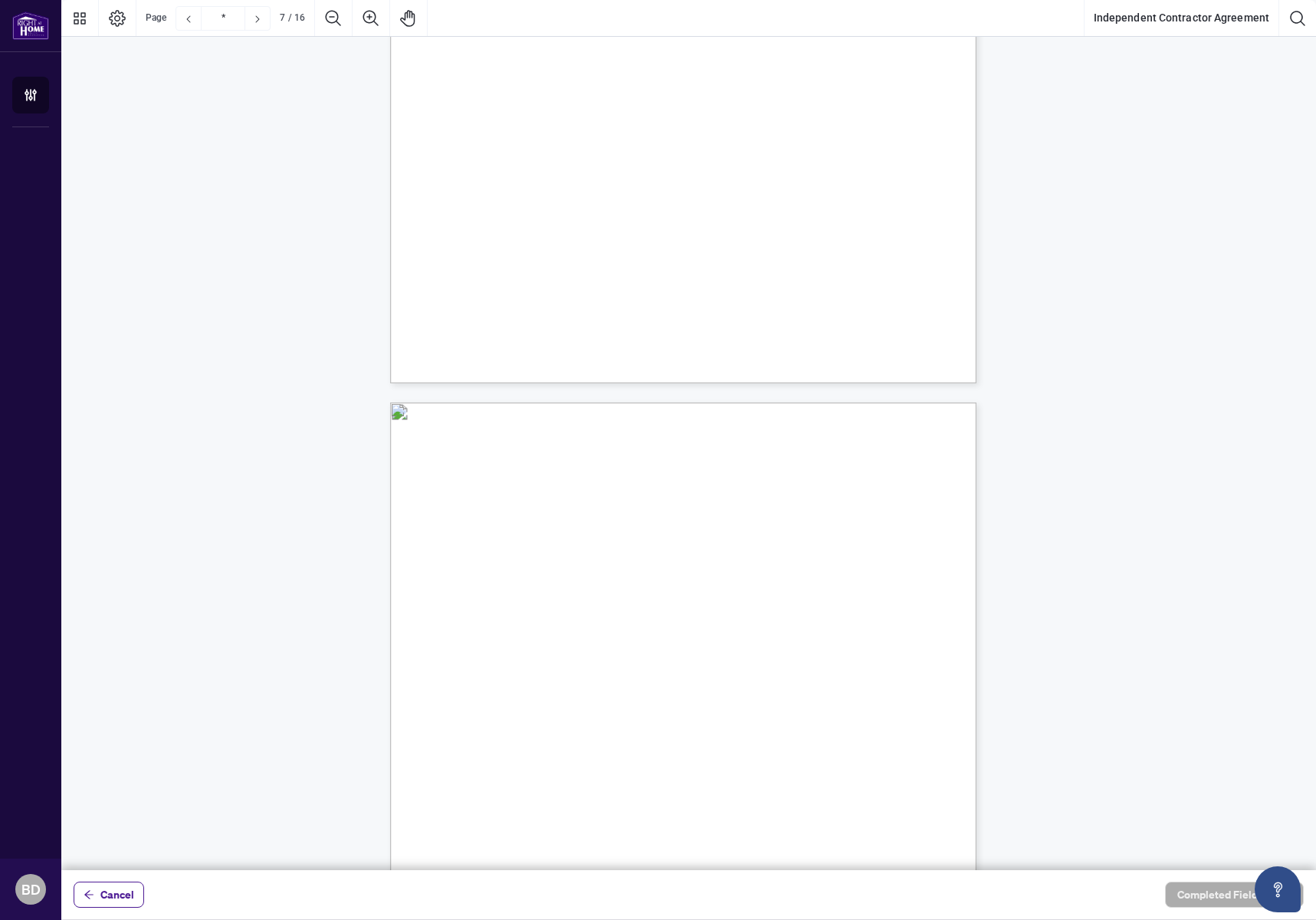
scroll to position [4678, 0]
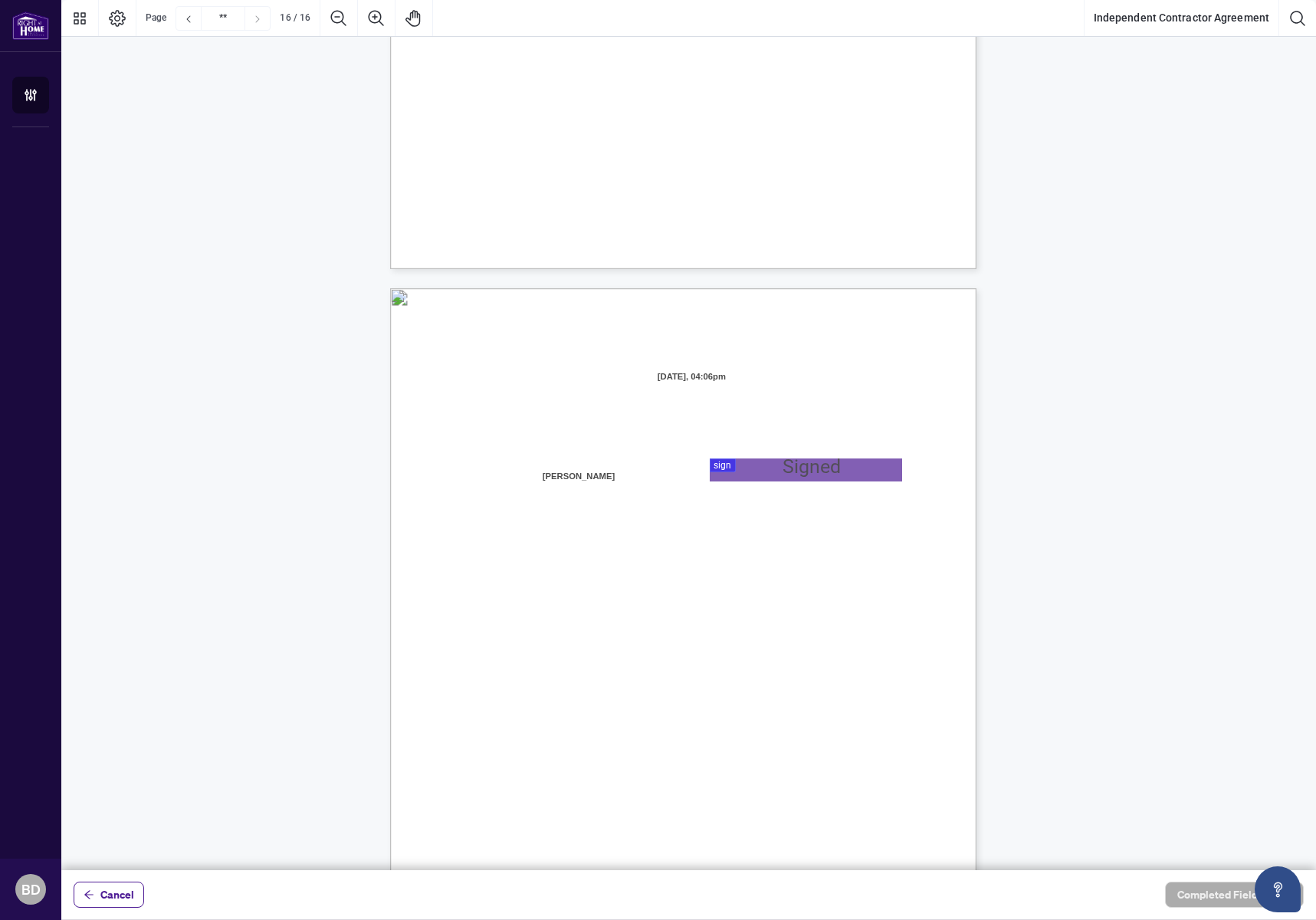
type input "**"
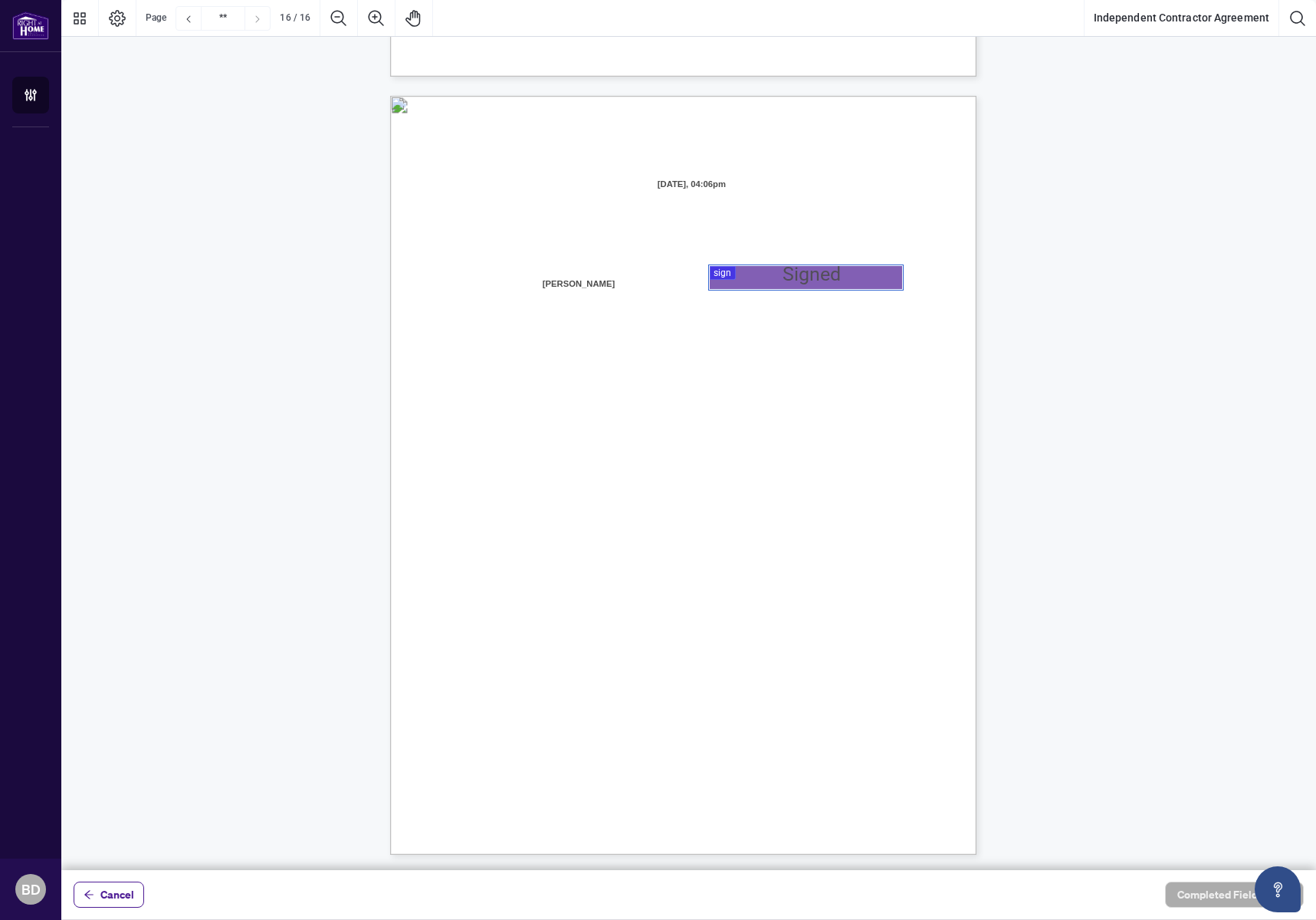
click at [759, 278] on div at bounding box center [689, 435] width 1255 height 870
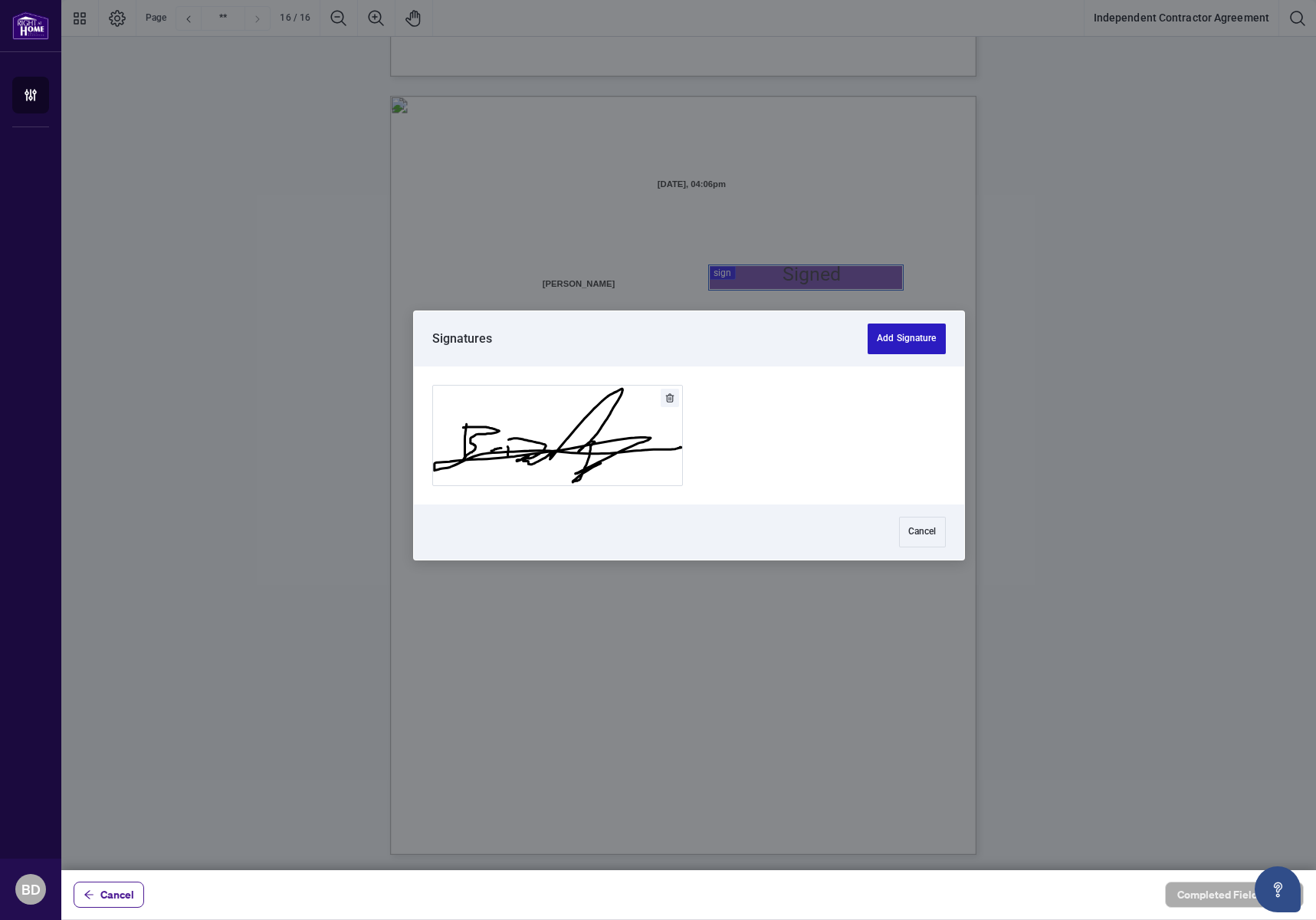
click at [912, 337] on button "Add Signature" at bounding box center [906, 339] width 77 height 31
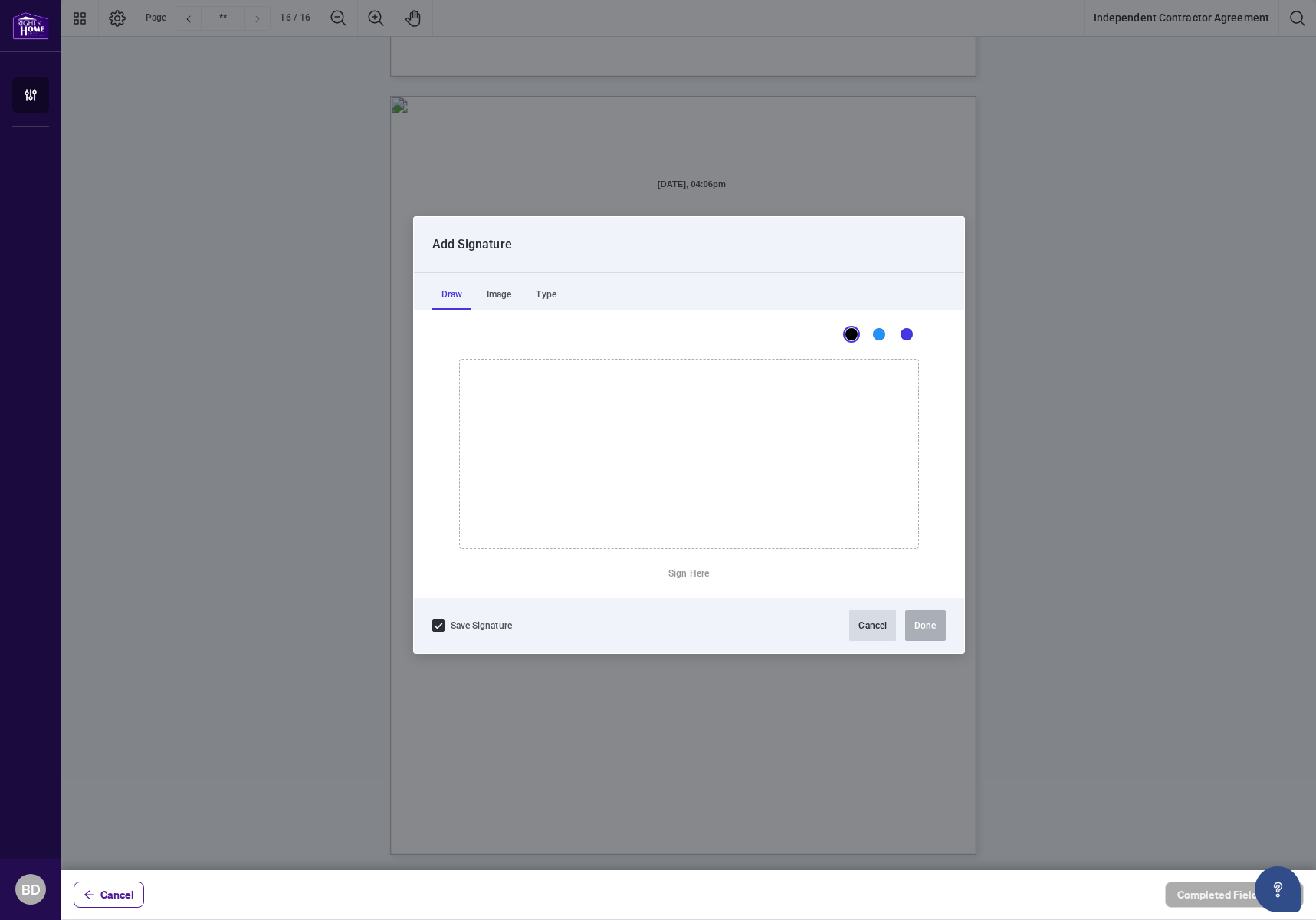
click at [870, 628] on button "Cancel" at bounding box center [872, 626] width 47 height 31
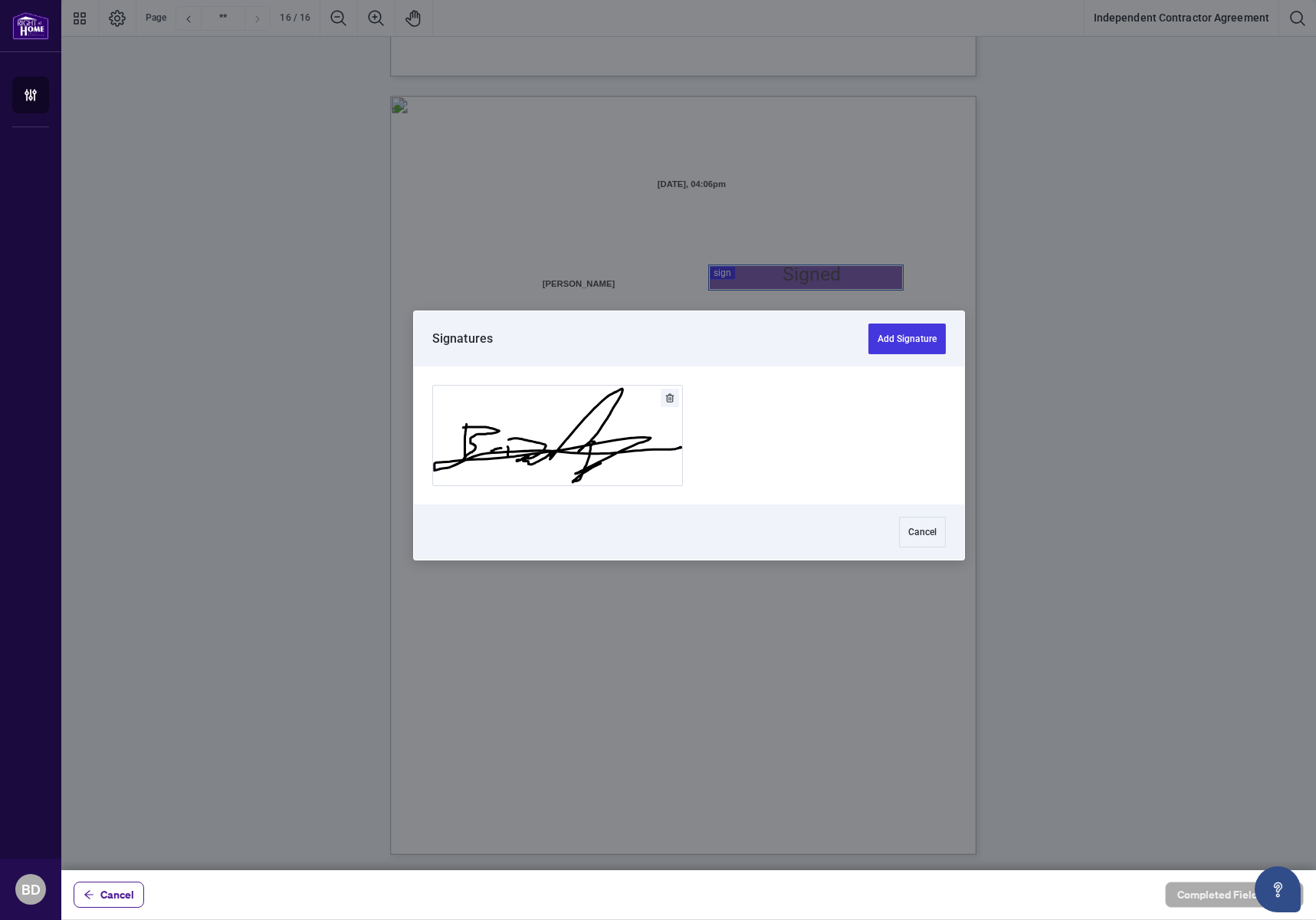
click at [747, 276] on div at bounding box center [689, 435] width 1255 height 870
click at [577, 439] on button "Add Signature" at bounding box center [557, 435] width 249 height 99
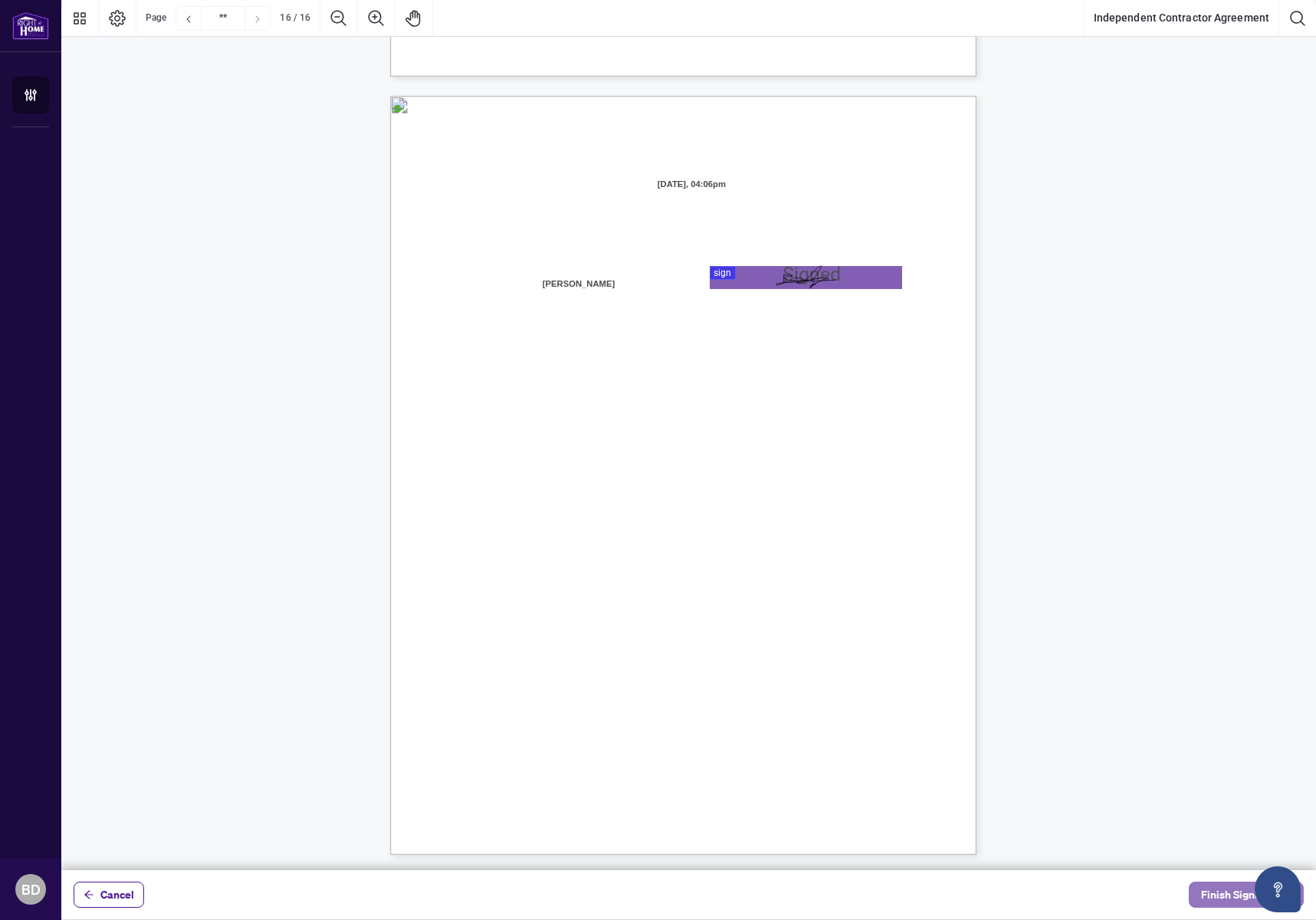
click at [1214, 897] on span "Finish Signing" at bounding box center [1236, 894] width 69 height 25
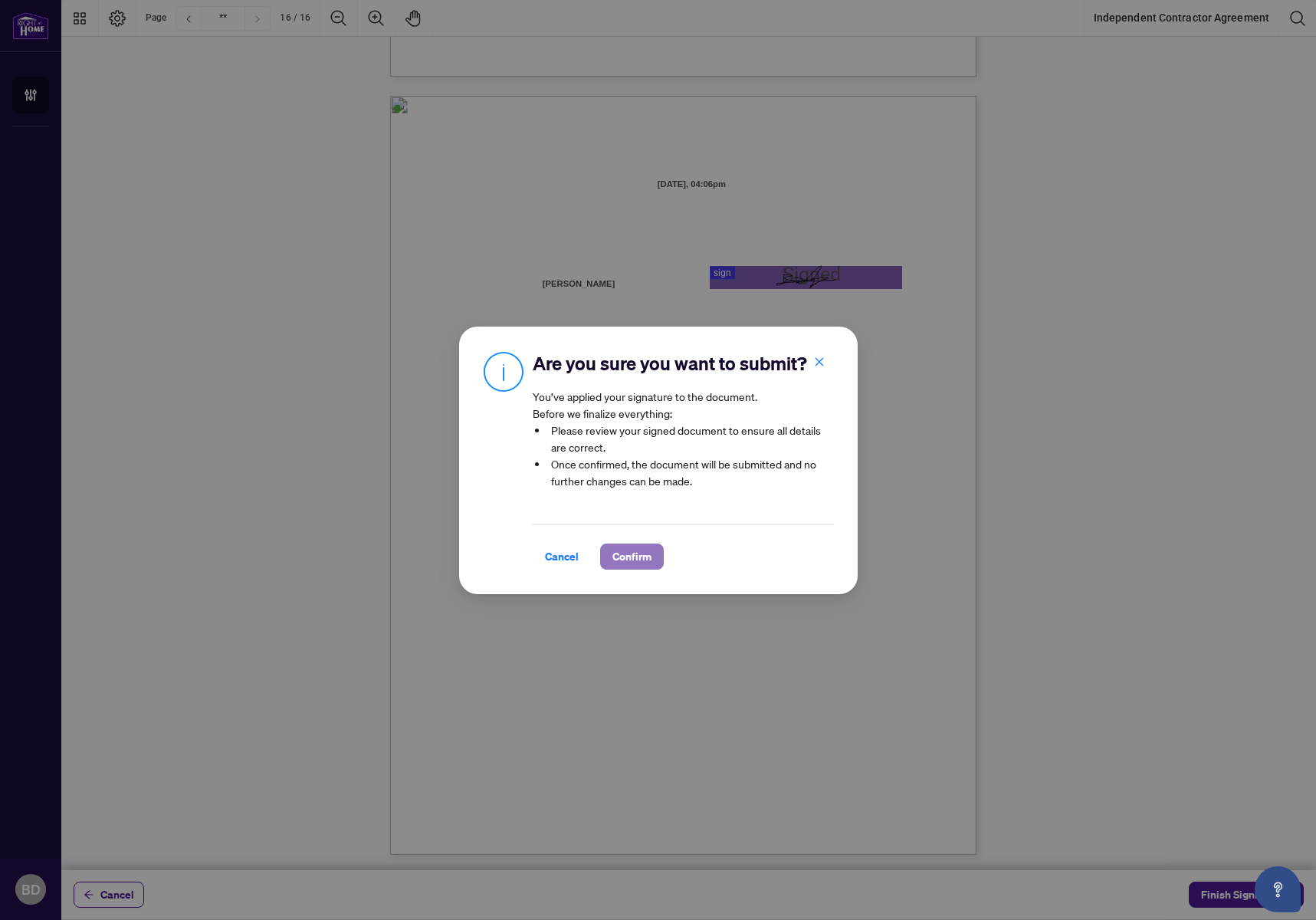
click at [648, 552] on span "Confirm" at bounding box center [632, 557] width 39 height 25
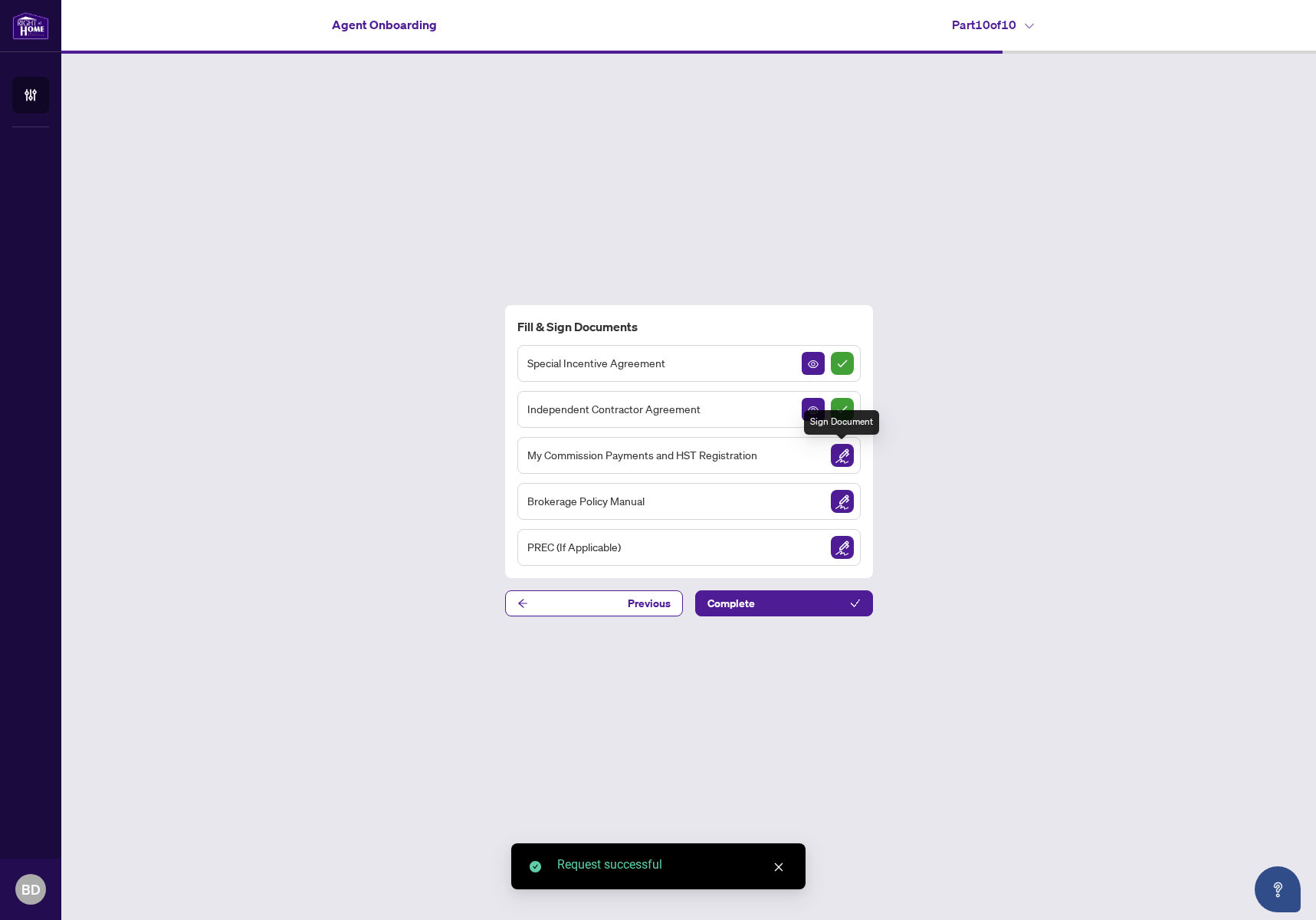
click at [846, 453] on img "Sign Document" at bounding box center [843, 455] width 23 height 23
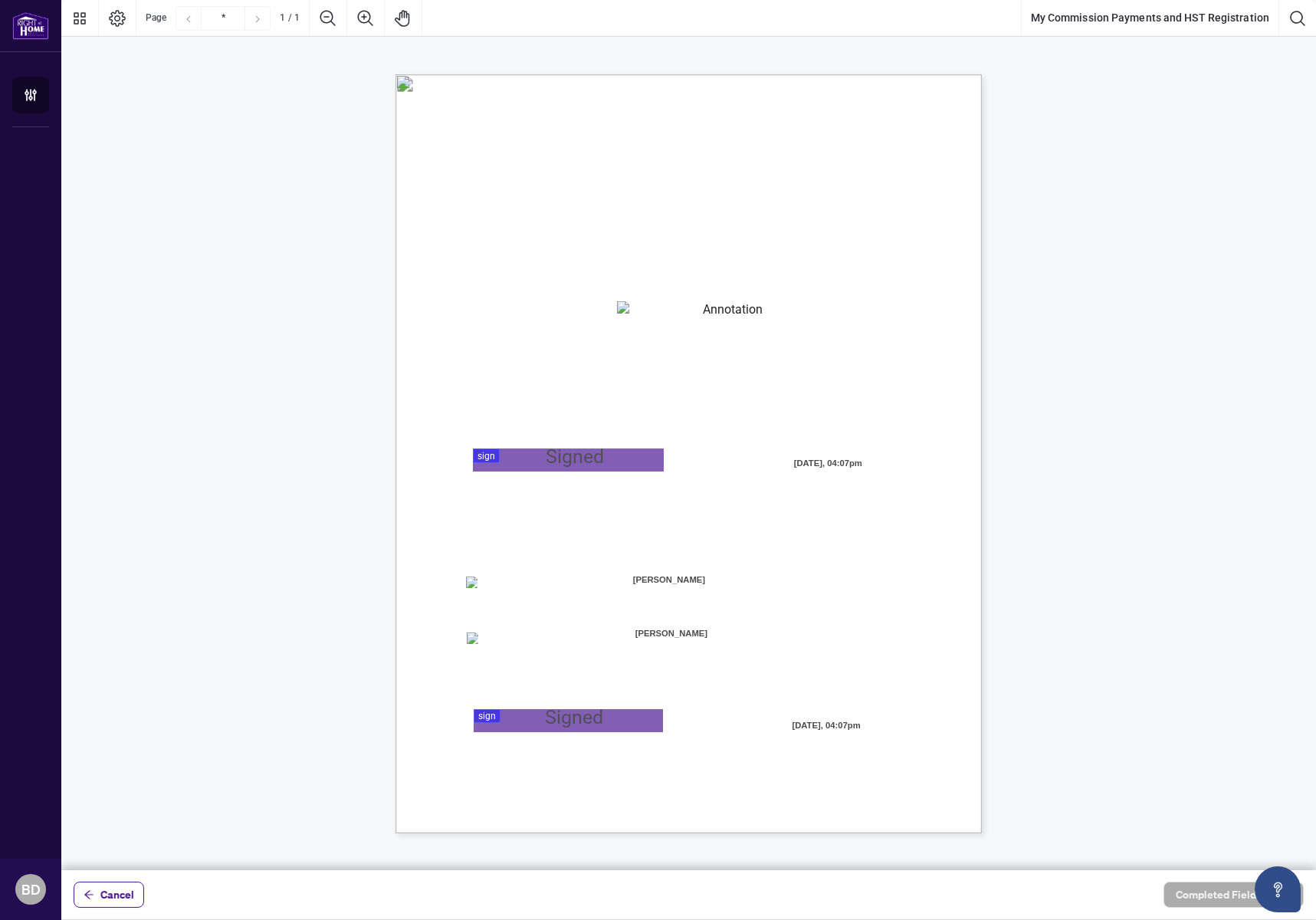
click at [645, 320] on textarea "01K2N82W0617PR3KA8X9DYAB9F" at bounding box center [727, 313] width 220 height 23
click at [648, 317] on textarea "01K2N82W0617PR3KA8X9DYAB9F" at bounding box center [727, 313] width 220 height 23
click at [643, 304] on textarea "*********" at bounding box center [727, 313] width 220 height 23
type textarea "*********"
click at [559, 587] on span "I" at bounding box center [557, 584] width 3 height 14
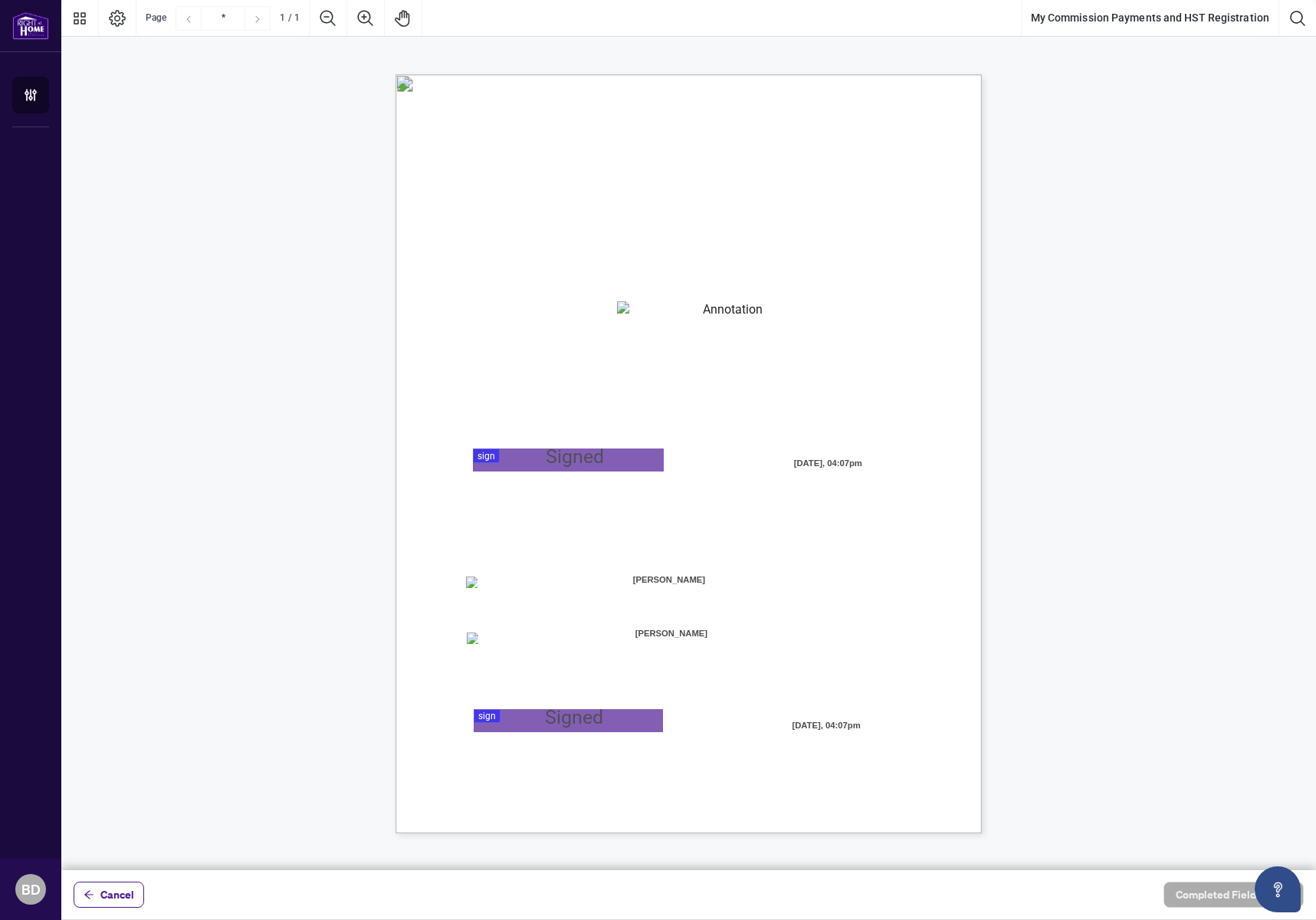
click at [654, 581] on span "[PERSON_NAME]" at bounding box center [669, 580] width 193 height 23
click at [718, 581] on span "[PERSON_NAME]" at bounding box center [669, 580] width 193 height 23
click at [682, 577] on span "[PERSON_NAME]" at bounding box center [669, 580] width 193 height 23
click at [682, 642] on span "[PERSON_NAME]" at bounding box center [671, 633] width 190 height 23
click at [685, 638] on span "[PERSON_NAME]" at bounding box center [671, 633] width 190 height 23
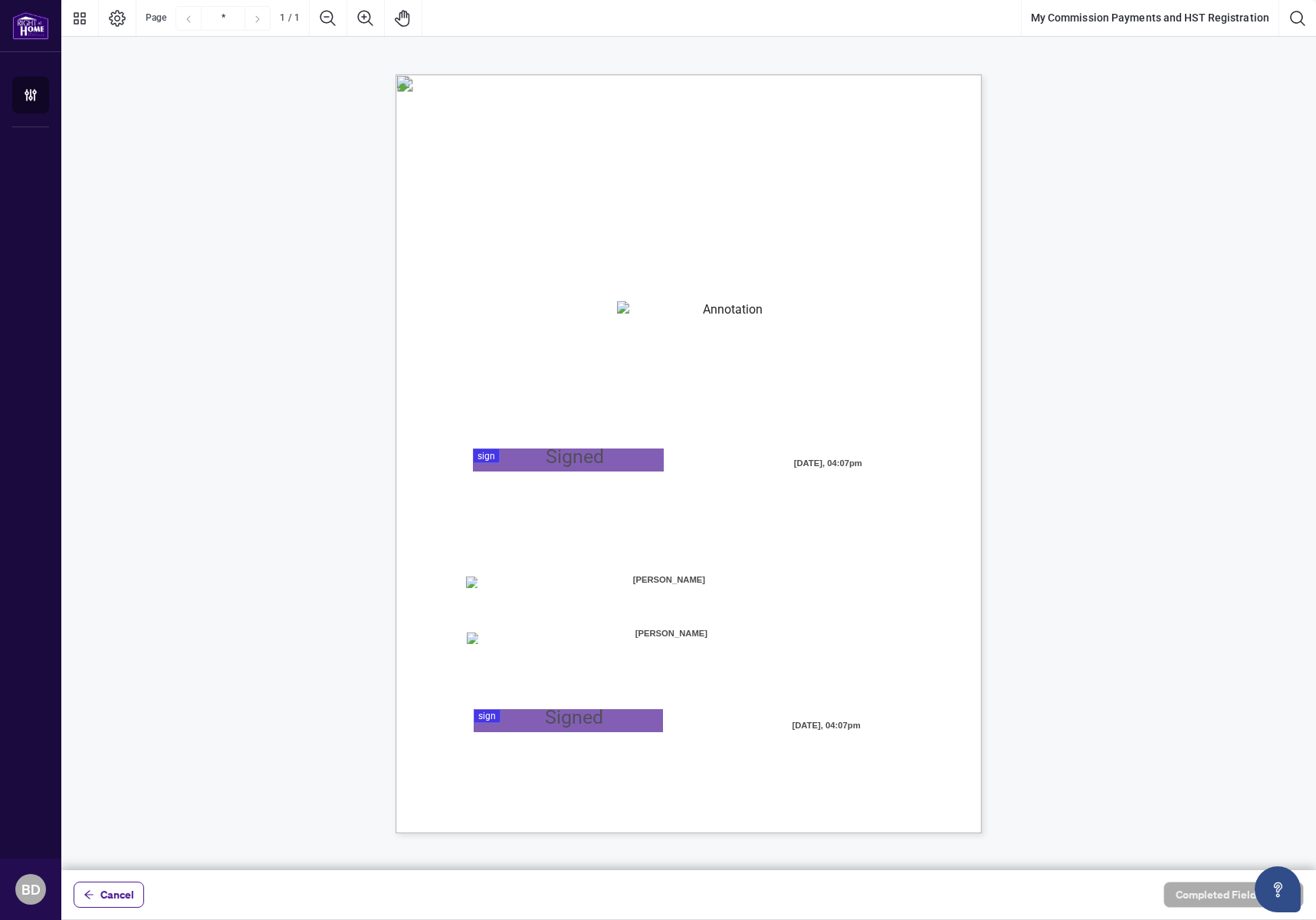
click at [686, 636] on span "[PERSON_NAME]" at bounding box center [671, 633] width 190 height 23
click at [669, 575] on span "[PERSON_NAME]" at bounding box center [669, 580] width 193 height 23
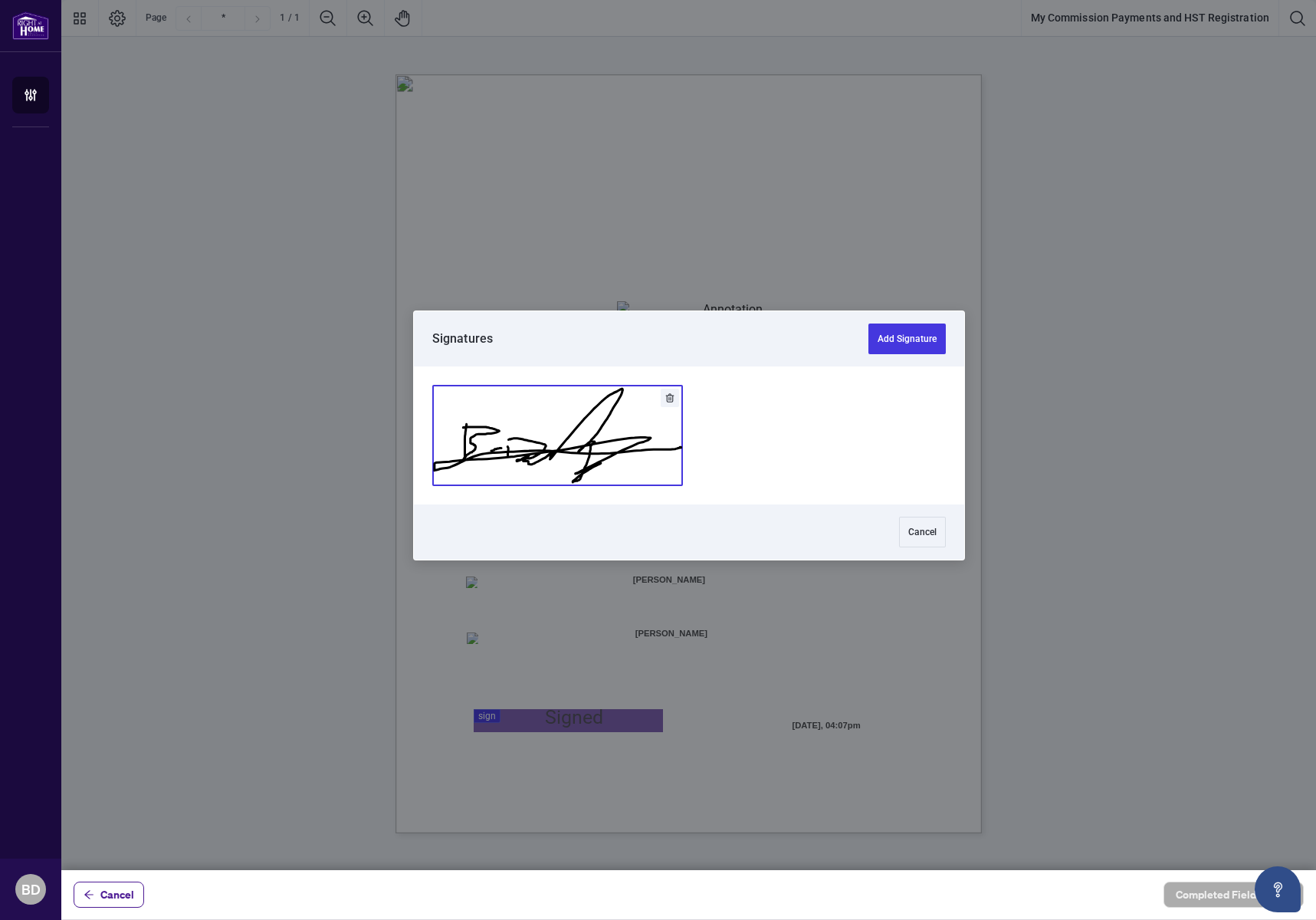
click at [563, 455] on div at bounding box center [689, 435] width 1255 height 870
click at [562, 455] on button "Add Signature" at bounding box center [557, 435] width 249 height 99
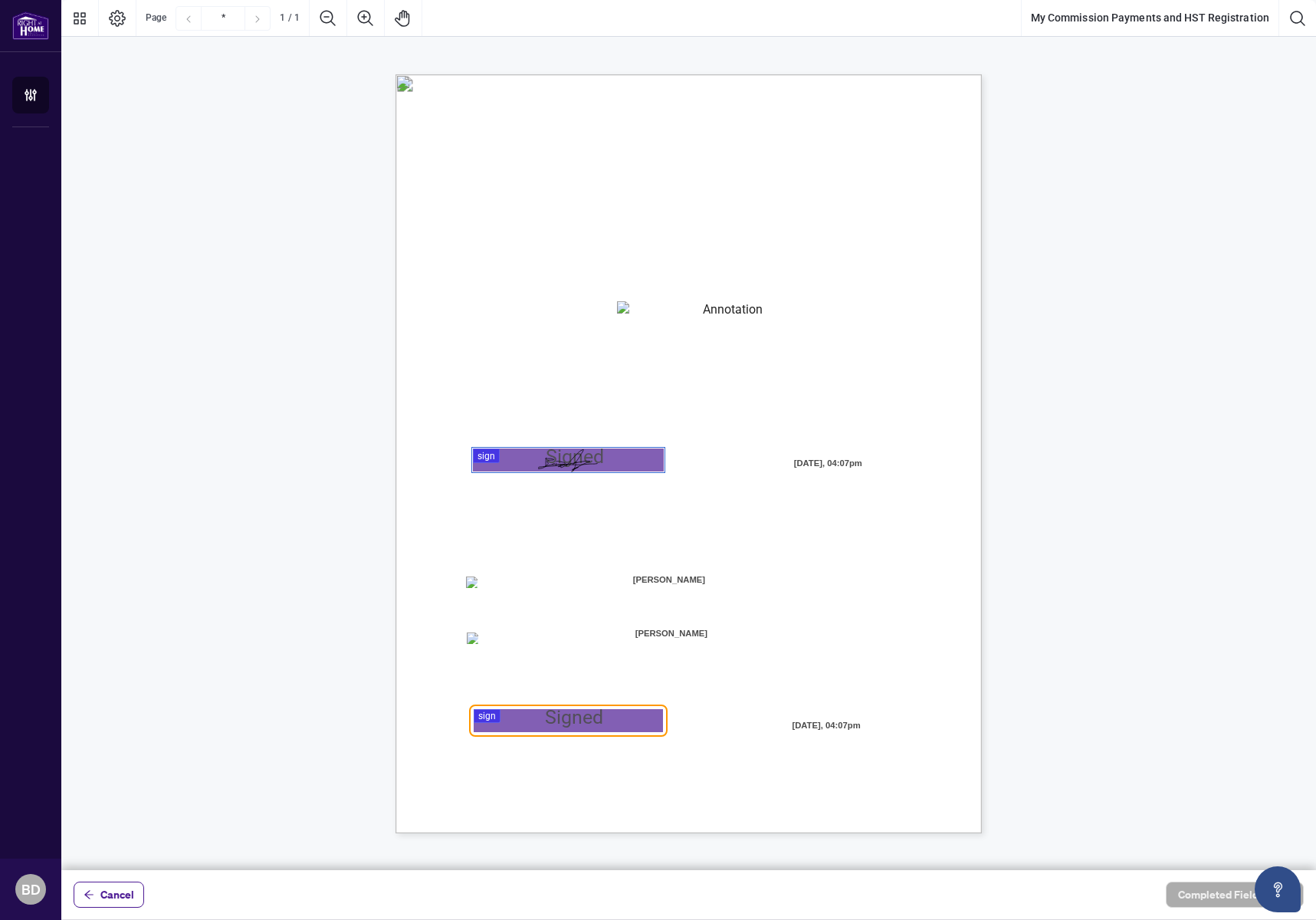
click at [511, 583] on span "Direct Deposit:" at bounding box center [512, 584] width 63 height 14
drag, startPoint x: 457, startPoint y: 582, endPoint x: 478, endPoint y: 582, distance: 21.0
click at [461, 582] on div "MY COMMISSION PAYMENTS AND HST REGISTRATION For Right at Home Realty to pay out…" at bounding box center [762, 549] width 733 height 949
click at [473, 582] on span "☐" at bounding box center [469, 582] width 8 height 13
click at [531, 581] on span "Direct Deposit:" at bounding box center [512, 584] width 63 height 14
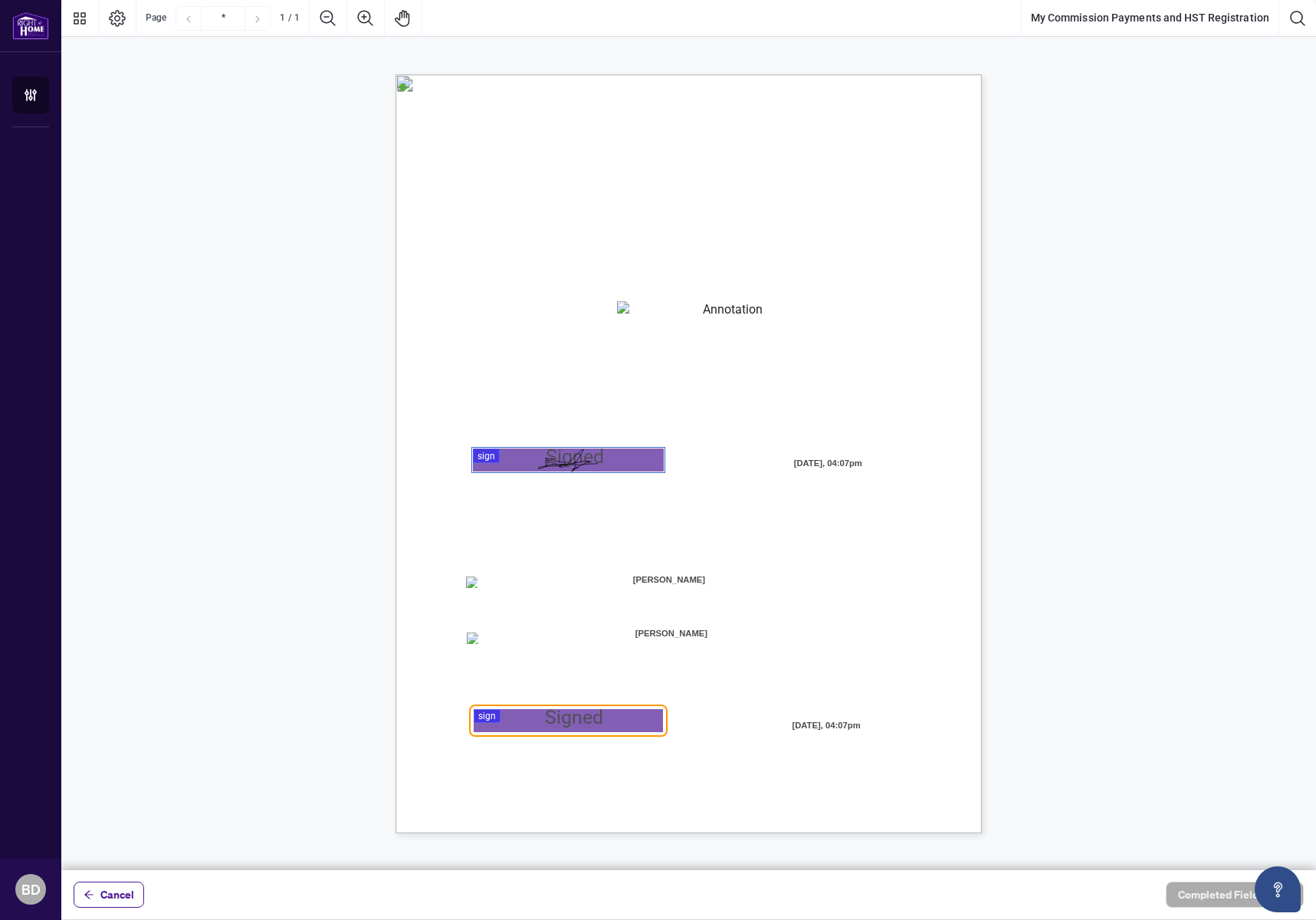
click at [634, 581] on span "[PERSON_NAME]" at bounding box center [669, 580] width 193 height 23
click at [694, 582] on span "[PERSON_NAME]" at bounding box center [669, 580] width 193 height 23
click at [477, 585] on div "MY COMMISSION PAYMENTS AND HST REGISTRATION For Right at Home Realty to pay out…" at bounding box center [688, 454] width 587 height 759
click at [500, 588] on span "Direct Deposit:" at bounding box center [512, 584] width 63 height 14
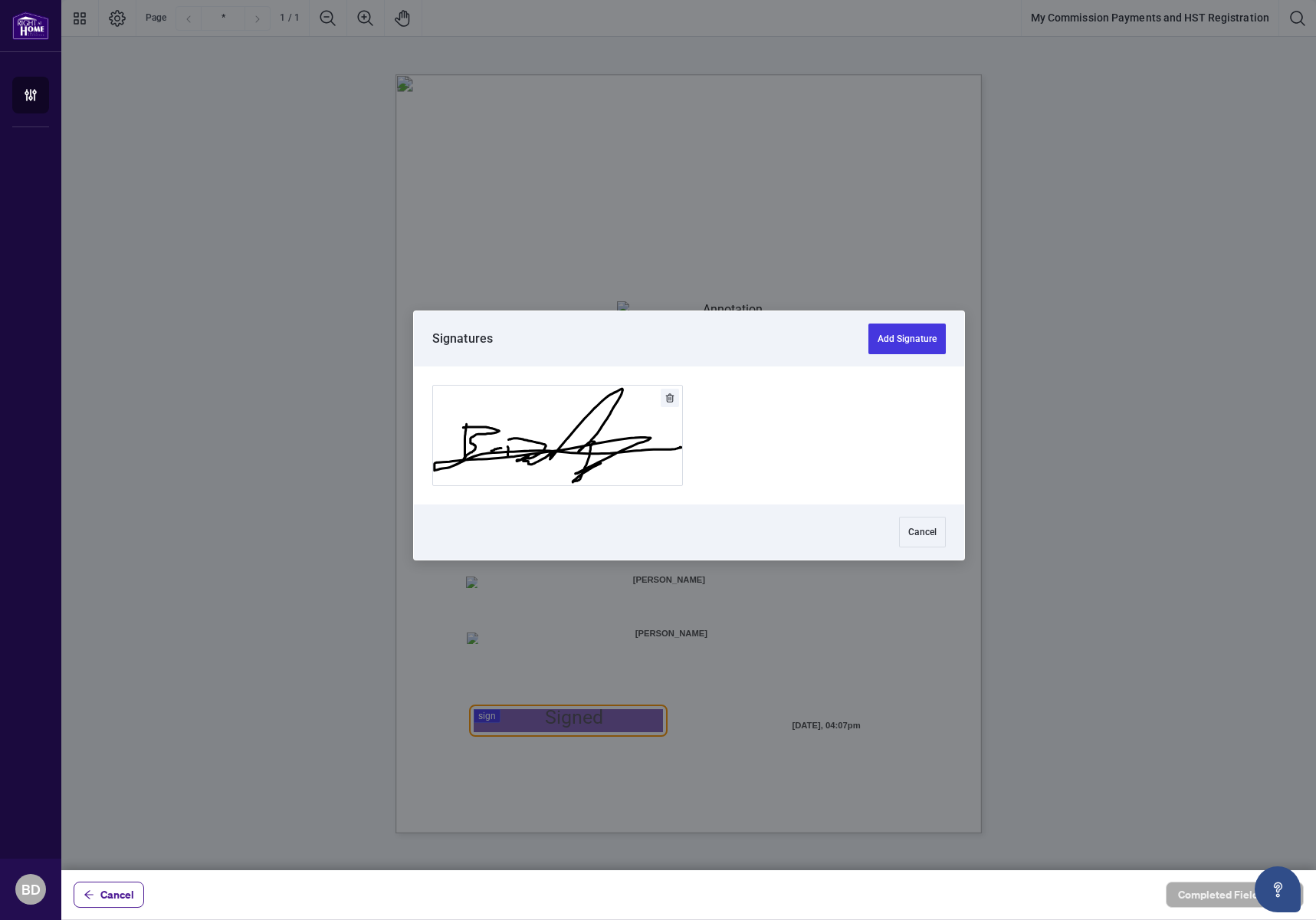
click at [561, 722] on div at bounding box center [689, 435] width 1255 height 870
click at [563, 447] on button "Add Signature" at bounding box center [557, 435] width 249 height 99
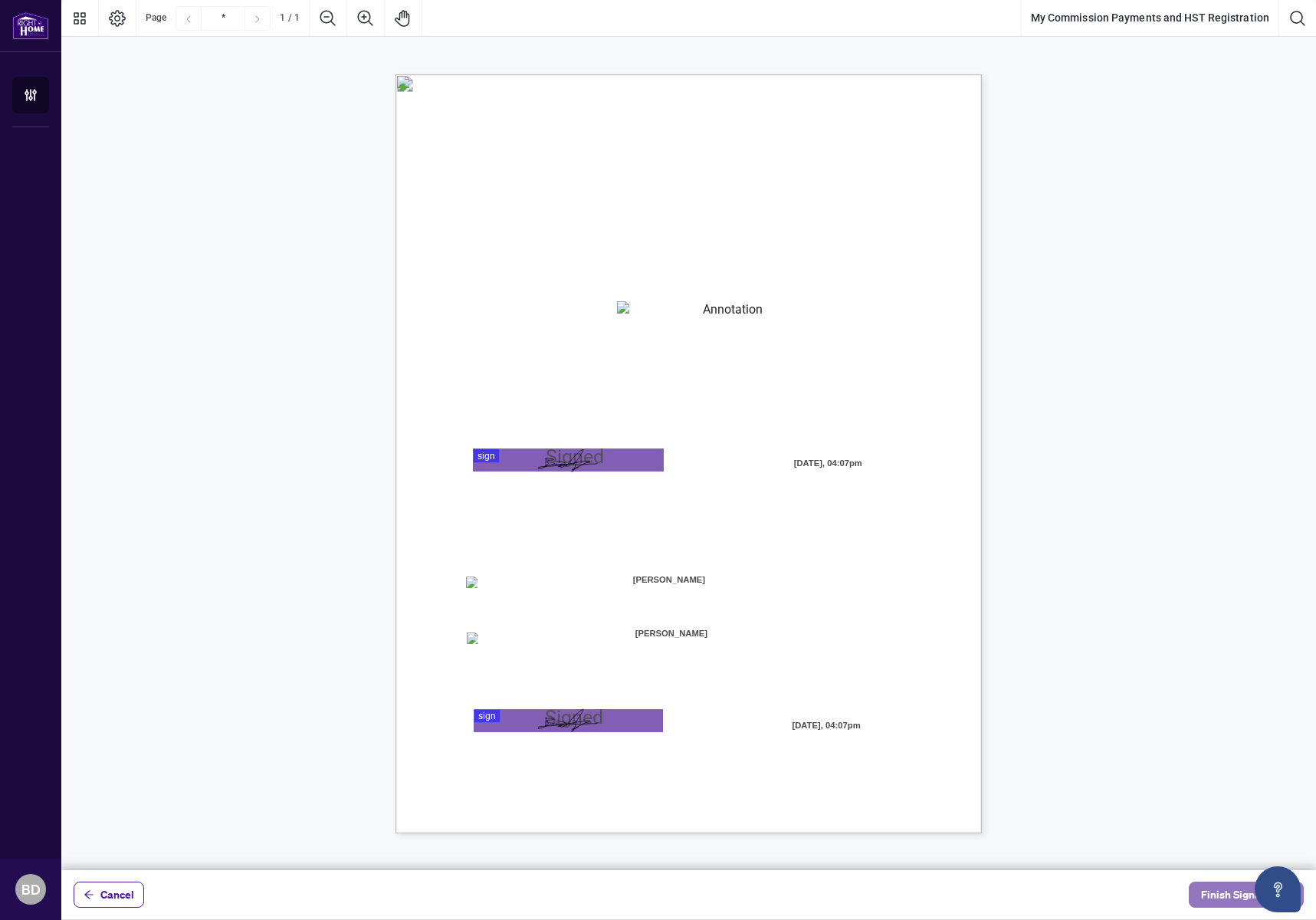
click at [1224, 893] on span "Finish Signing" at bounding box center [1236, 894] width 69 height 25
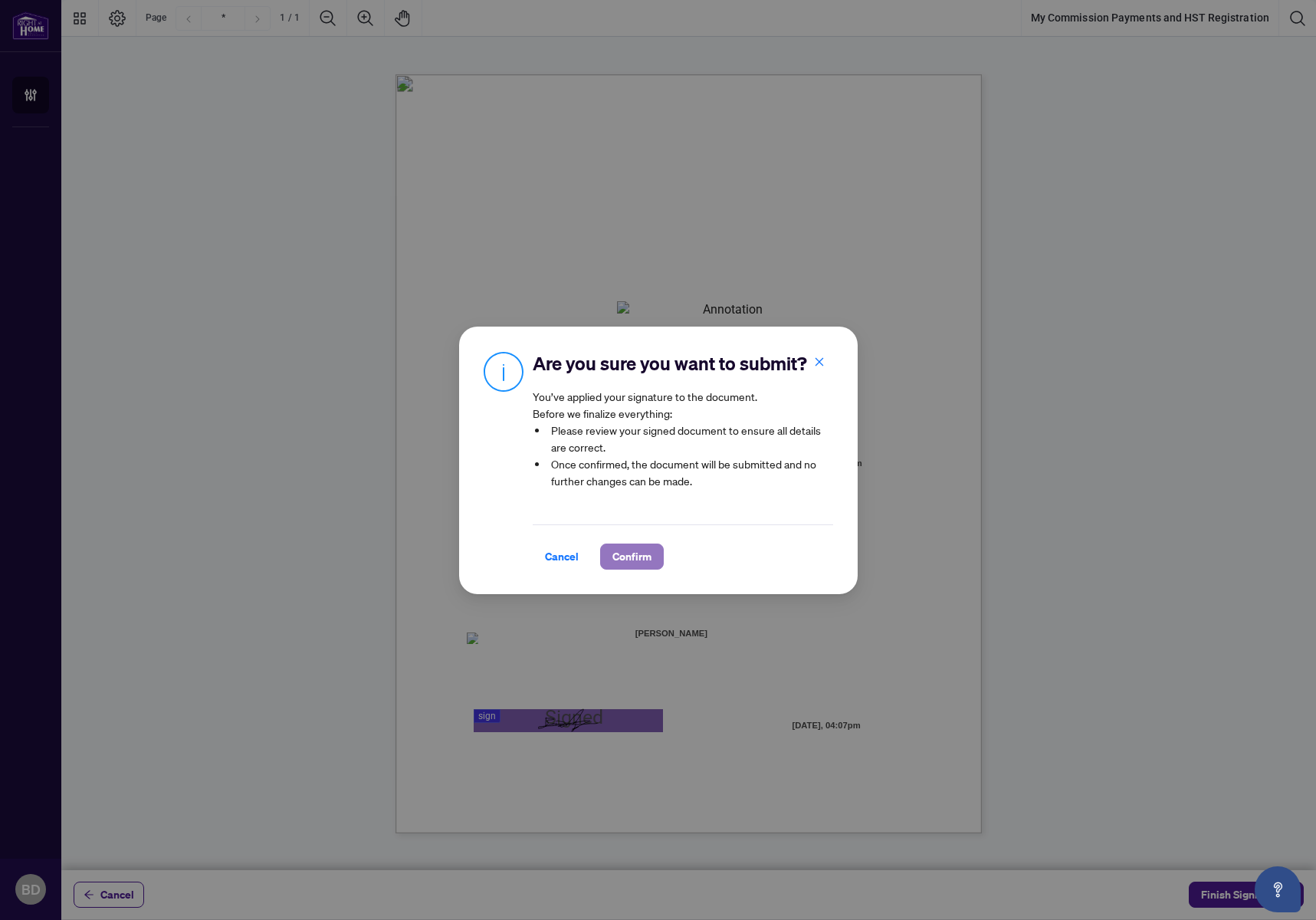
click at [634, 553] on span "Confirm" at bounding box center [632, 557] width 39 height 25
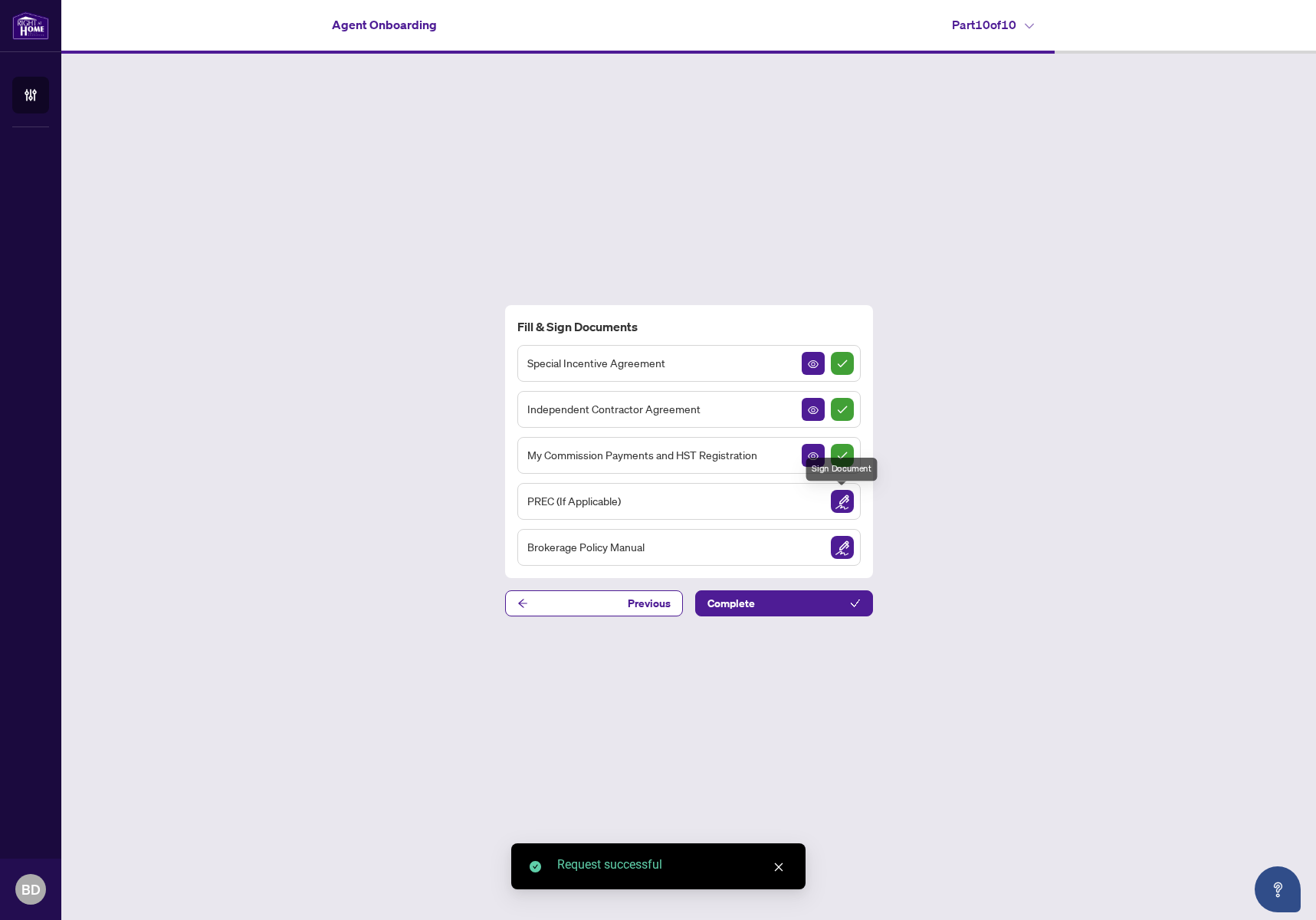
click at [841, 501] on img "Sign Document" at bounding box center [843, 501] width 23 height 23
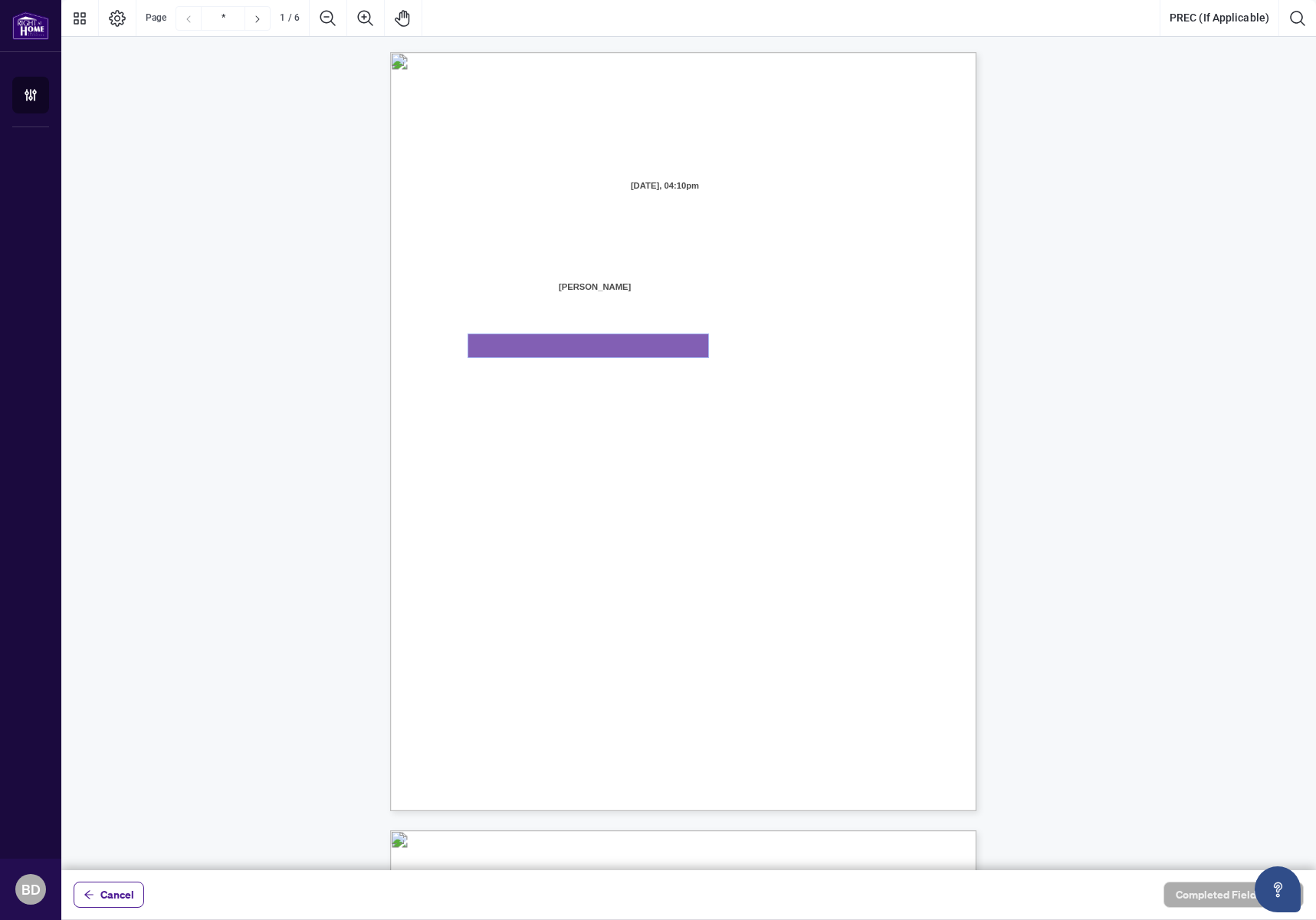
click at [581, 343] on textarea "01K2N871QHNVQQYWWGNNAD92Y4" at bounding box center [588, 345] width 240 height 23
click at [860, 355] on span "is a corporation incorporated and" at bounding box center [803, 354] width 135 height 13
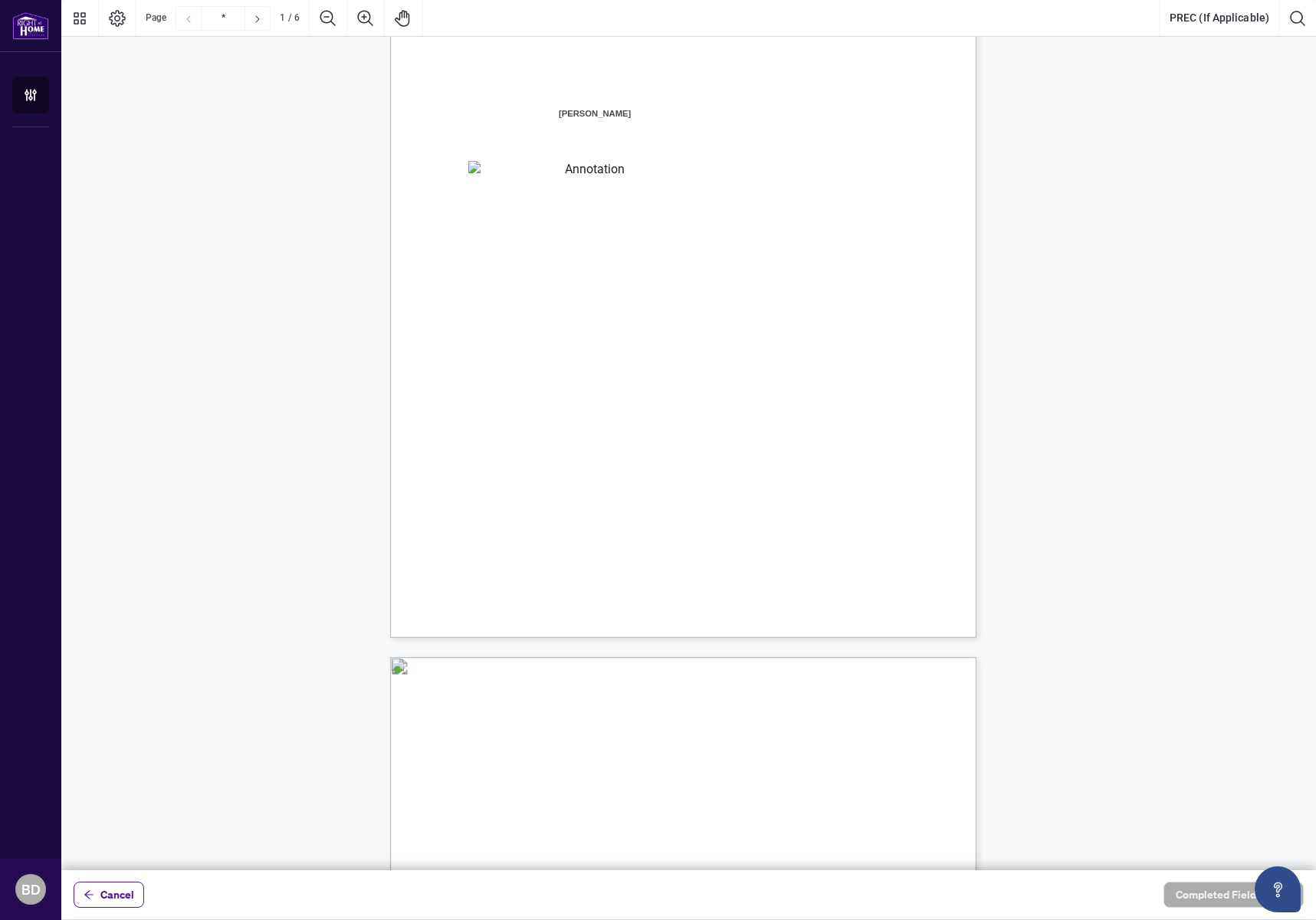
scroll to position [77, 0]
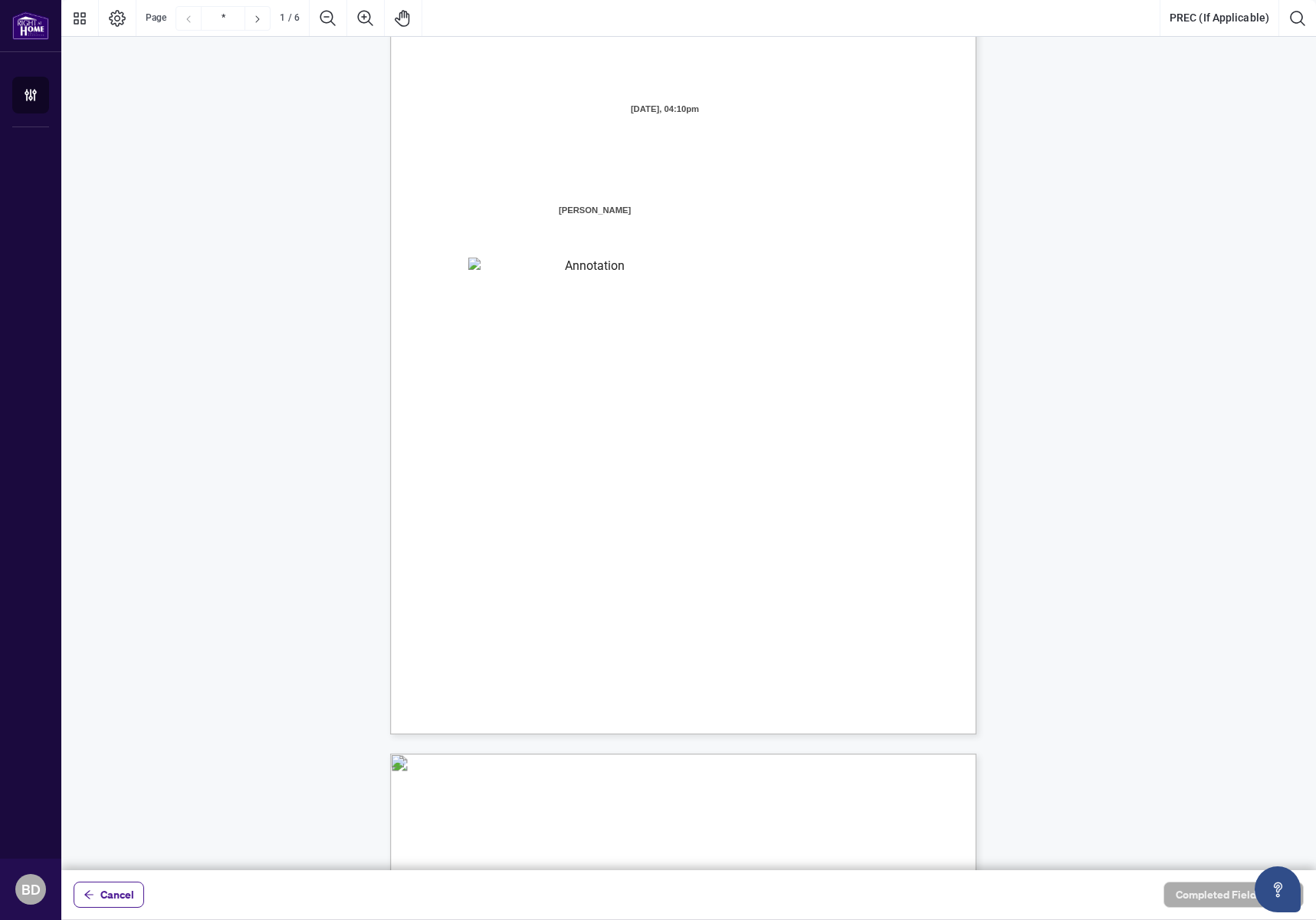
click at [568, 269] on textarea "01K2N871QHNVQQYWWGNNAD92Y4" at bounding box center [588, 269] width 240 height 23
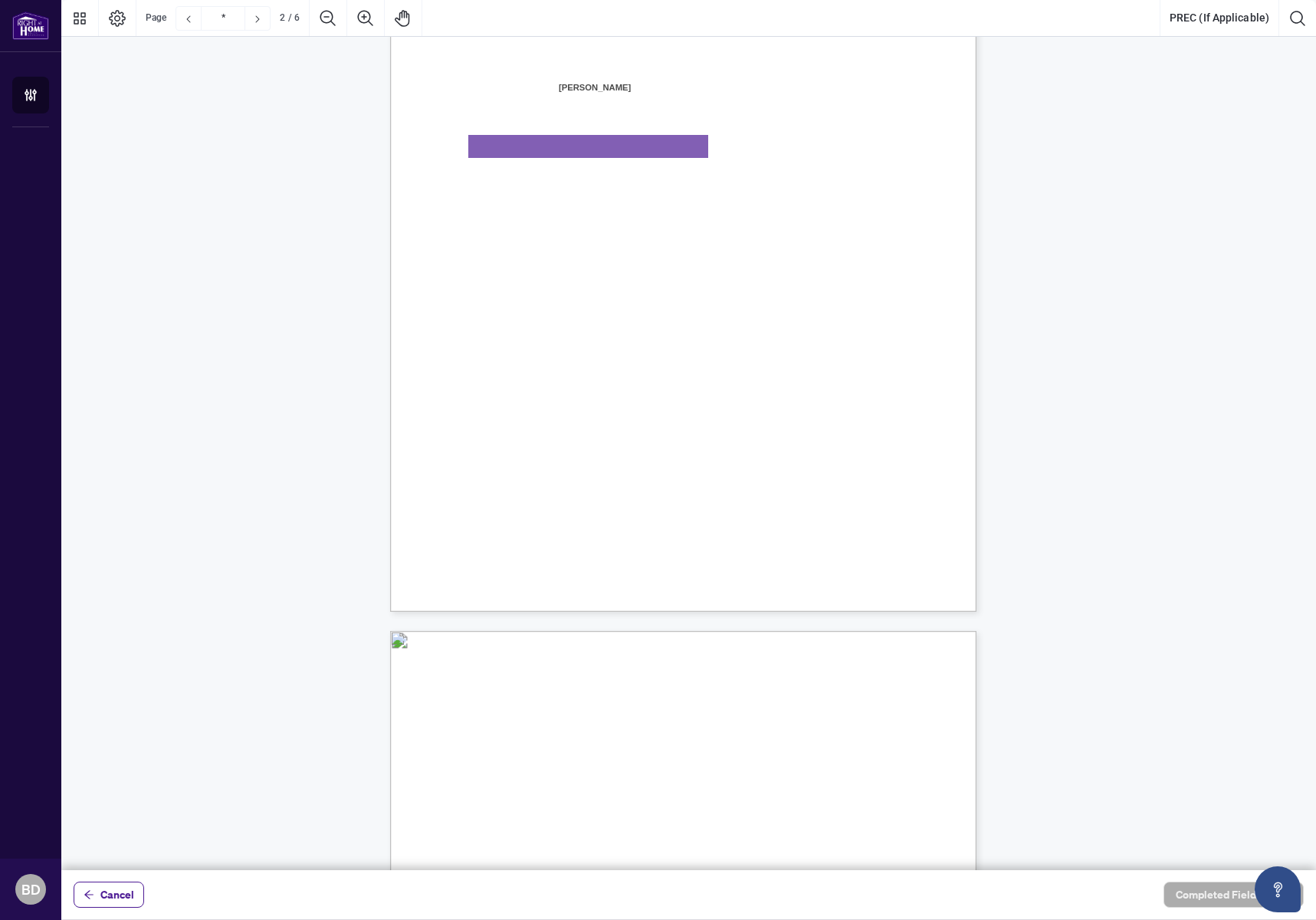
scroll to position [0, 0]
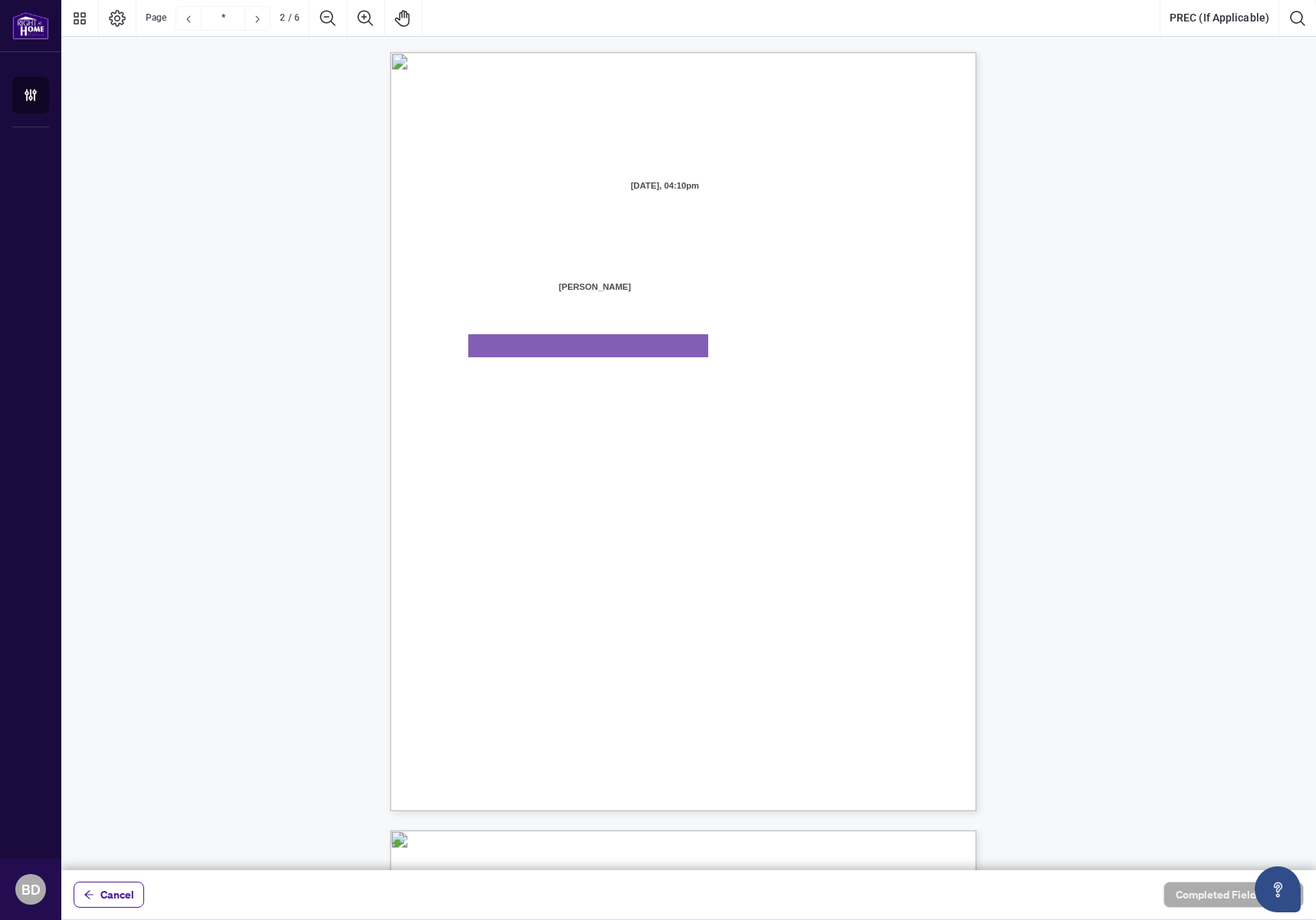
type input "*"
click at [121, 898] on span "Cancel" at bounding box center [116, 894] width 33 height 25
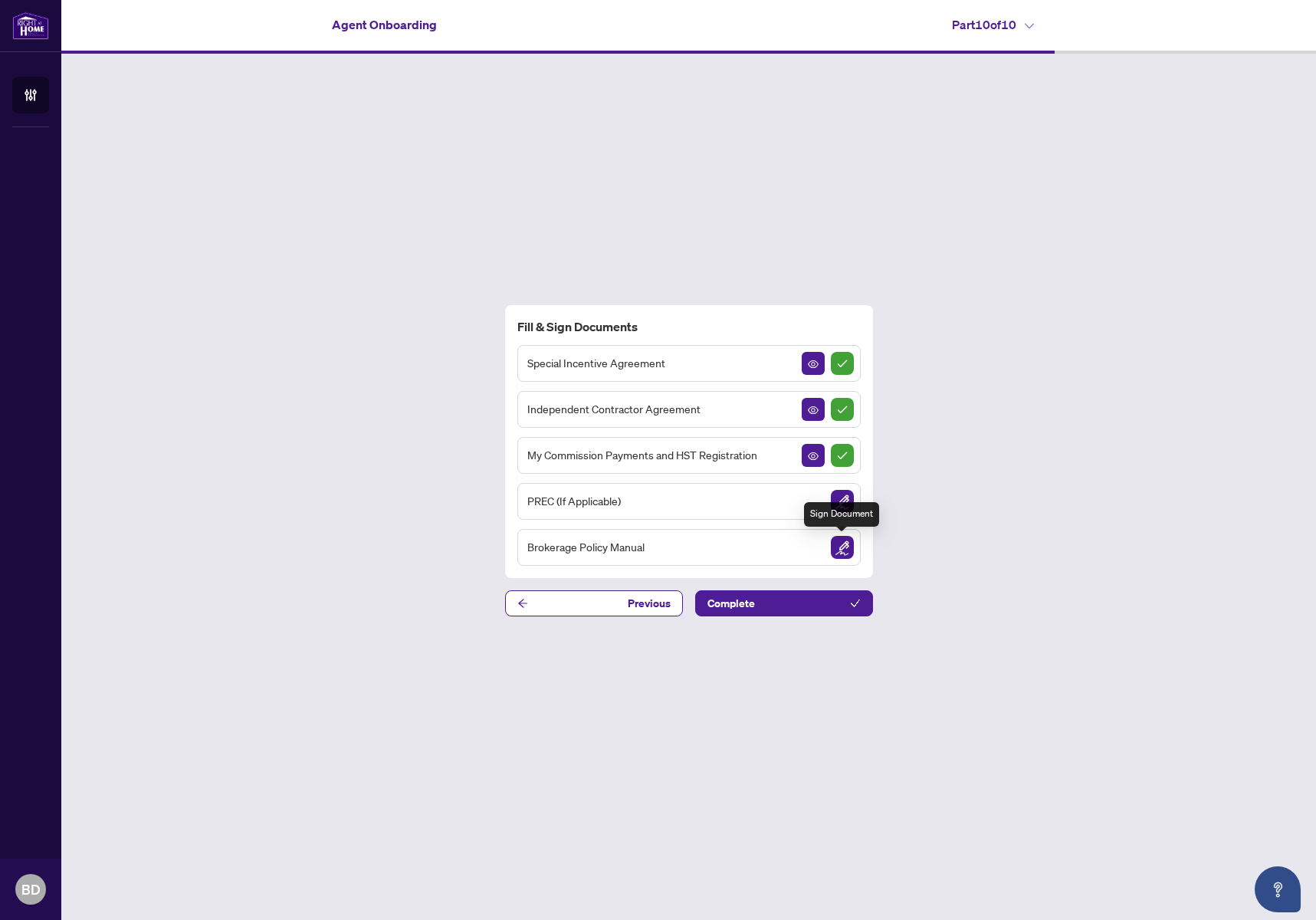
click at [836, 553] on img "Sign Document" at bounding box center [843, 547] width 23 height 23
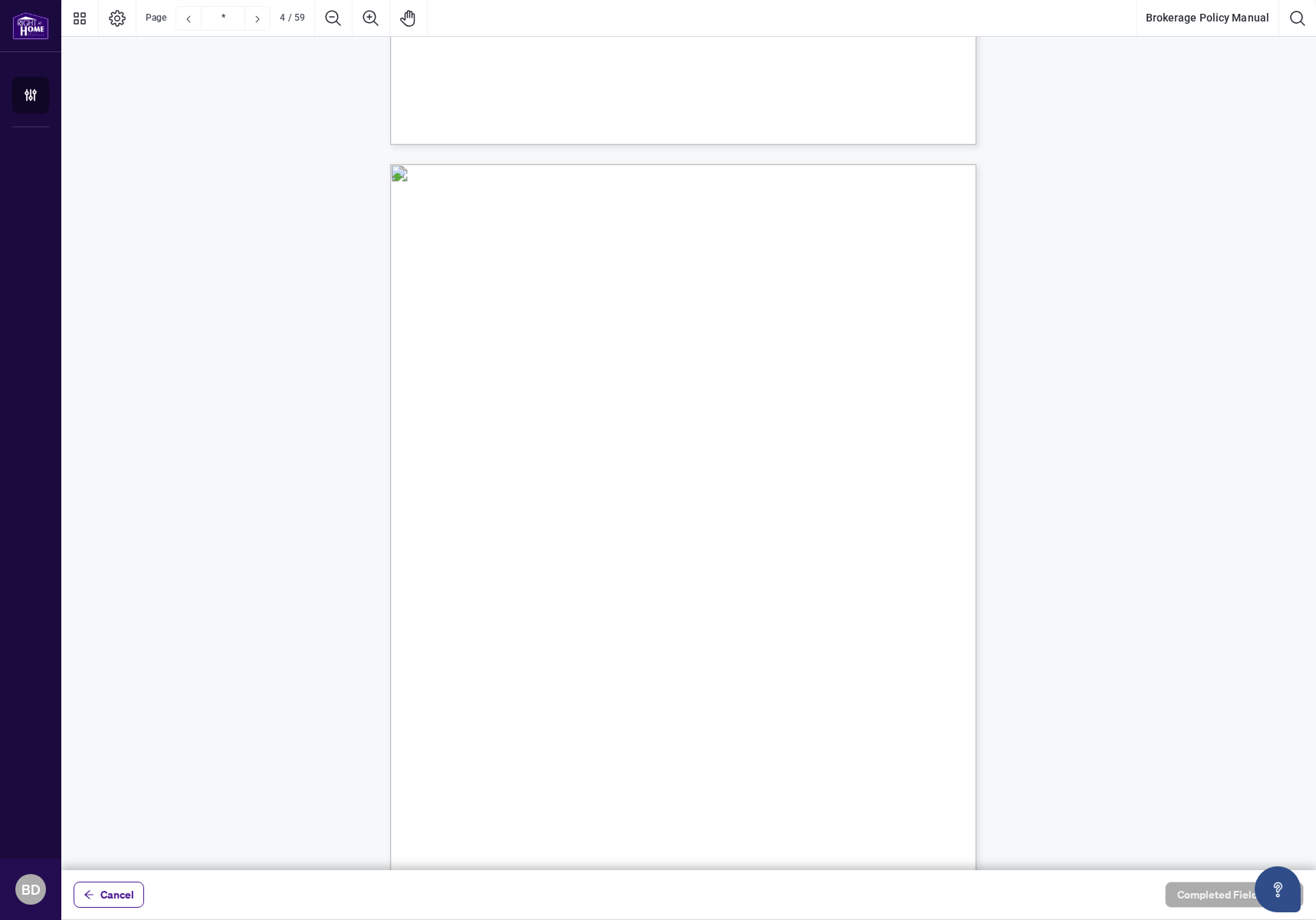
scroll to position [2224, 0]
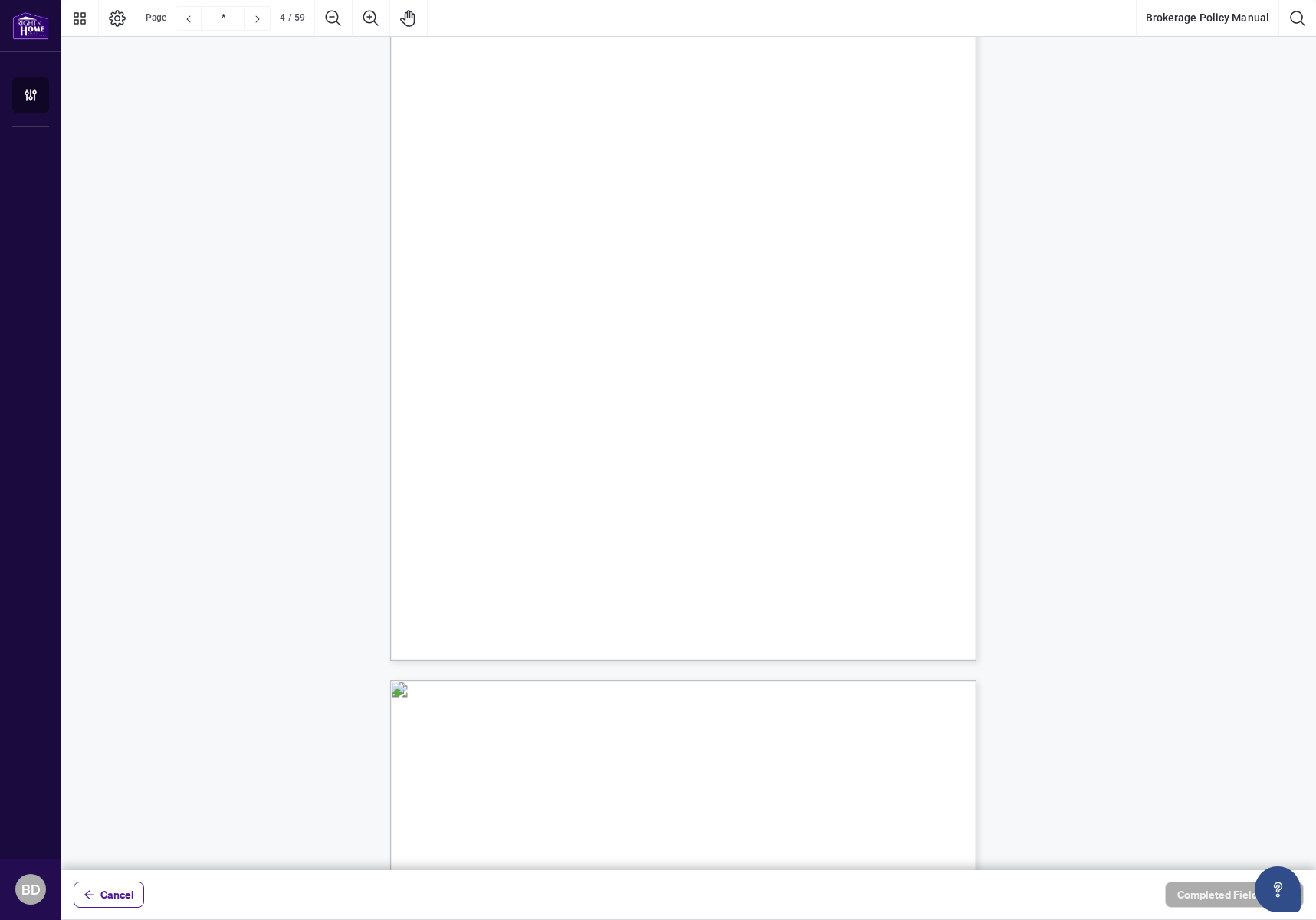
drag, startPoint x: 872, startPoint y: 577, endPoint x: 849, endPoint y: 662, distance: 88.1
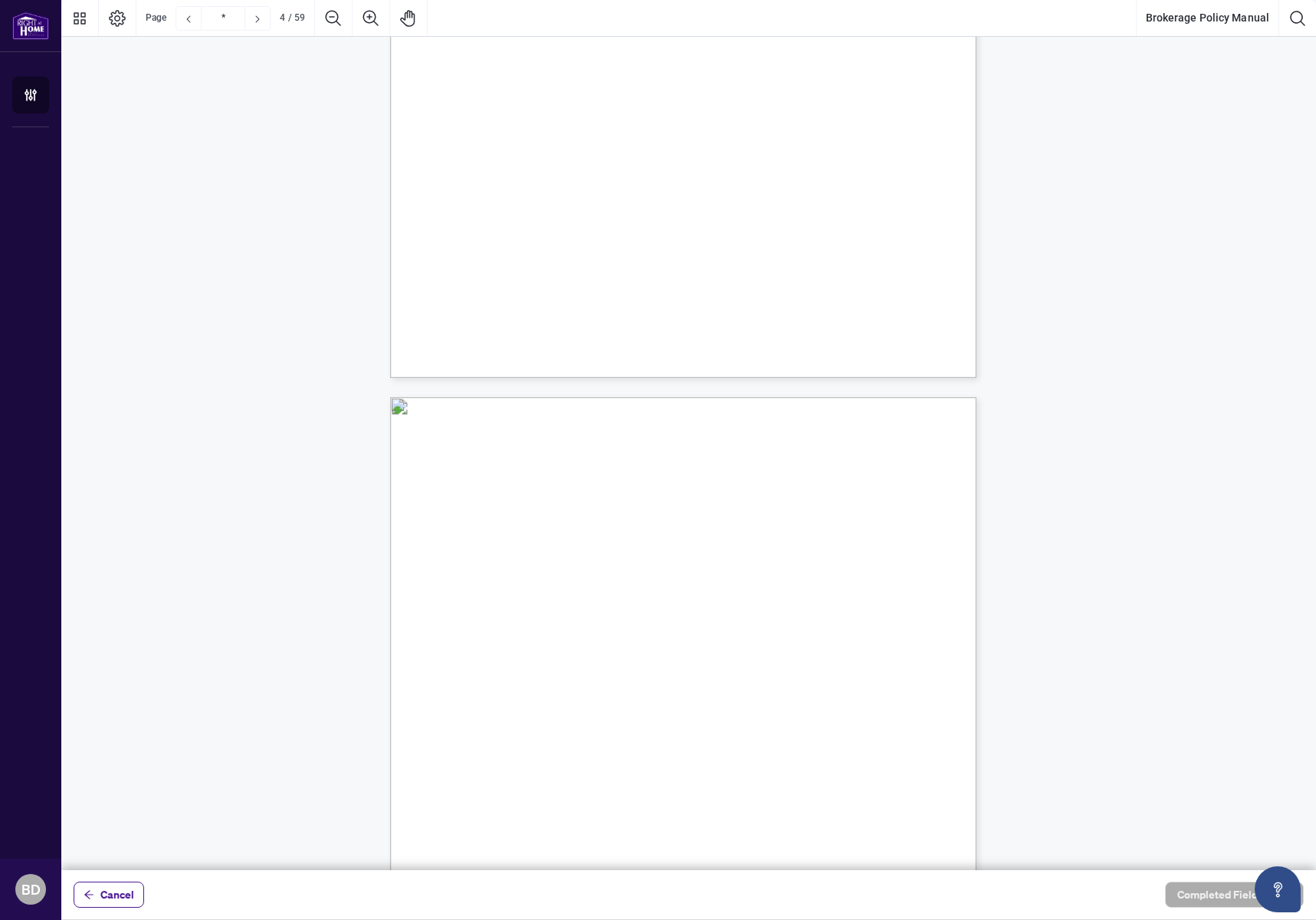
drag, startPoint x: 826, startPoint y: 564, endPoint x: 822, endPoint y: 653, distance: 89.1
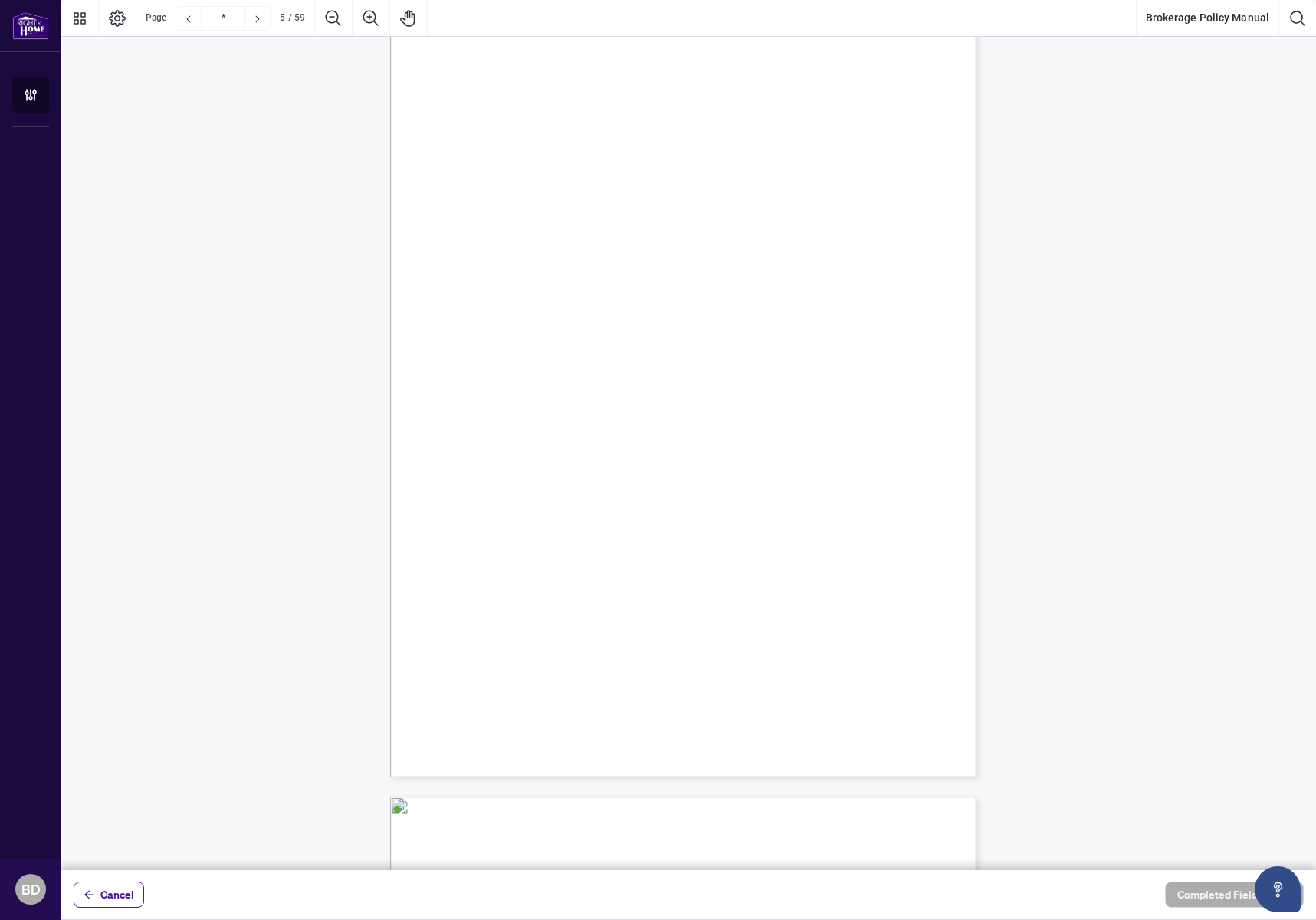
scroll to position [912, 0]
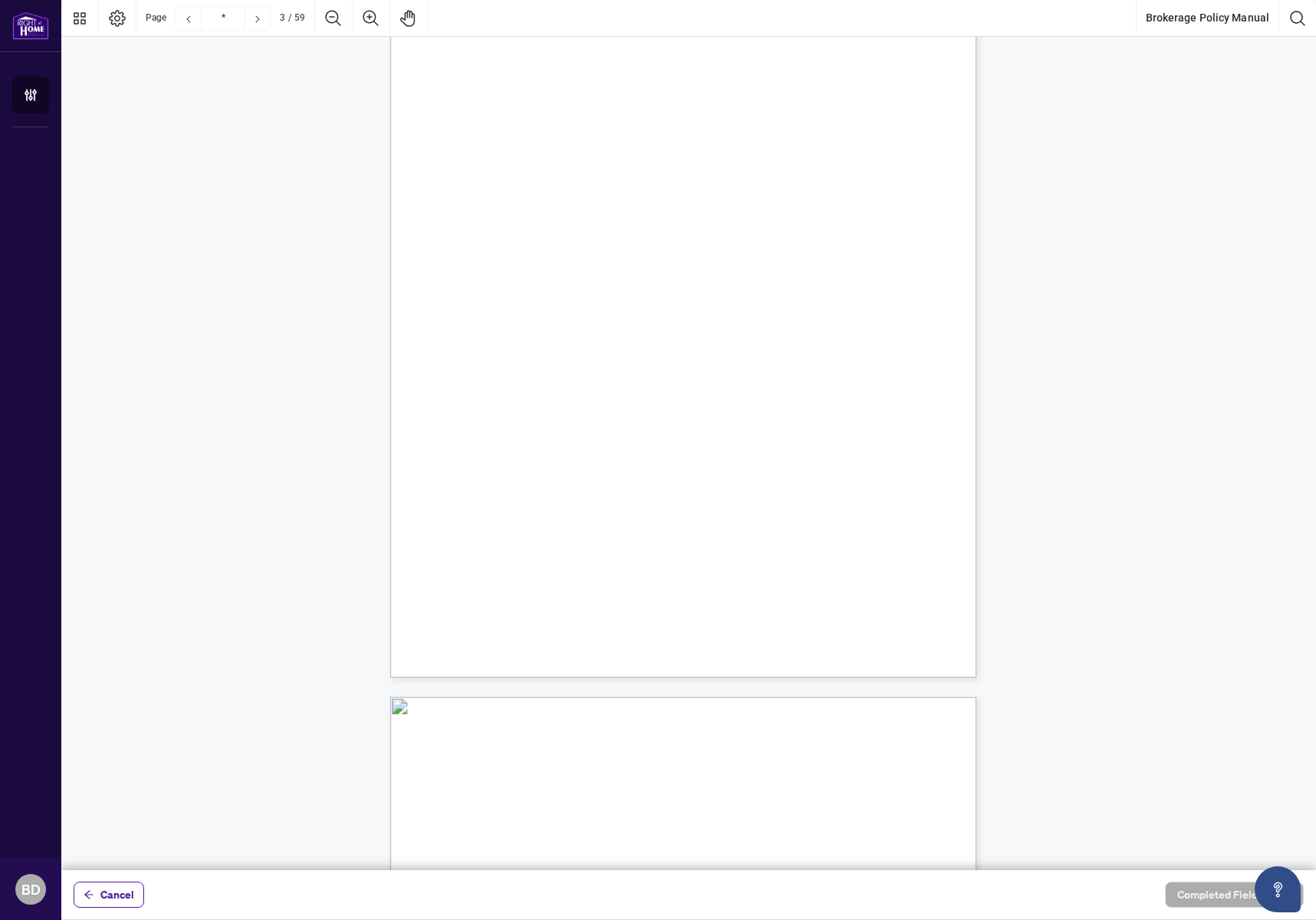
type input "*"
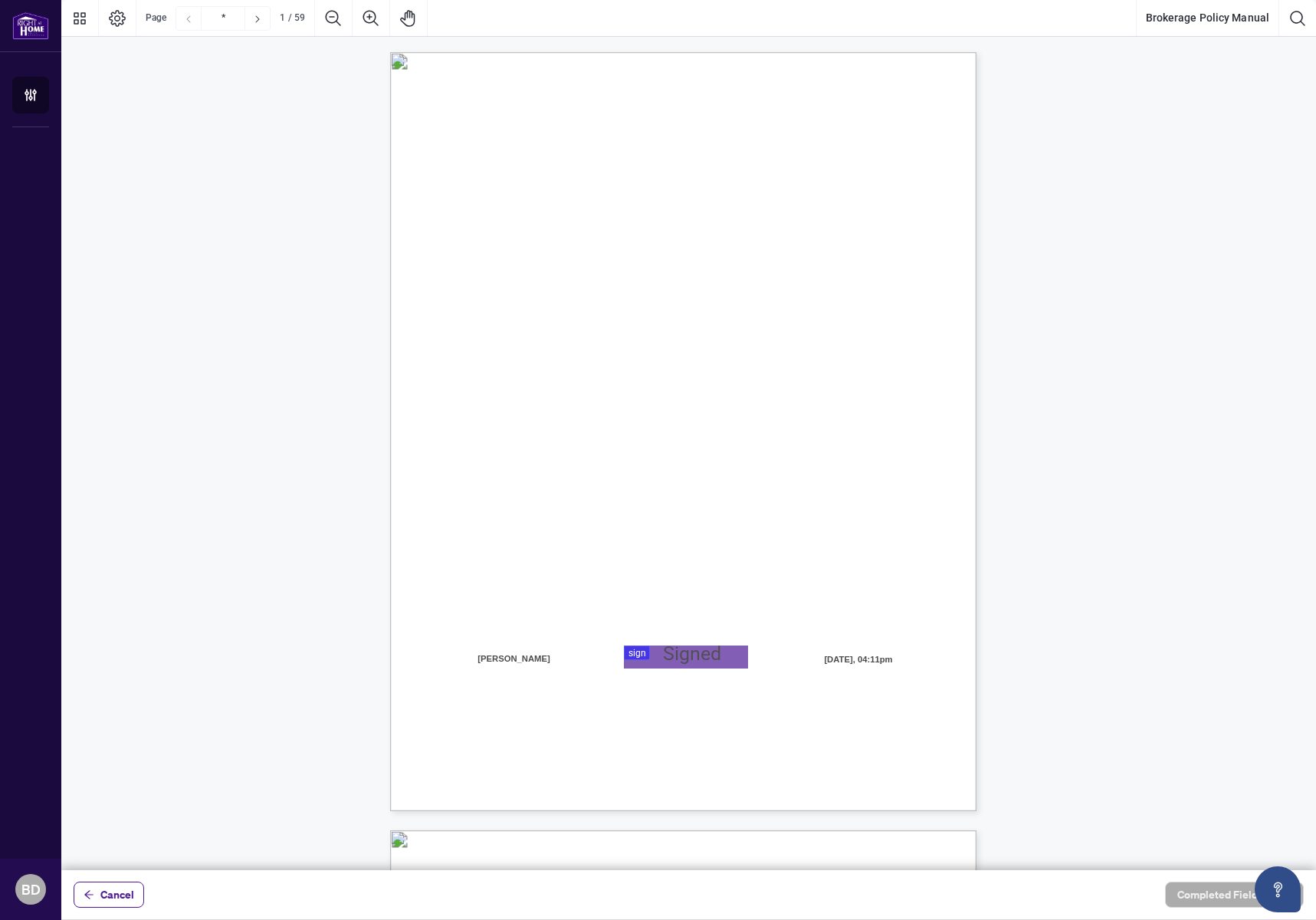
drag, startPoint x: 831, startPoint y: 523, endPoint x: 806, endPoint y: 224, distance: 300.0
click at [677, 660] on div at bounding box center [689, 435] width 1255 height 870
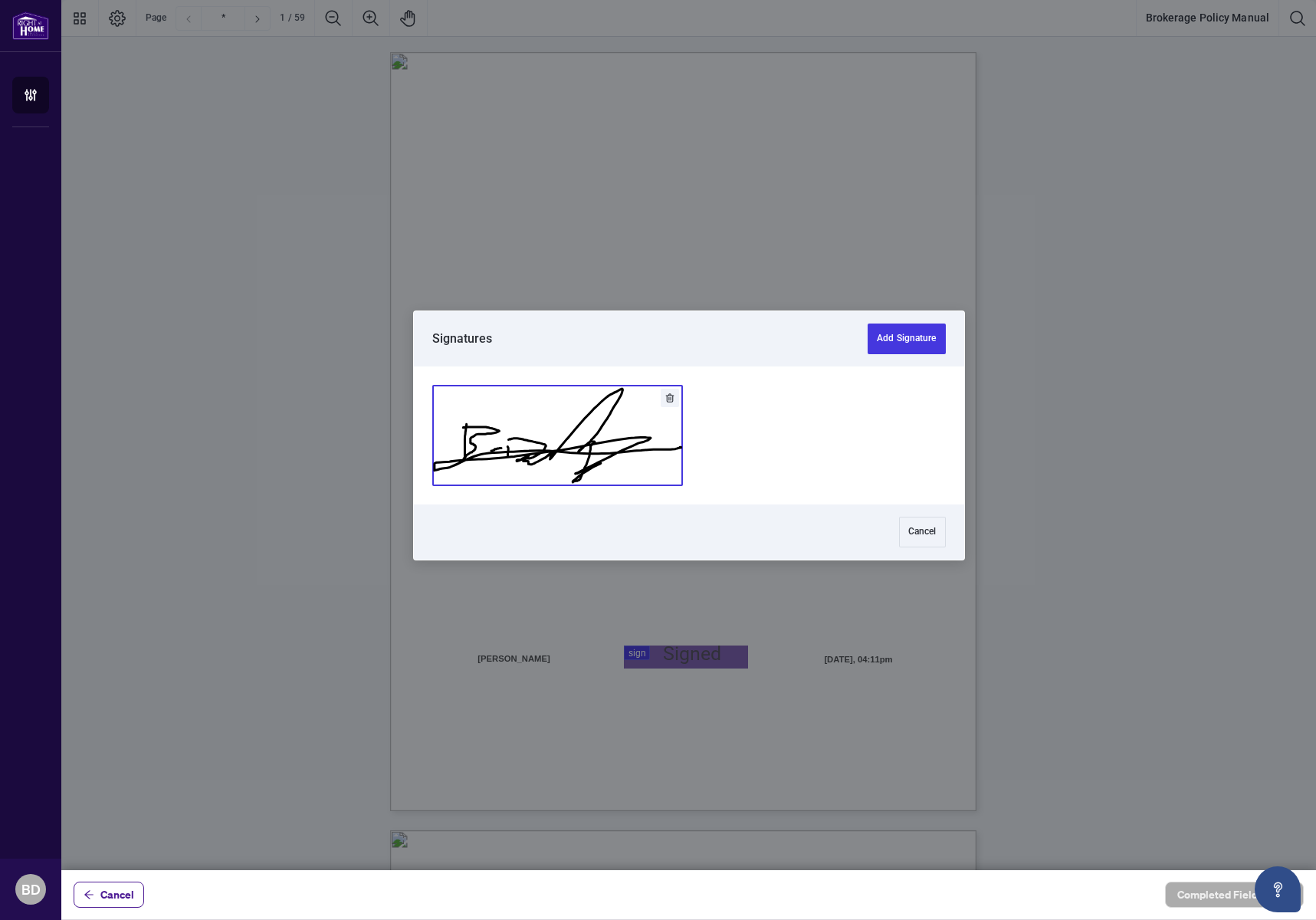
click at [614, 444] on button "Add Signature" at bounding box center [557, 435] width 249 height 99
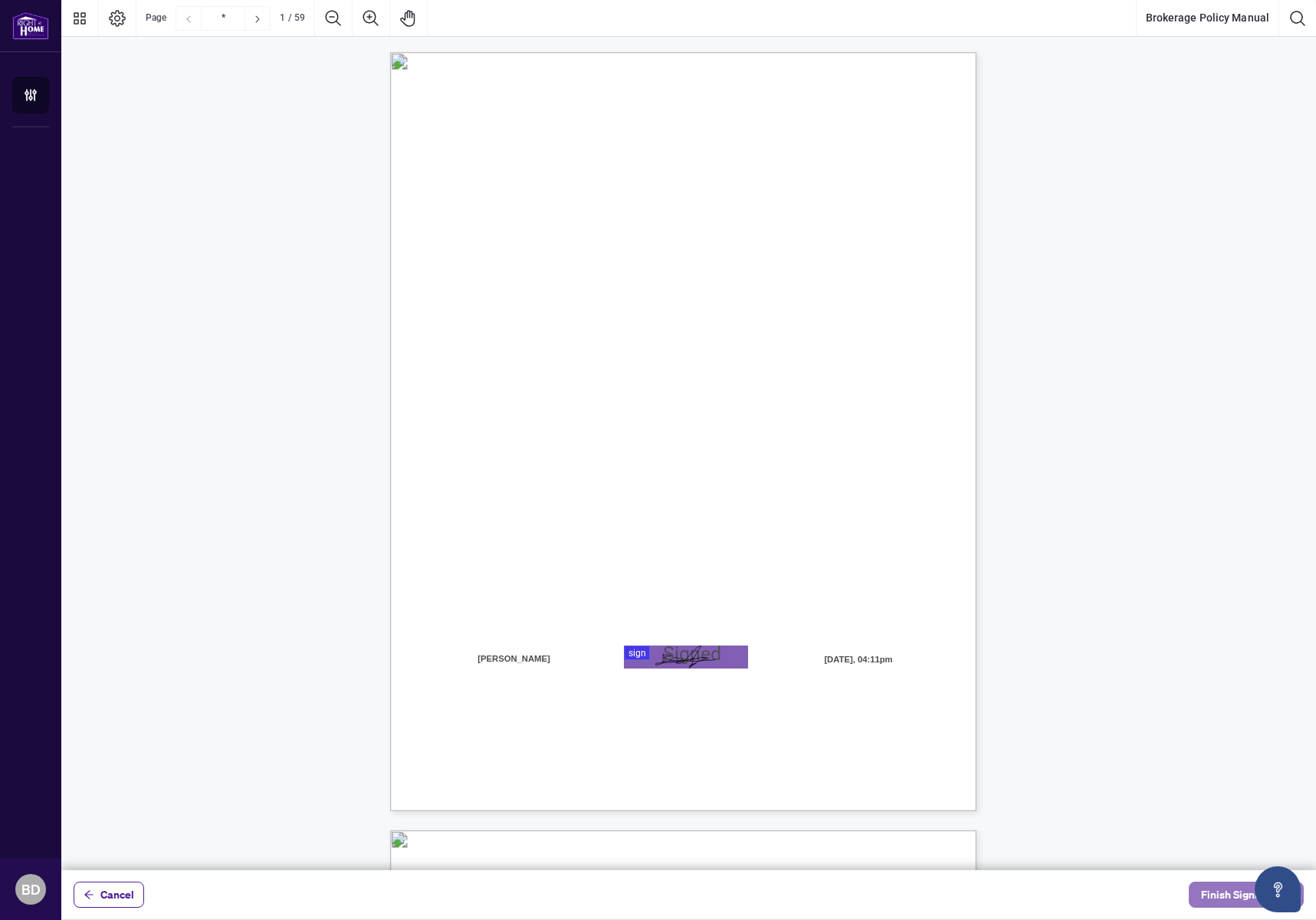
click at [1218, 899] on span "Finish Signing" at bounding box center [1236, 894] width 69 height 25
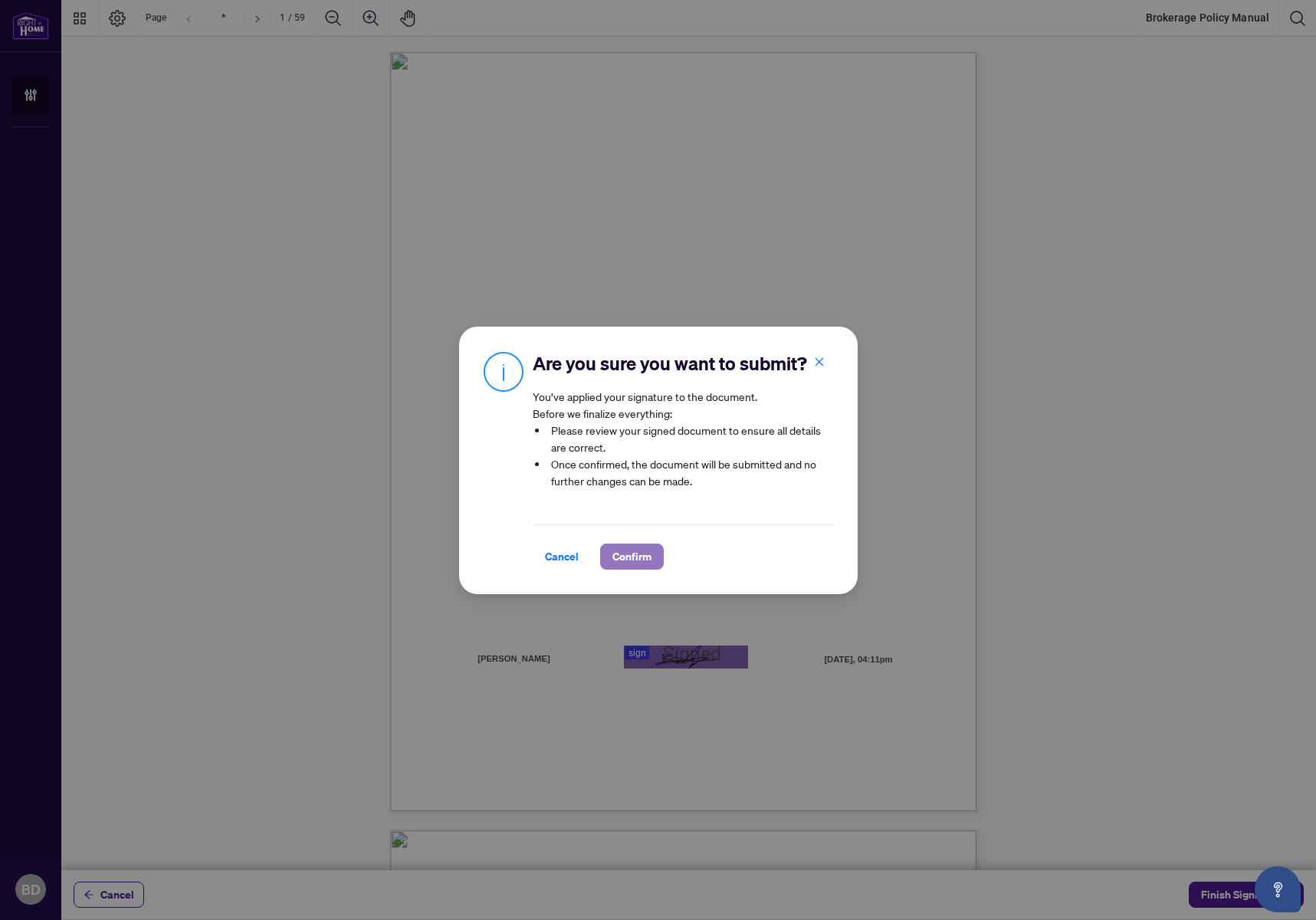
click at [646, 553] on span "Confirm" at bounding box center [632, 557] width 39 height 25
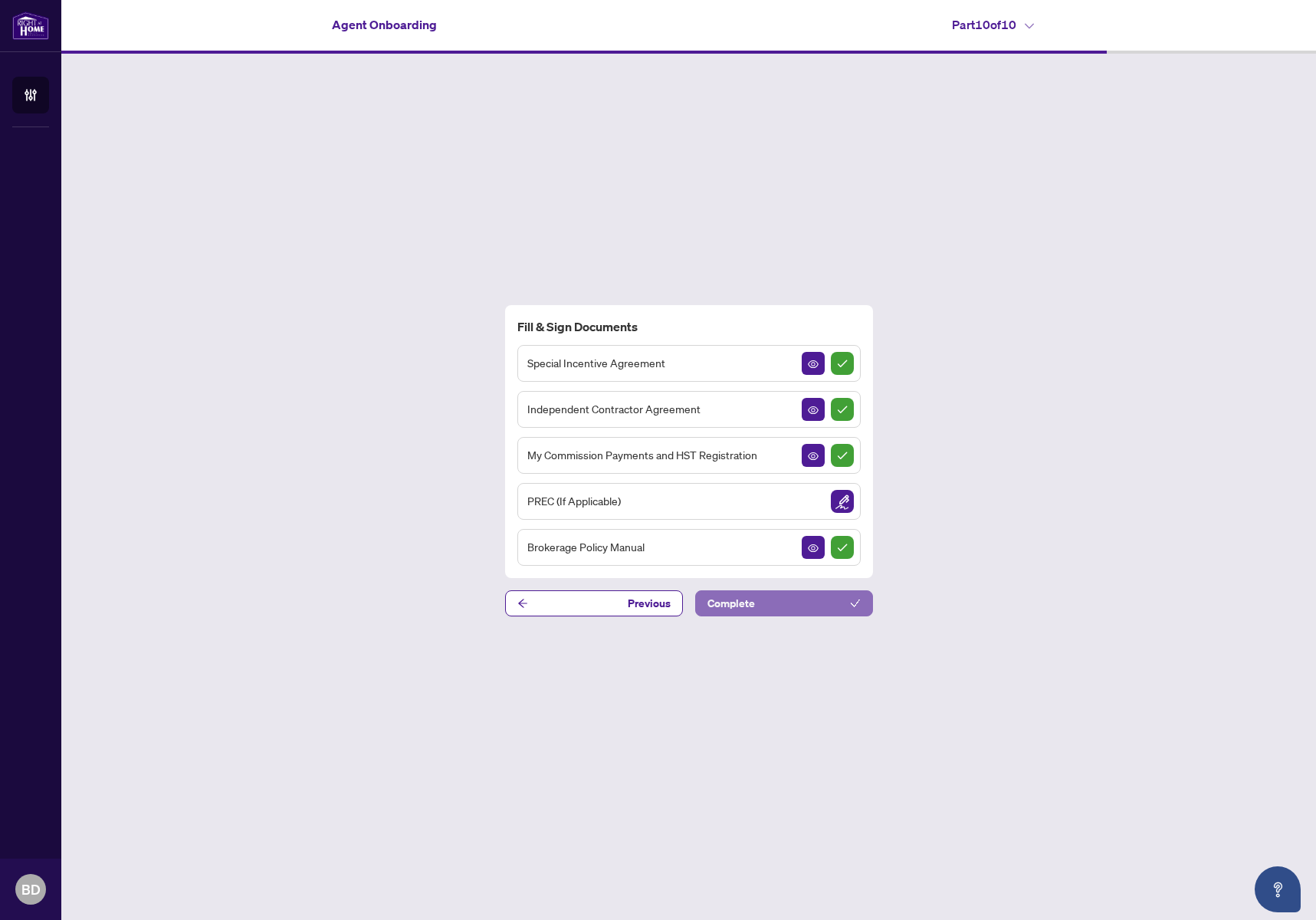
click at [732, 605] on span "Complete" at bounding box center [731, 603] width 48 height 25
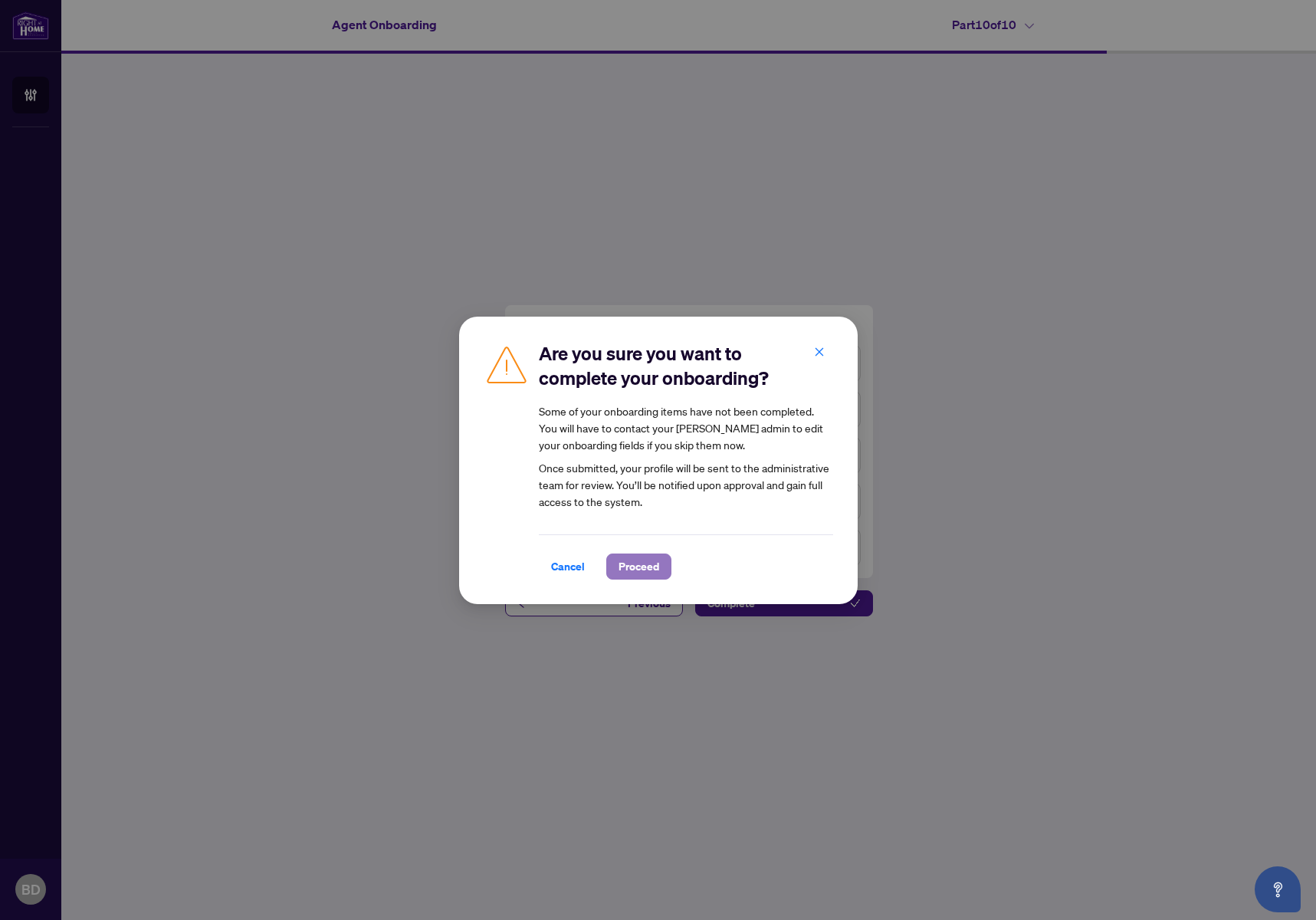
click at [637, 564] on span "Proceed" at bounding box center [639, 566] width 40 height 25
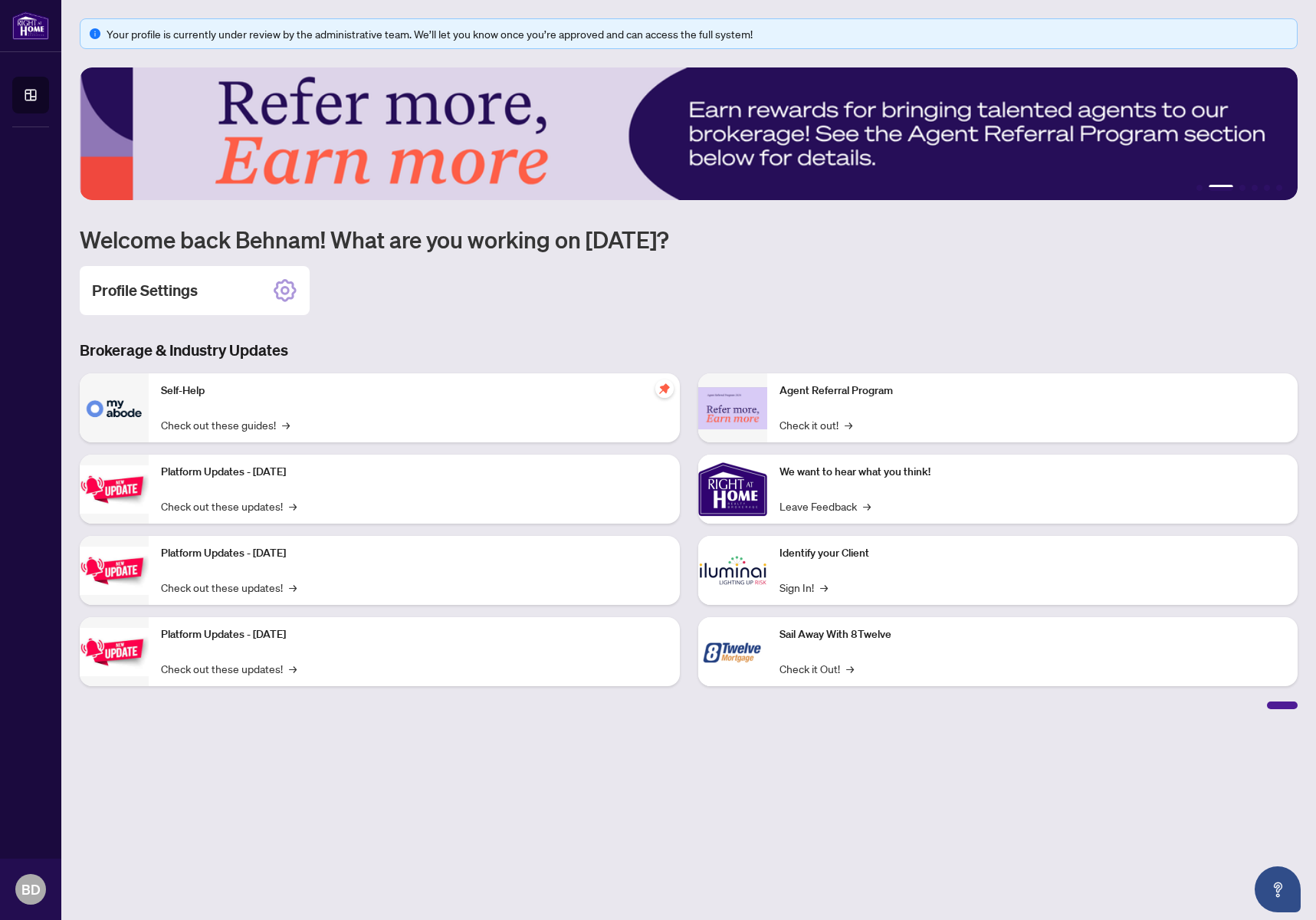
click at [1196, 783] on main "Your profile is currently under review by the administrative team. We’ll let yo…" at bounding box center [689, 460] width 1255 height 920
drag, startPoint x: 1283, startPoint y: 707, endPoint x: 893, endPoint y: 701, distance: 390.0
click at [893, 701] on div at bounding box center [688, 704] width 1218 height 11
click at [880, 697] on div "Agent Referral Program Check it out! → We want to hear what you think! Leave Fe…" at bounding box center [998, 536] width 619 height 326
drag, startPoint x: 879, startPoint y: 697, endPoint x: 891, endPoint y: 712, distance: 19.2
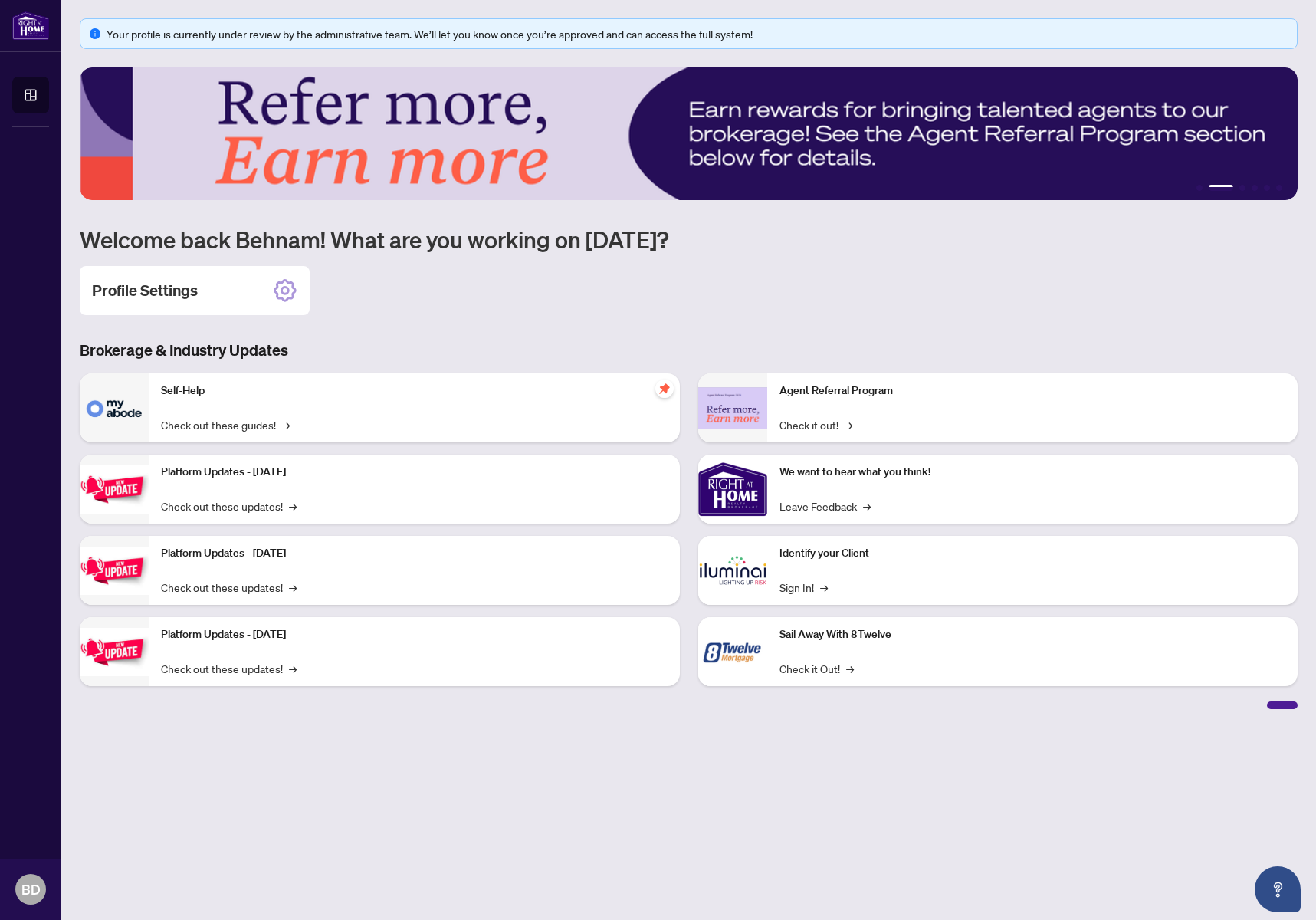
click at [882, 701] on div "Self-Help Check out these guides! → Platform Updates - [DATE] Check out these u…" at bounding box center [688, 541] width 1218 height 336
